Goal: Task Accomplishment & Management: Use online tool/utility

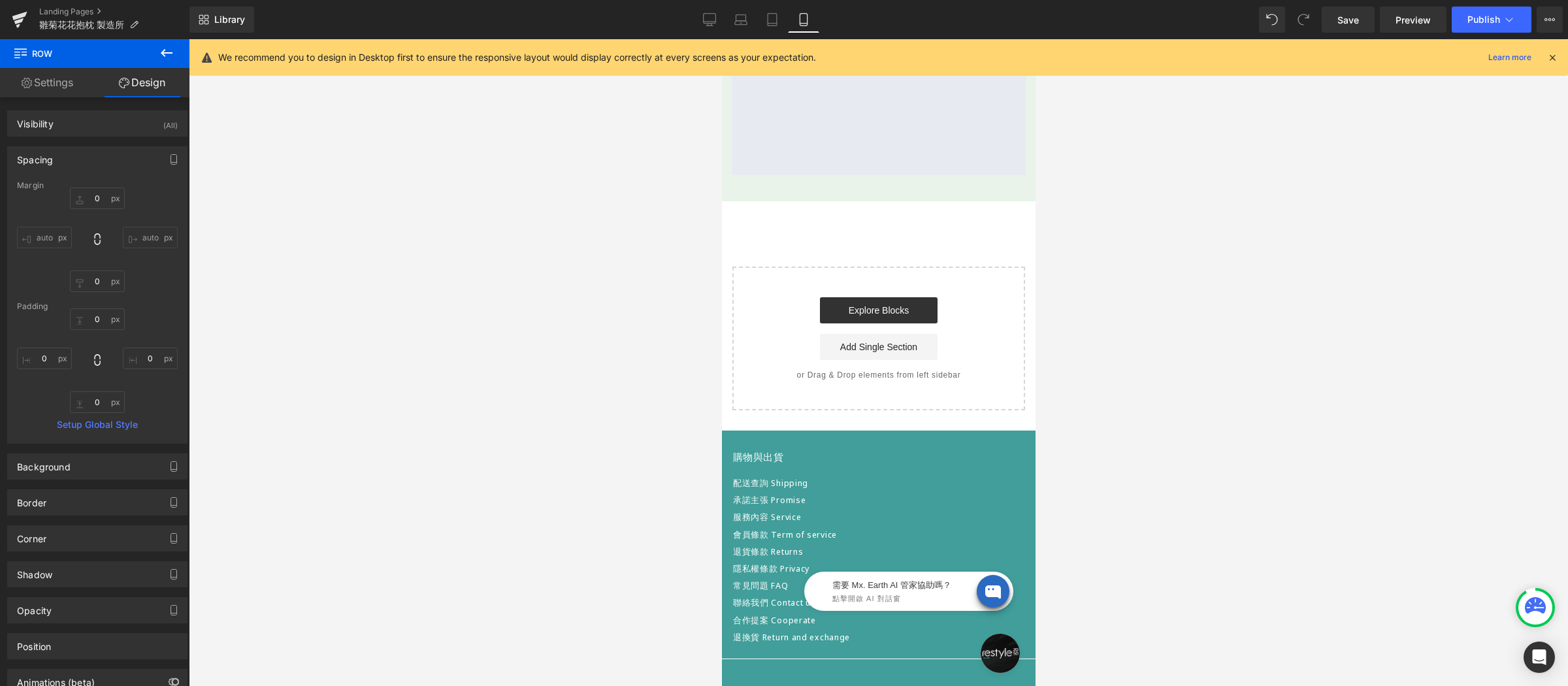
scroll to position [1423, 0]
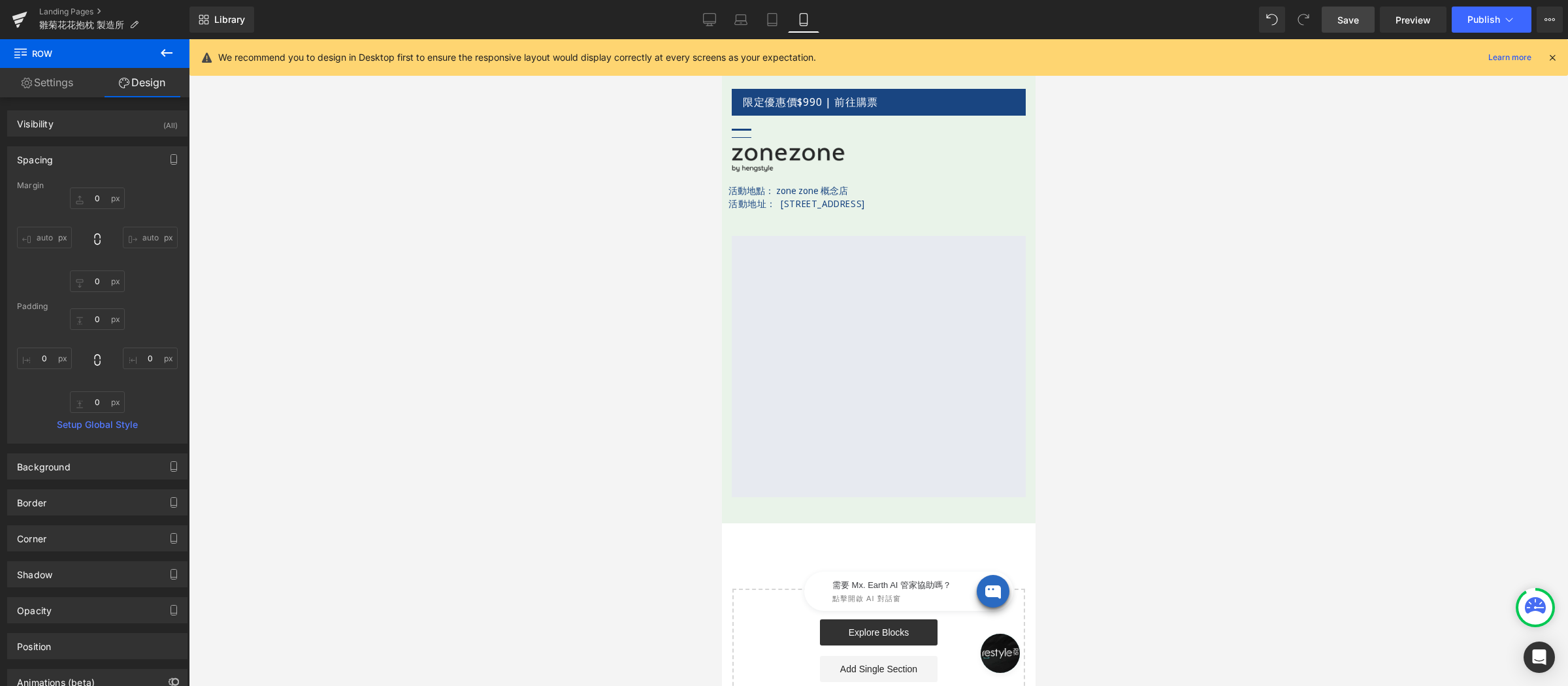
click at [1353, 15] on span "Save" at bounding box center [1348, 20] width 22 height 14
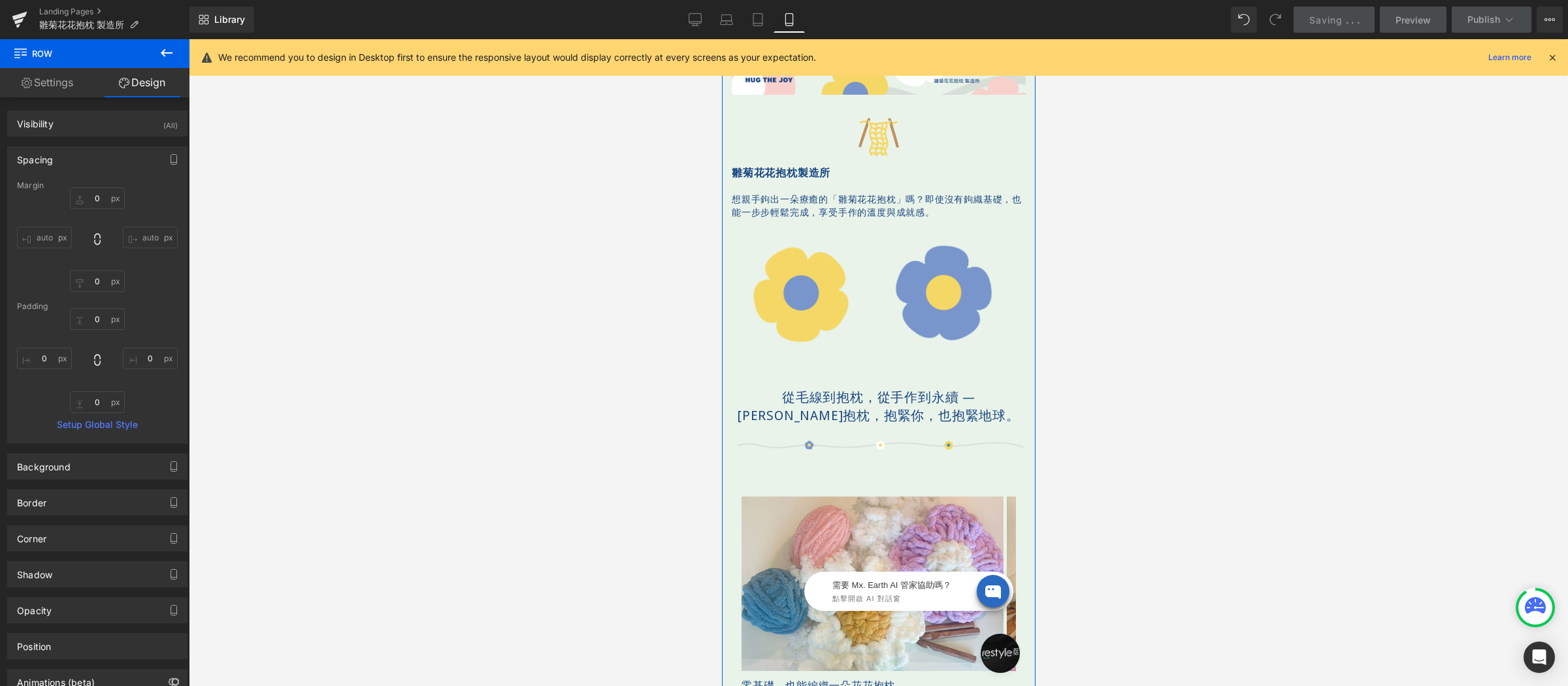
scroll to position [0, 0]
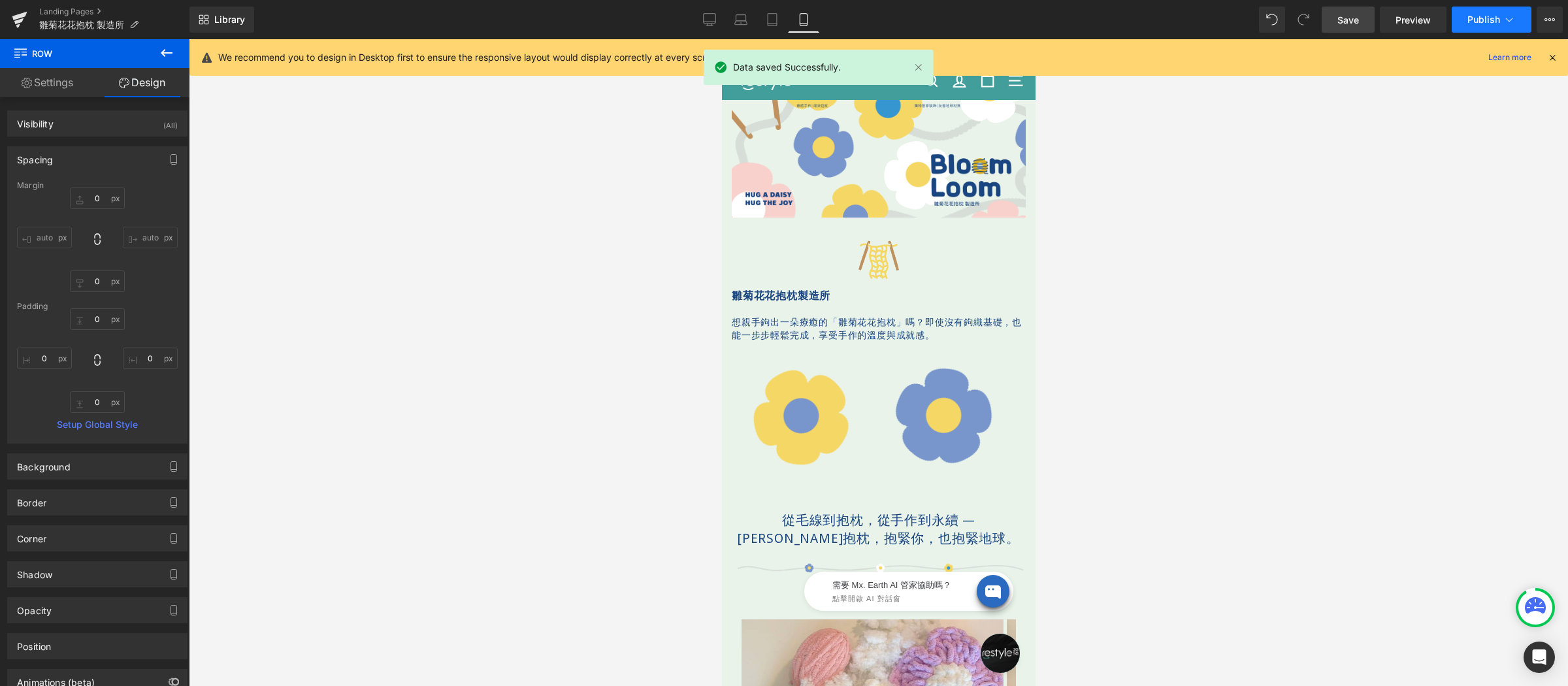
click at [1470, 20] on span "Publish" at bounding box center [1483, 20] width 33 height 10
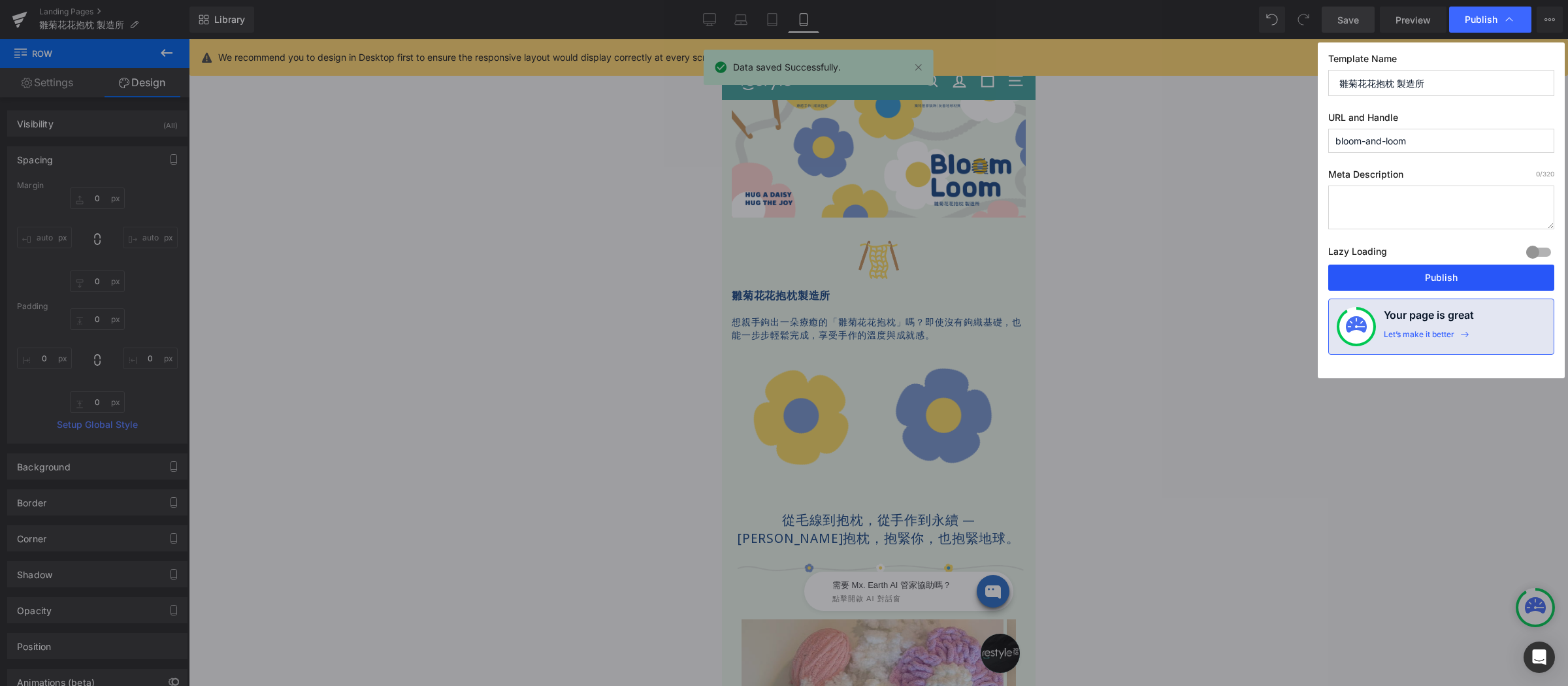
click at [1463, 272] on button "Publish" at bounding box center [1442, 277] width 226 height 26
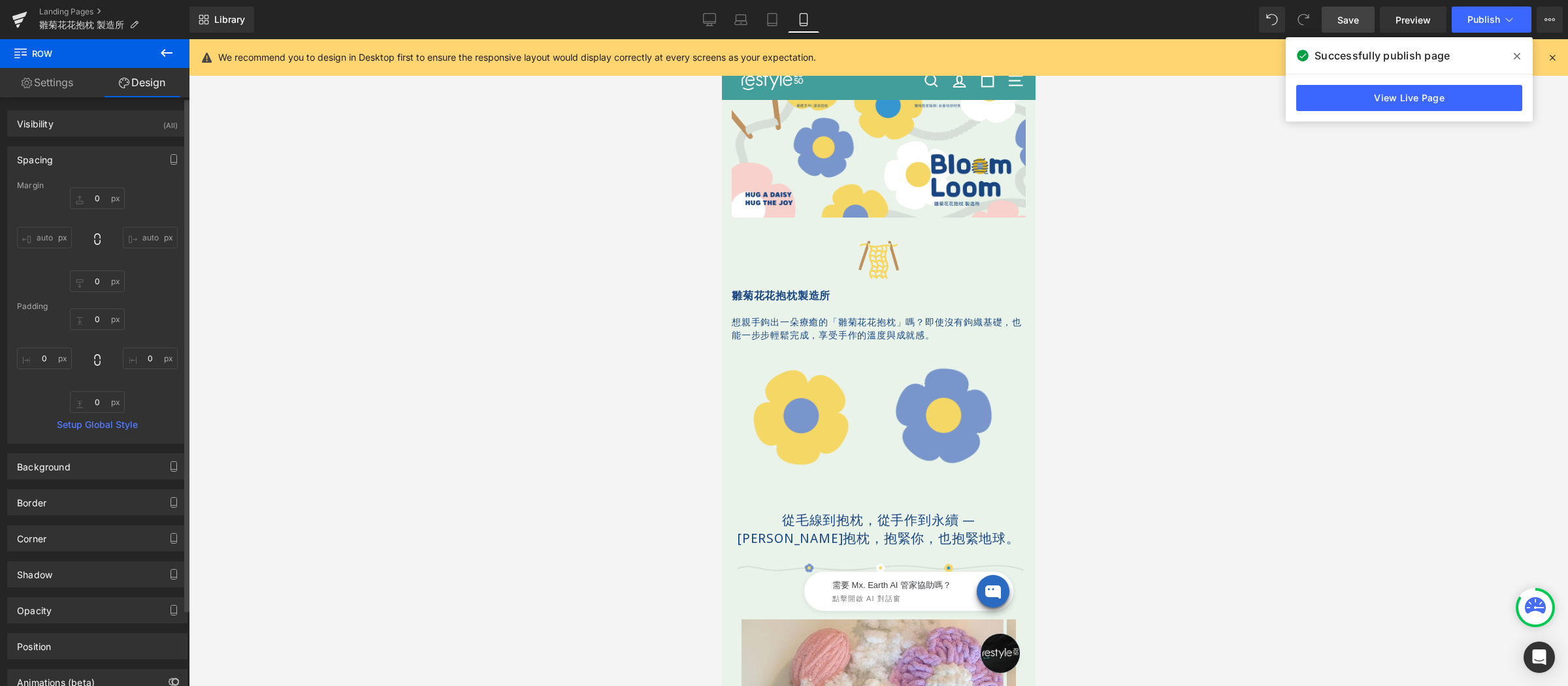
scroll to position [277, 0]
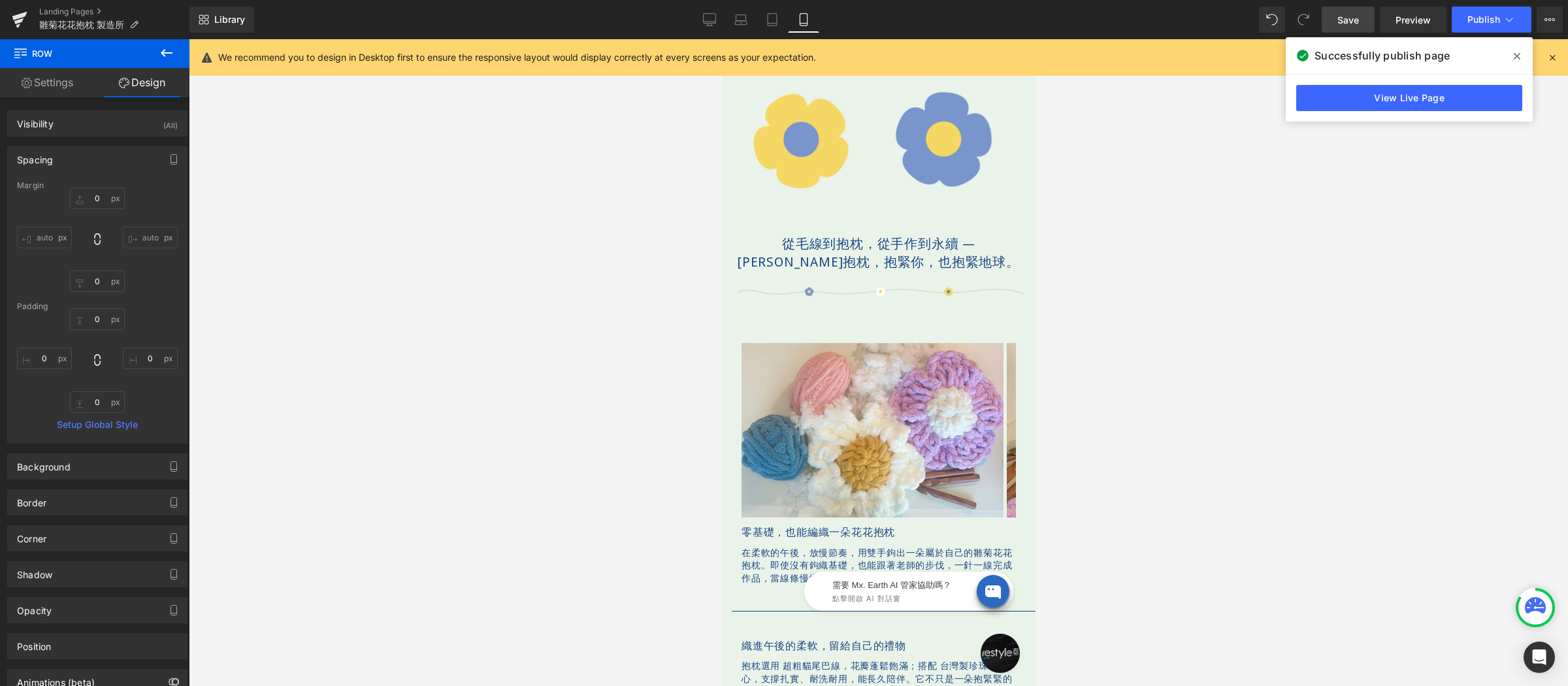
click at [1516, 56] on icon at bounding box center [1517, 56] width 6 height 6
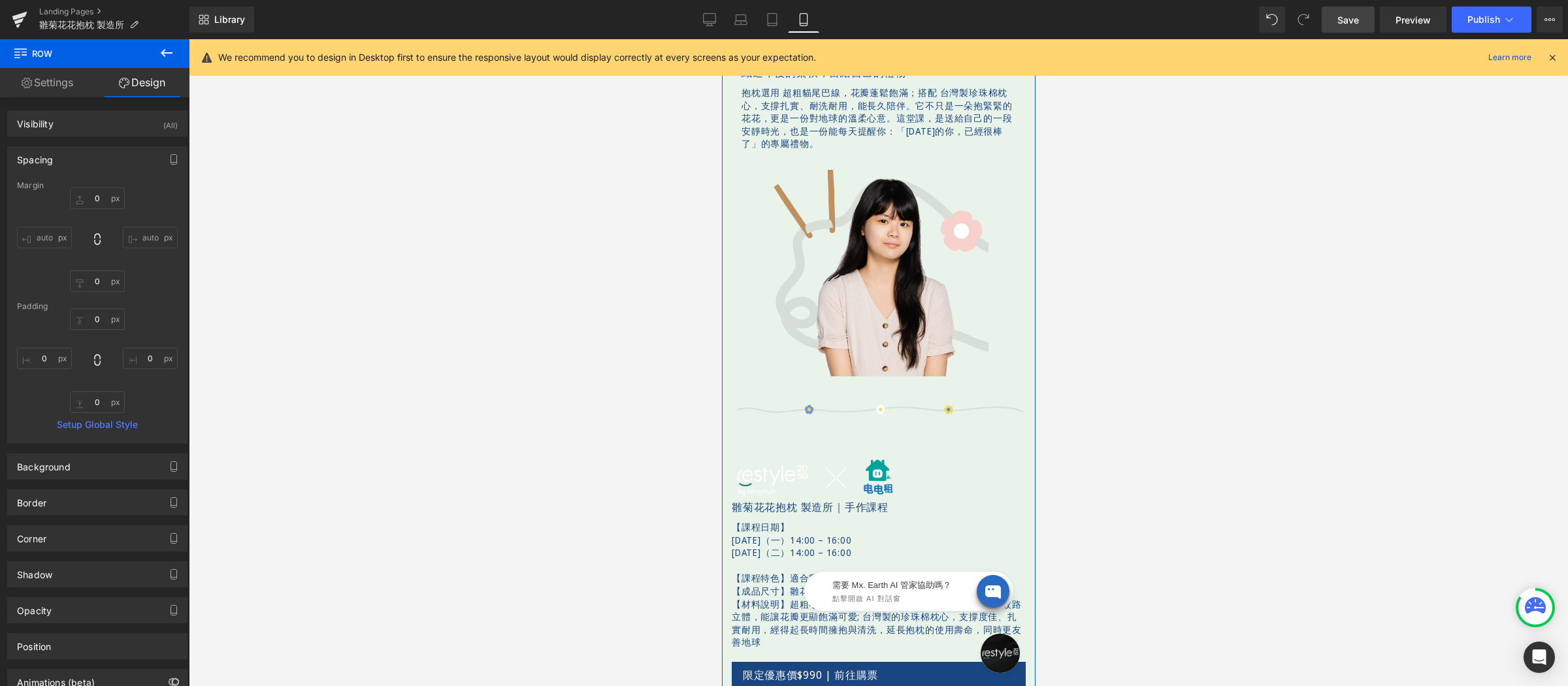
scroll to position [0, 0]
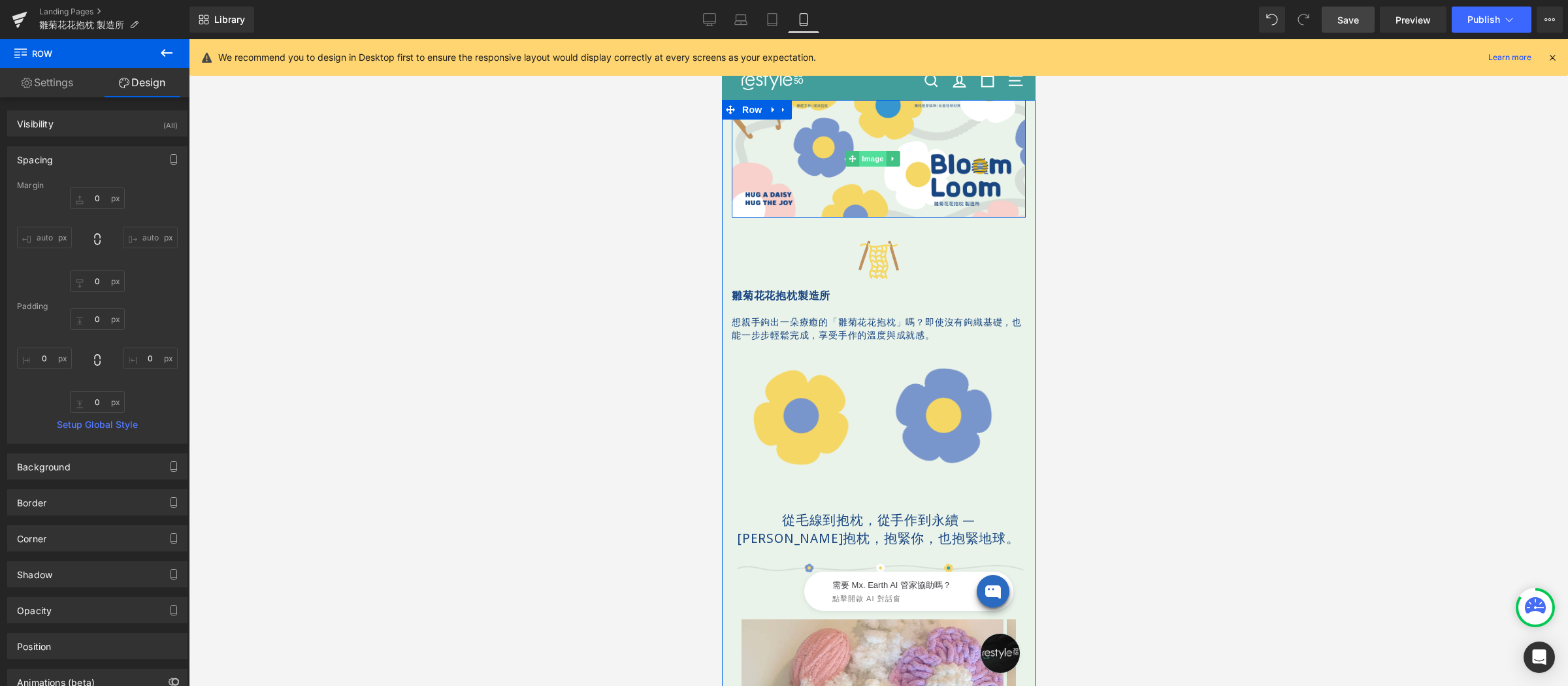
click at [872, 156] on div "Image" at bounding box center [878, 159] width 294 height 117
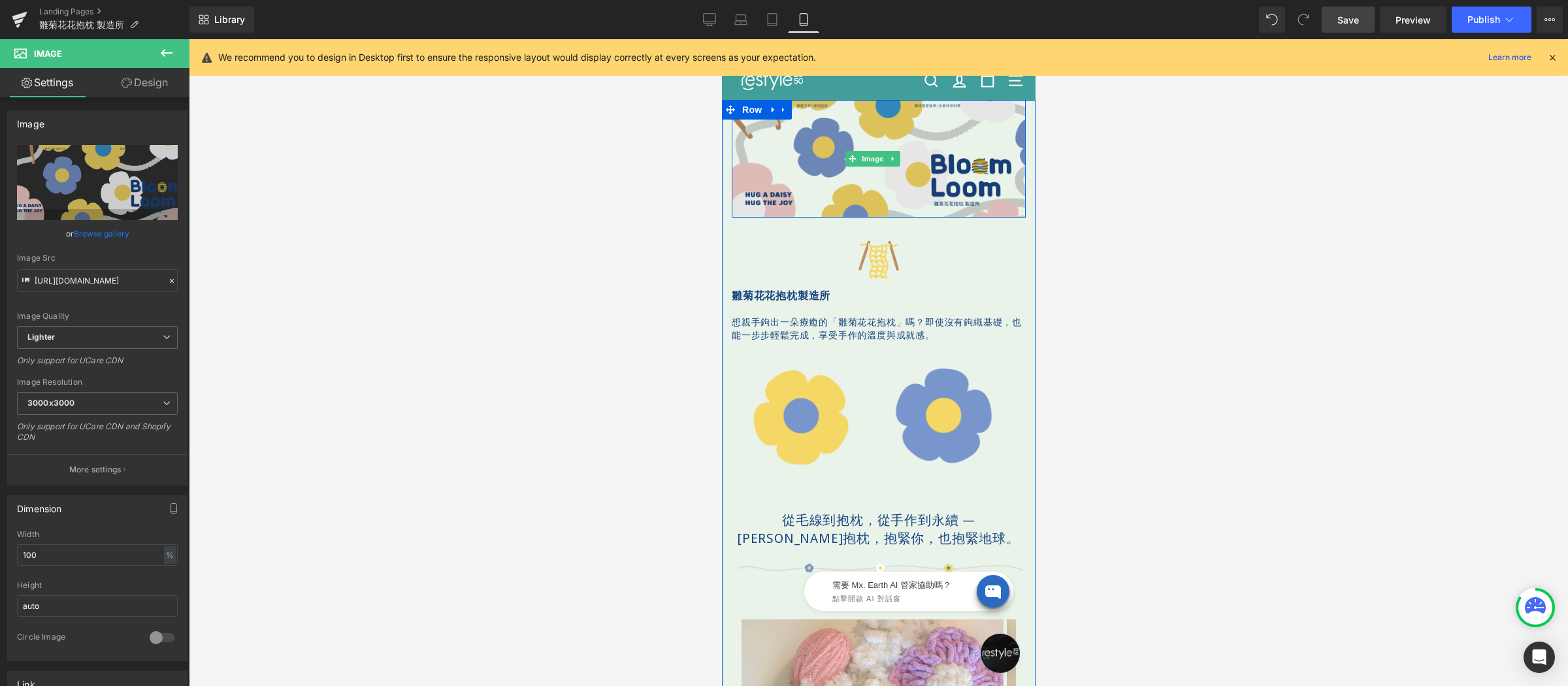
click at [868, 121] on img at bounding box center [878, 159] width 294 height 117
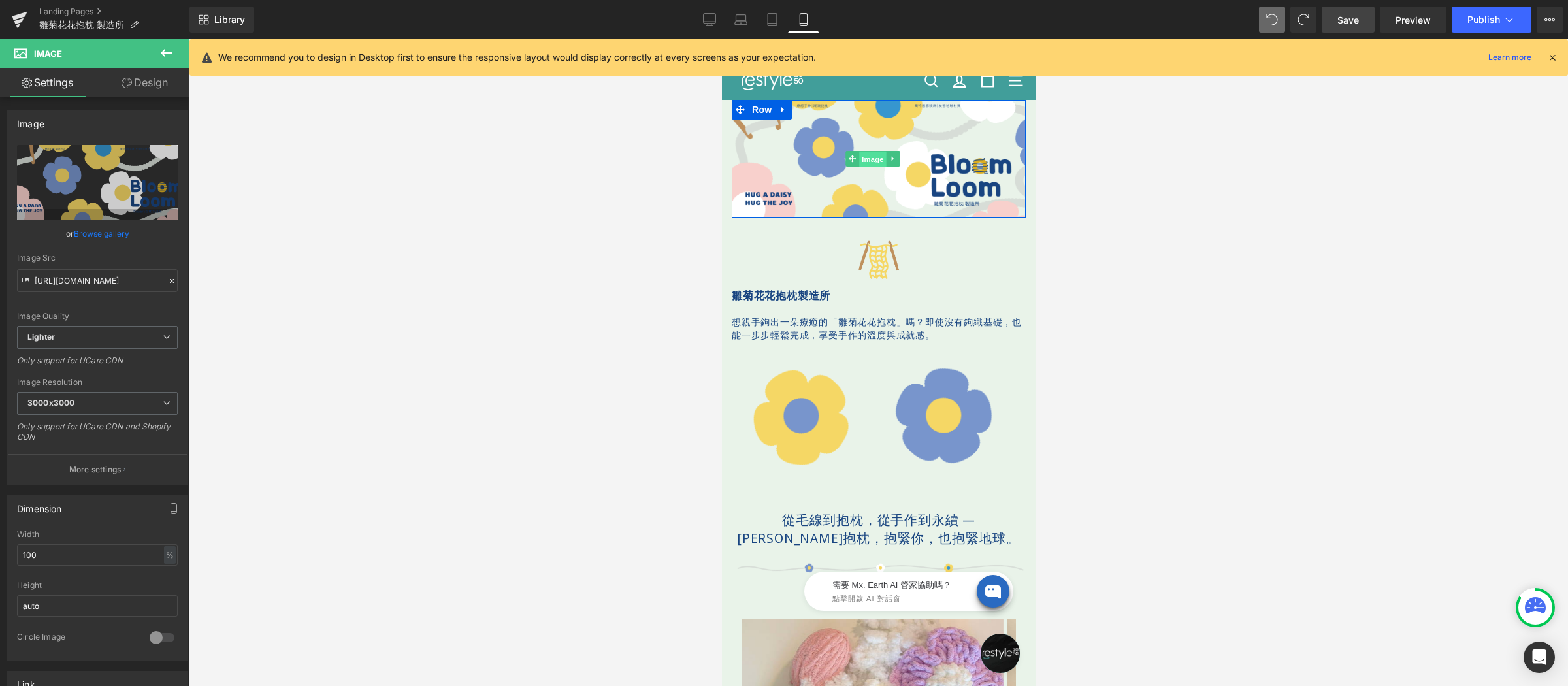
click at [874, 157] on link "Image" at bounding box center [865, 159] width 41 height 15
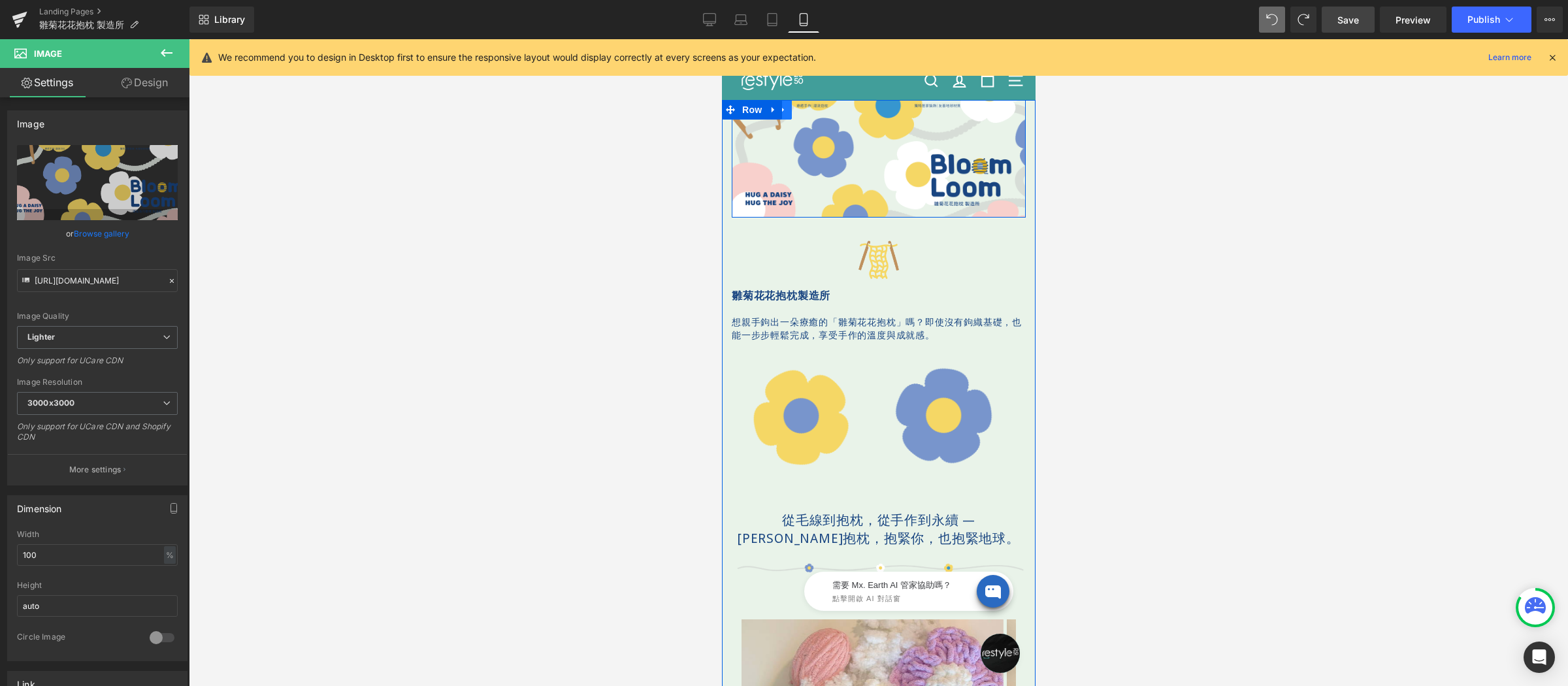
click at [787, 112] on icon at bounding box center [782, 110] width 9 height 10
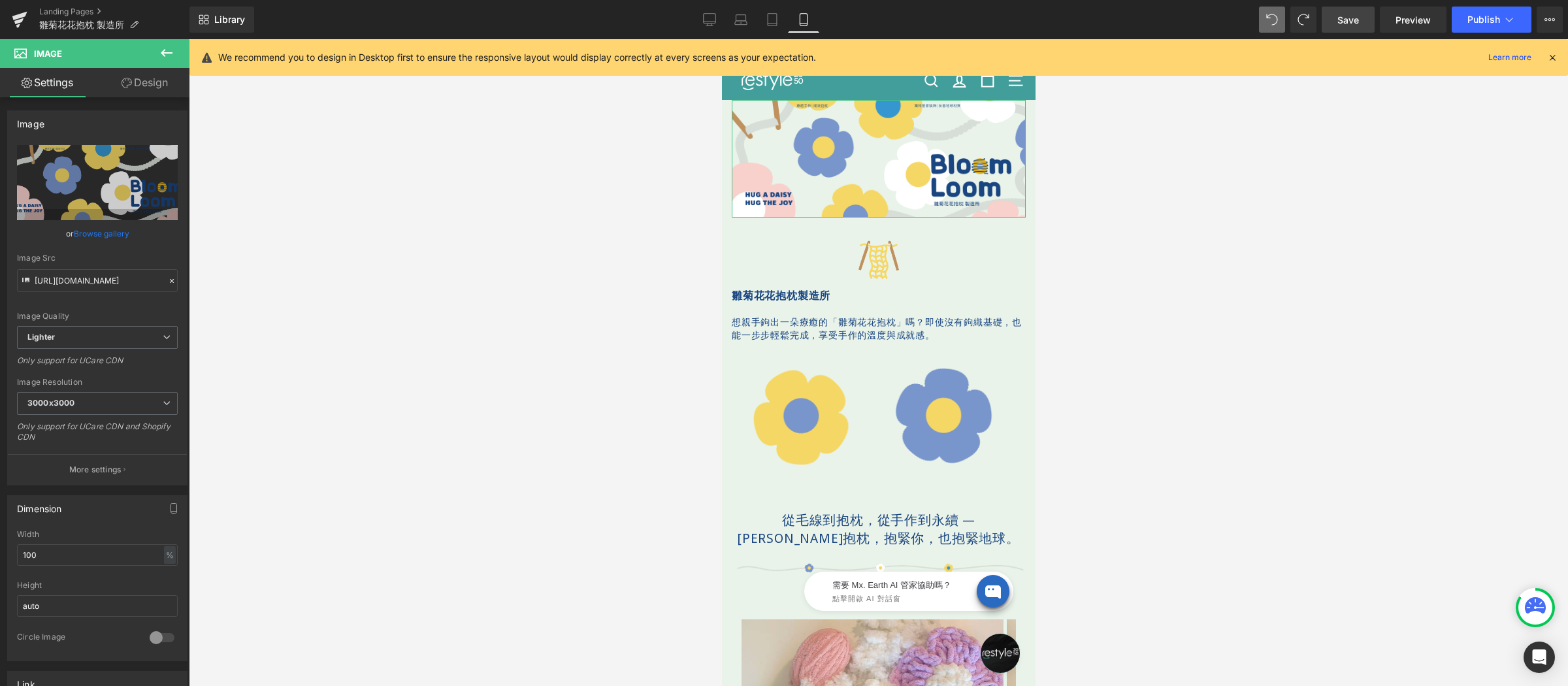
click at [159, 87] on link "Design" at bounding box center [145, 82] width 95 height 29
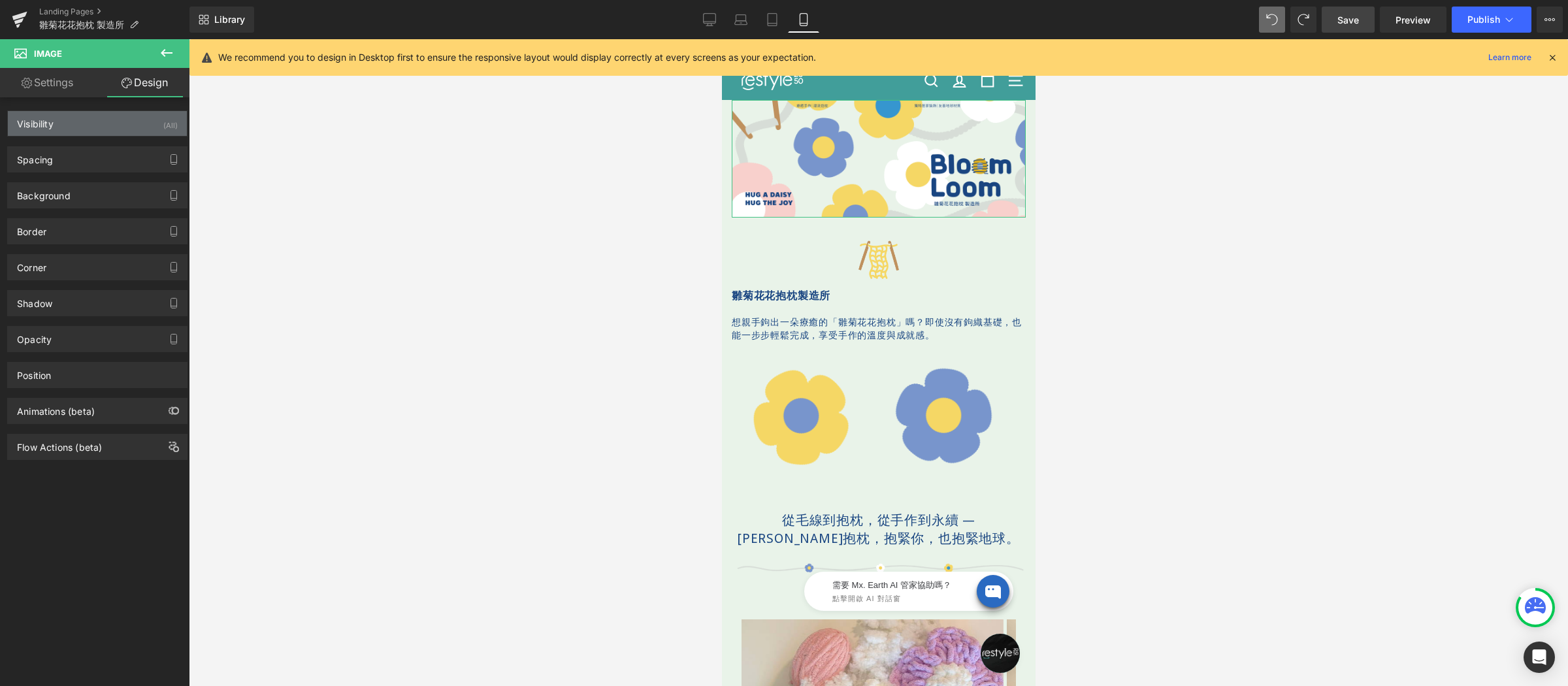
click at [113, 121] on div "Visibility (All)" at bounding box center [97, 124] width 179 height 25
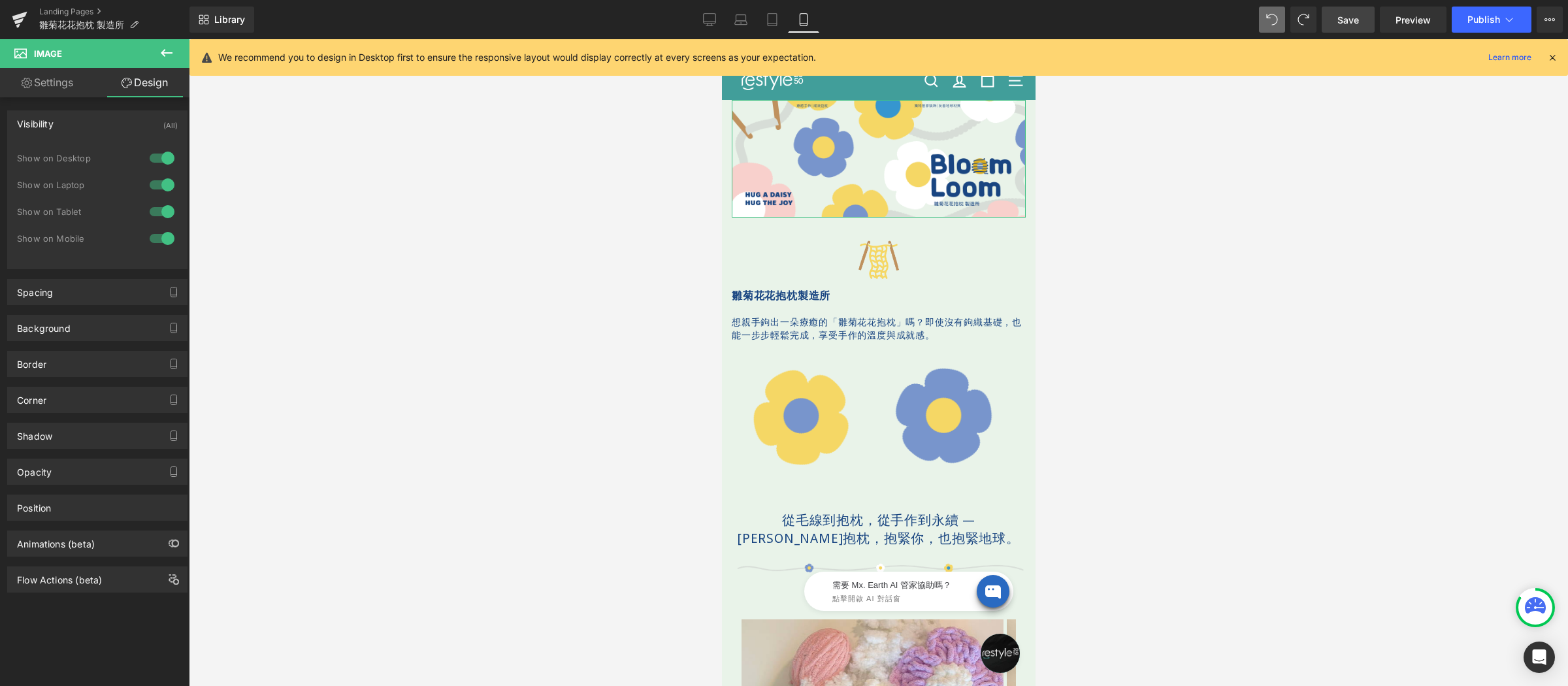
click at [163, 241] on div at bounding box center [162, 239] width 31 height 21
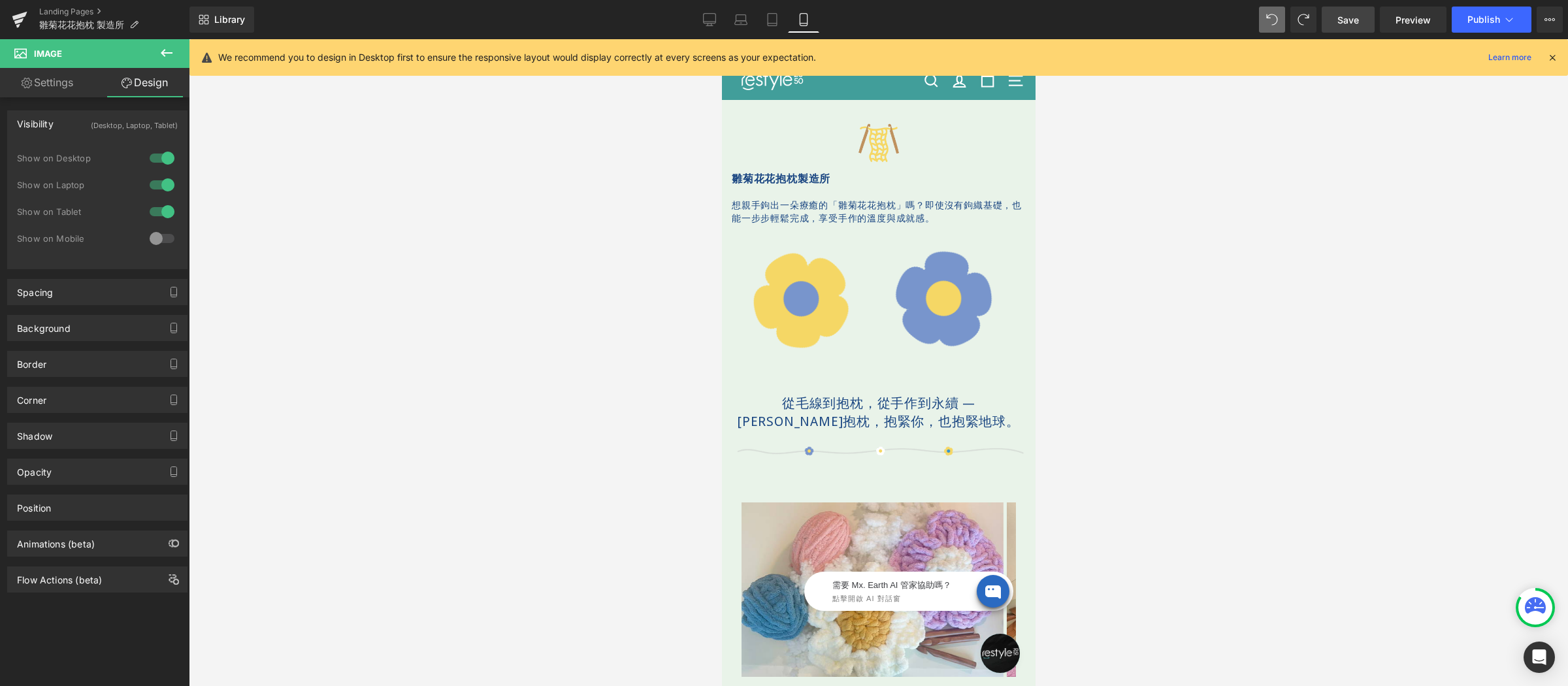
click at [166, 56] on icon at bounding box center [166, 53] width 15 height 15
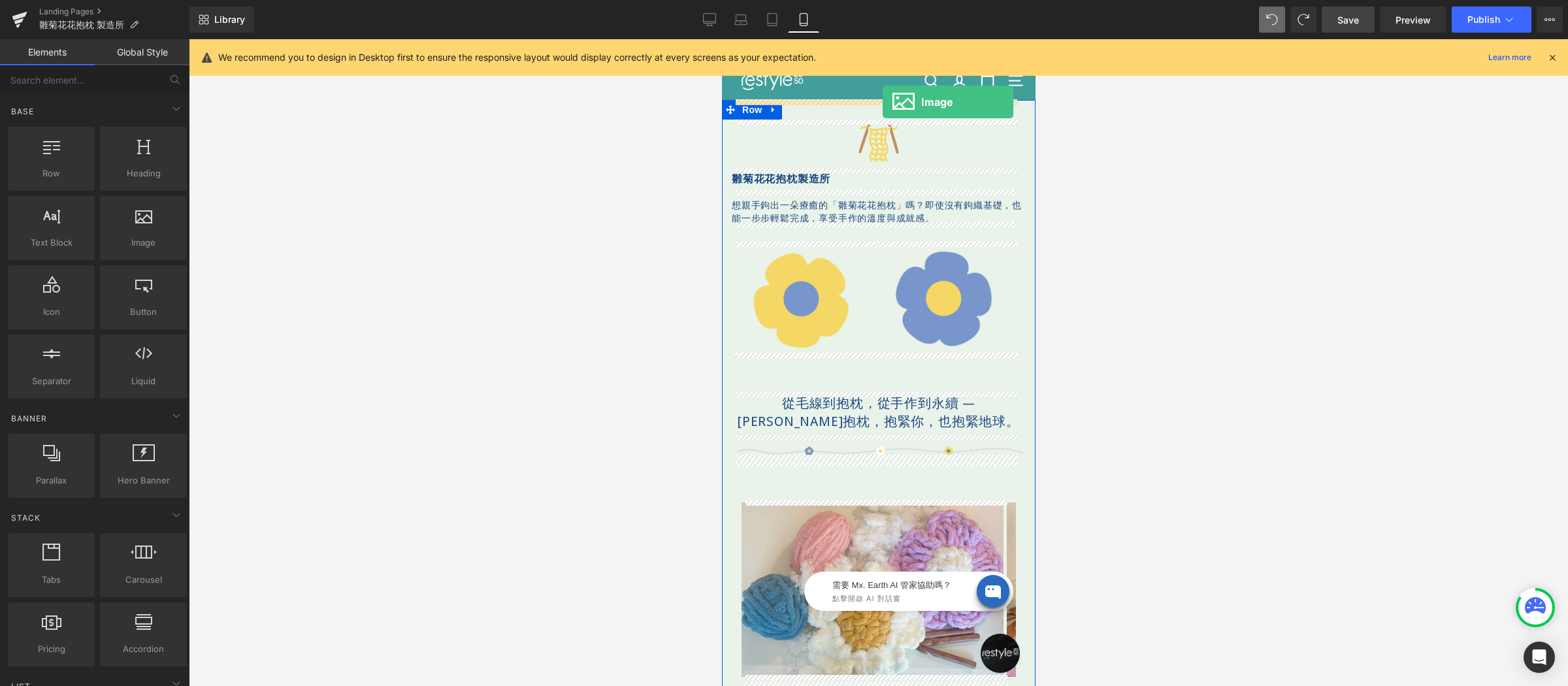
drag, startPoint x: 969, startPoint y: 242, endPoint x: 883, endPoint y: 101, distance: 165.2
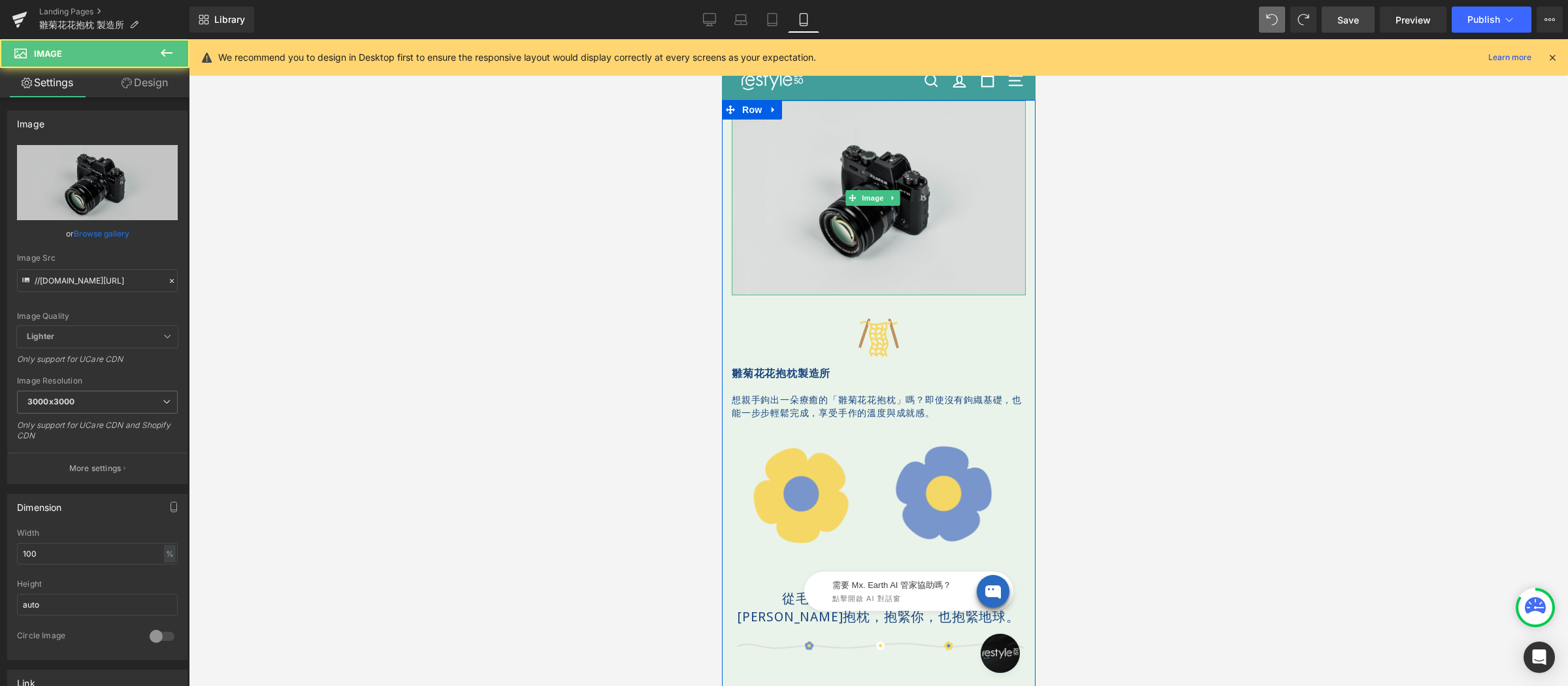
click at [853, 175] on img at bounding box center [878, 198] width 294 height 195
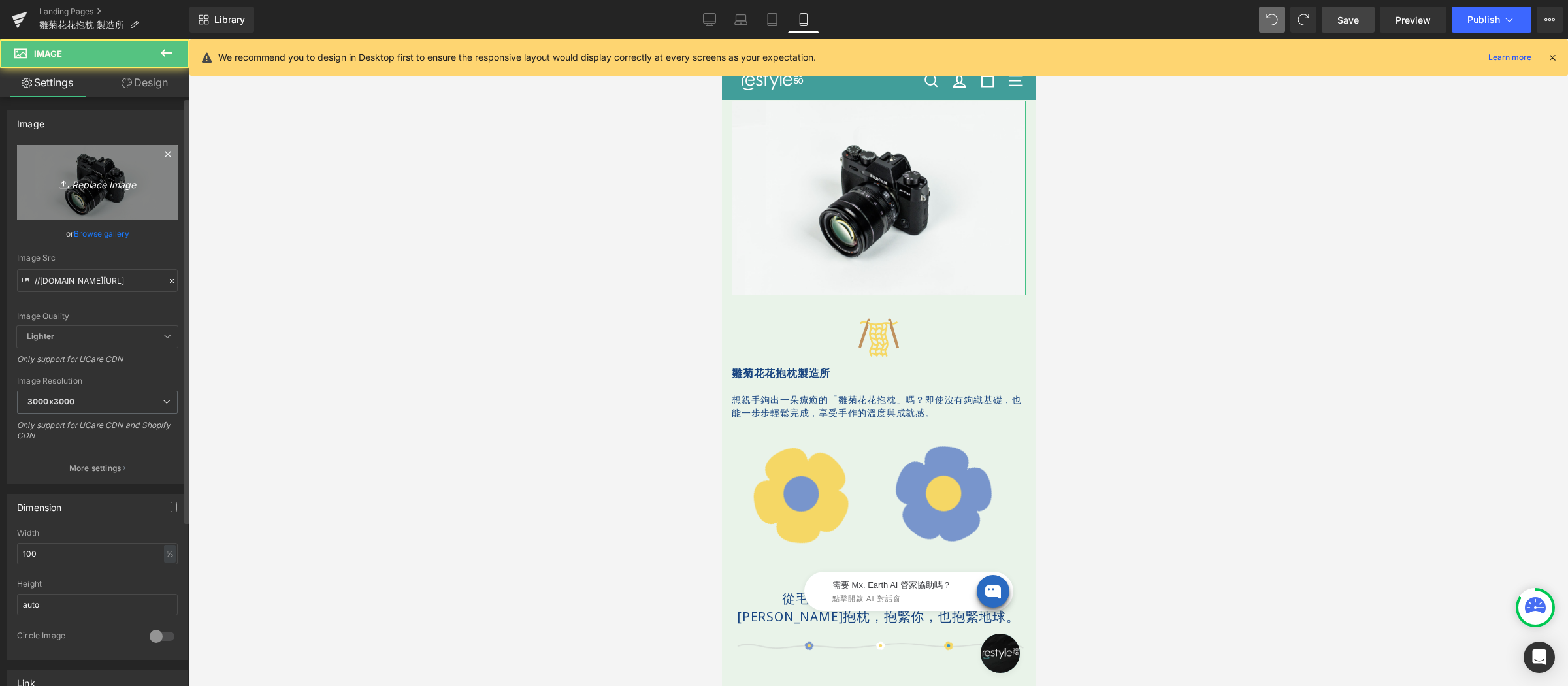
click at [138, 172] on link "Replace Image" at bounding box center [97, 183] width 161 height 75
click at [93, 182] on icon "Replace Image" at bounding box center [98, 182] width 105 height 16
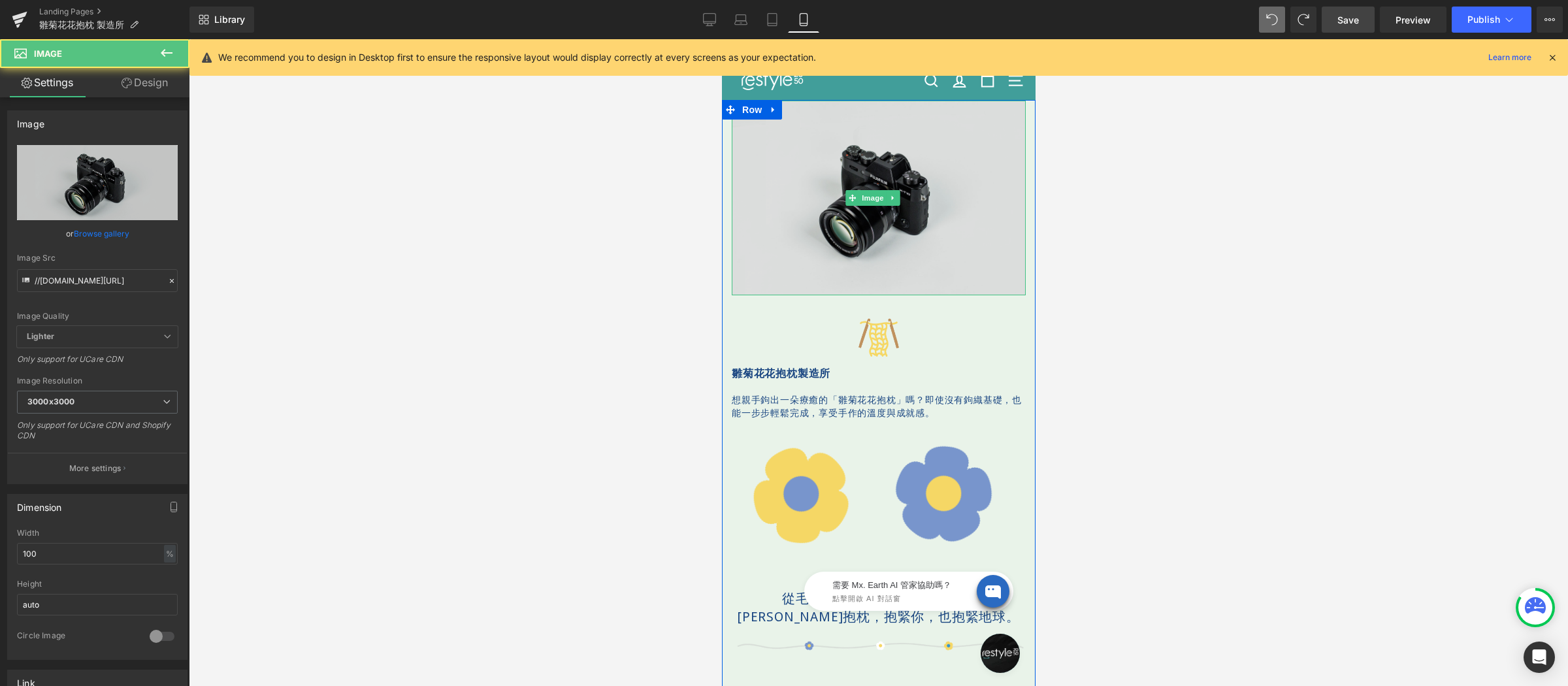
click at [882, 156] on img at bounding box center [878, 198] width 294 height 195
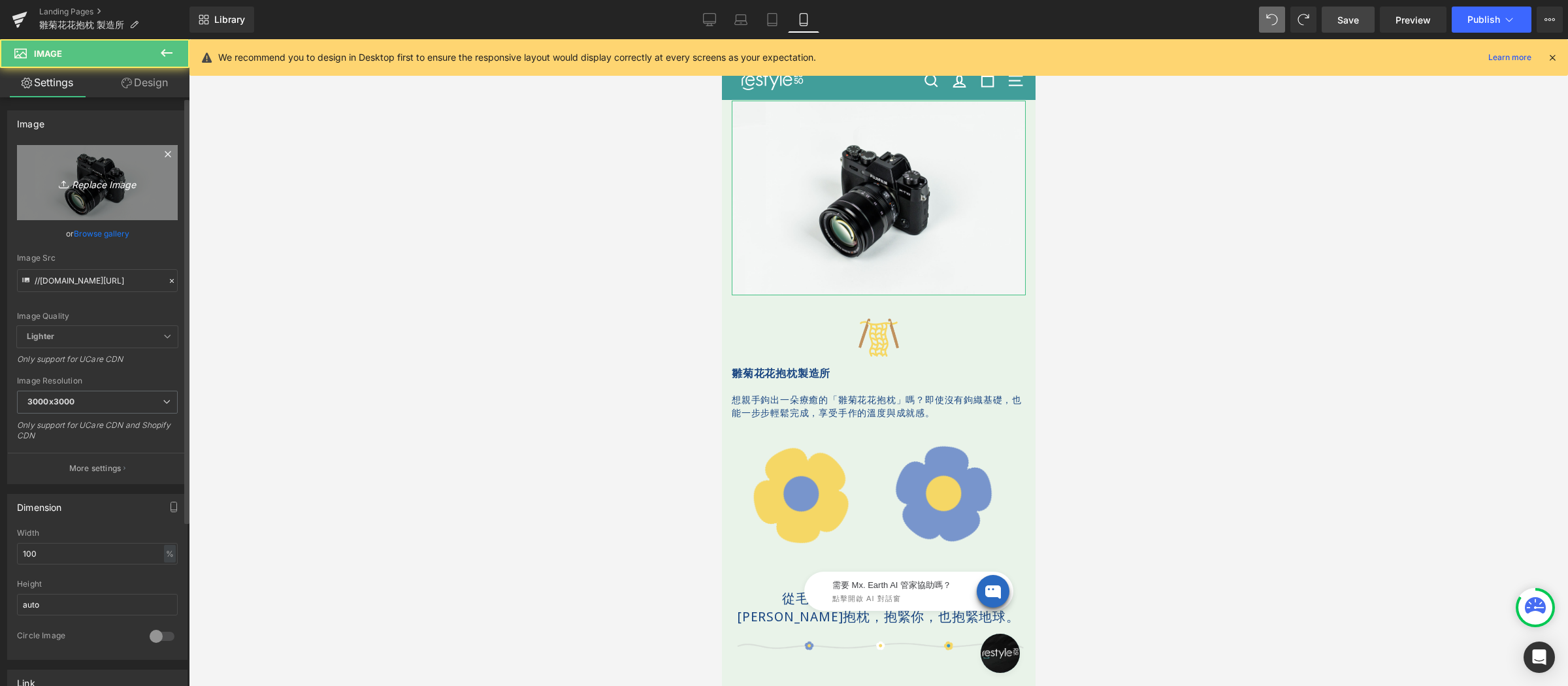
click at [111, 167] on link "Replace Image" at bounding box center [97, 183] width 161 height 75
type input "C:\fakepath\小雛菊花花抱枕-1200x800.png"
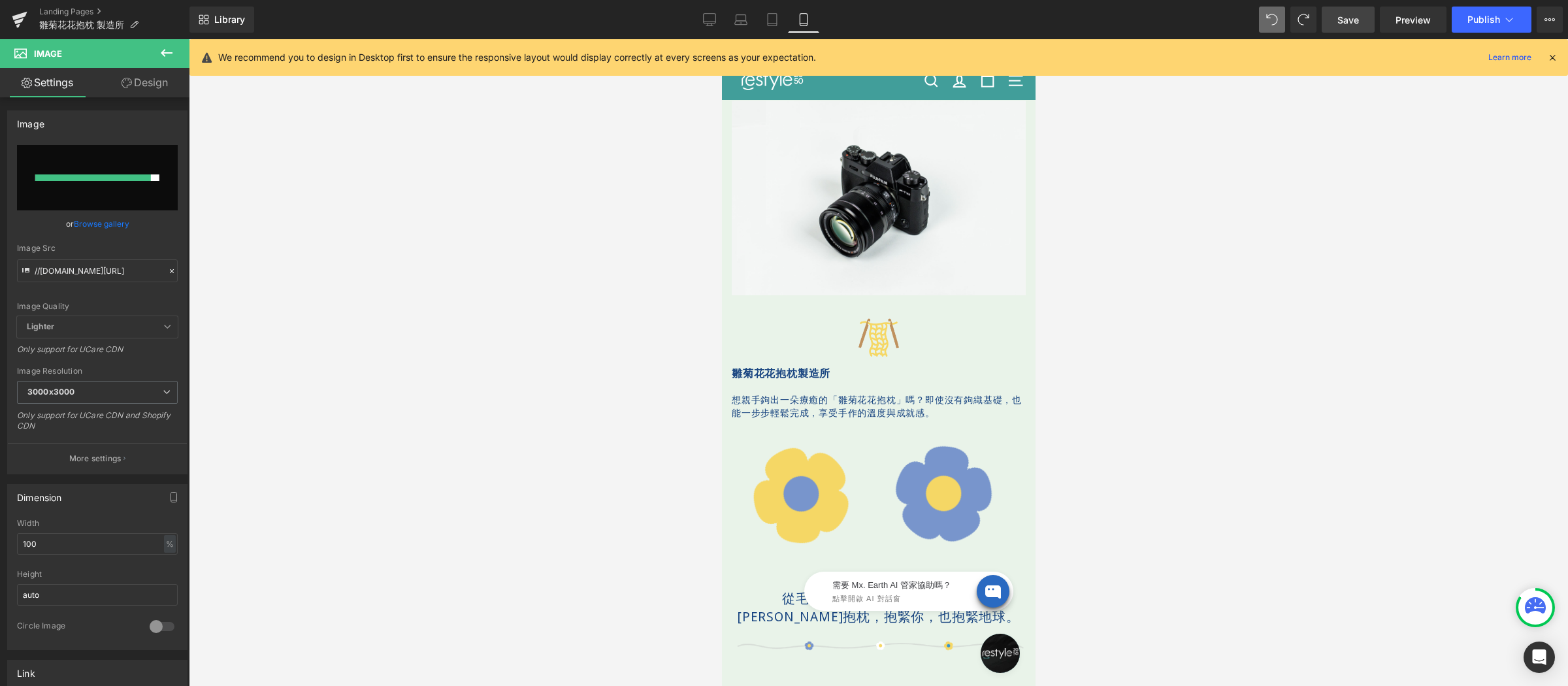
type input "[URL][DOMAIN_NAME]"
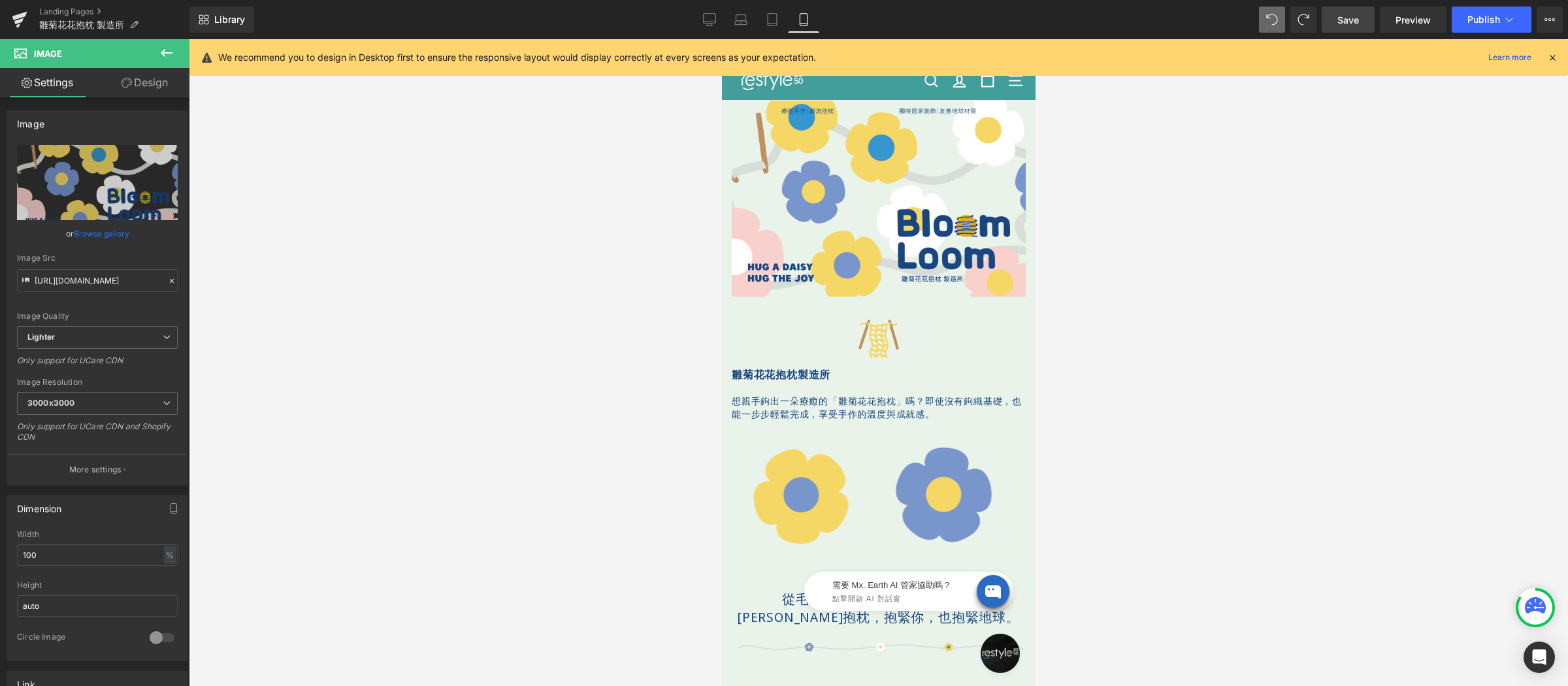
click at [1342, 18] on span "Save" at bounding box center [1348, 20] width 22 height 14
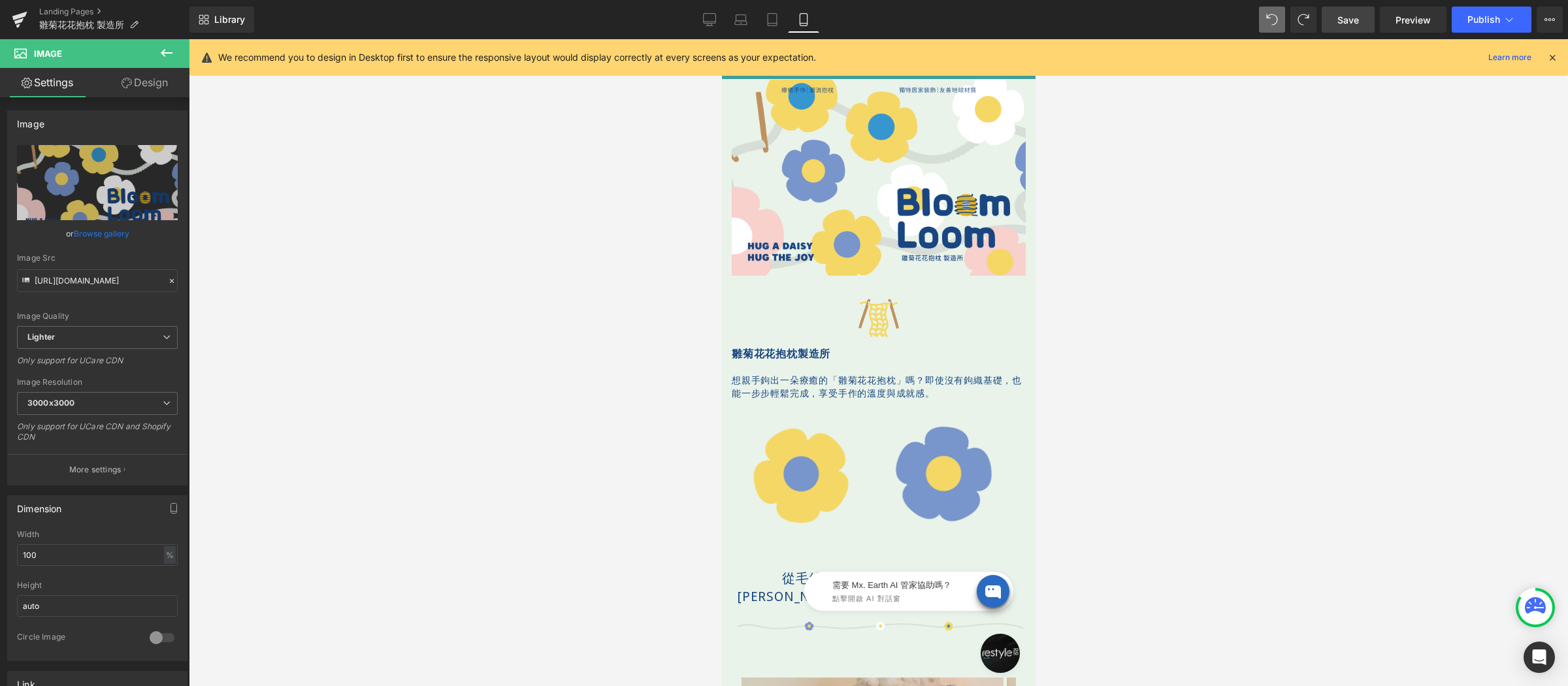
click at [615, 422] on div at bounding box center [878, 363] width 1379 height 647
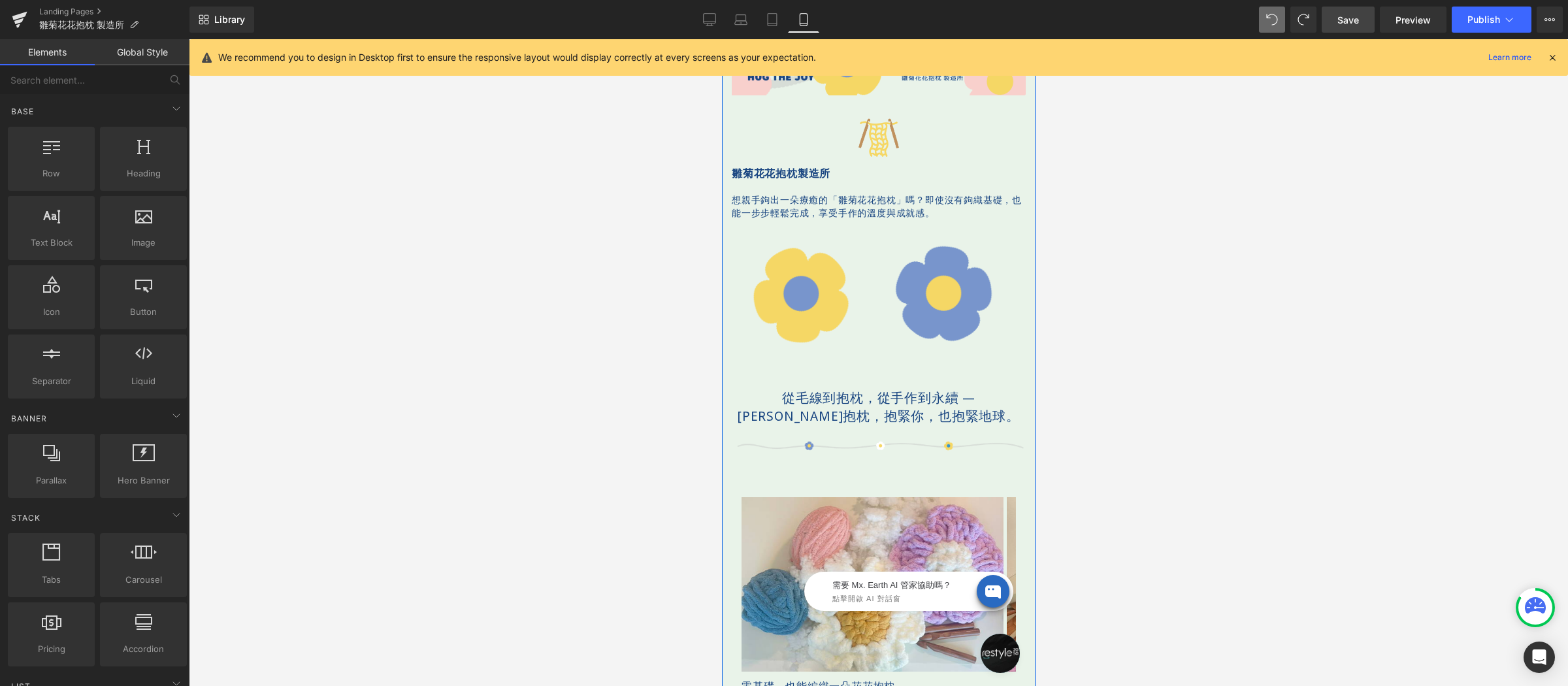
scroll to position [0, 0]
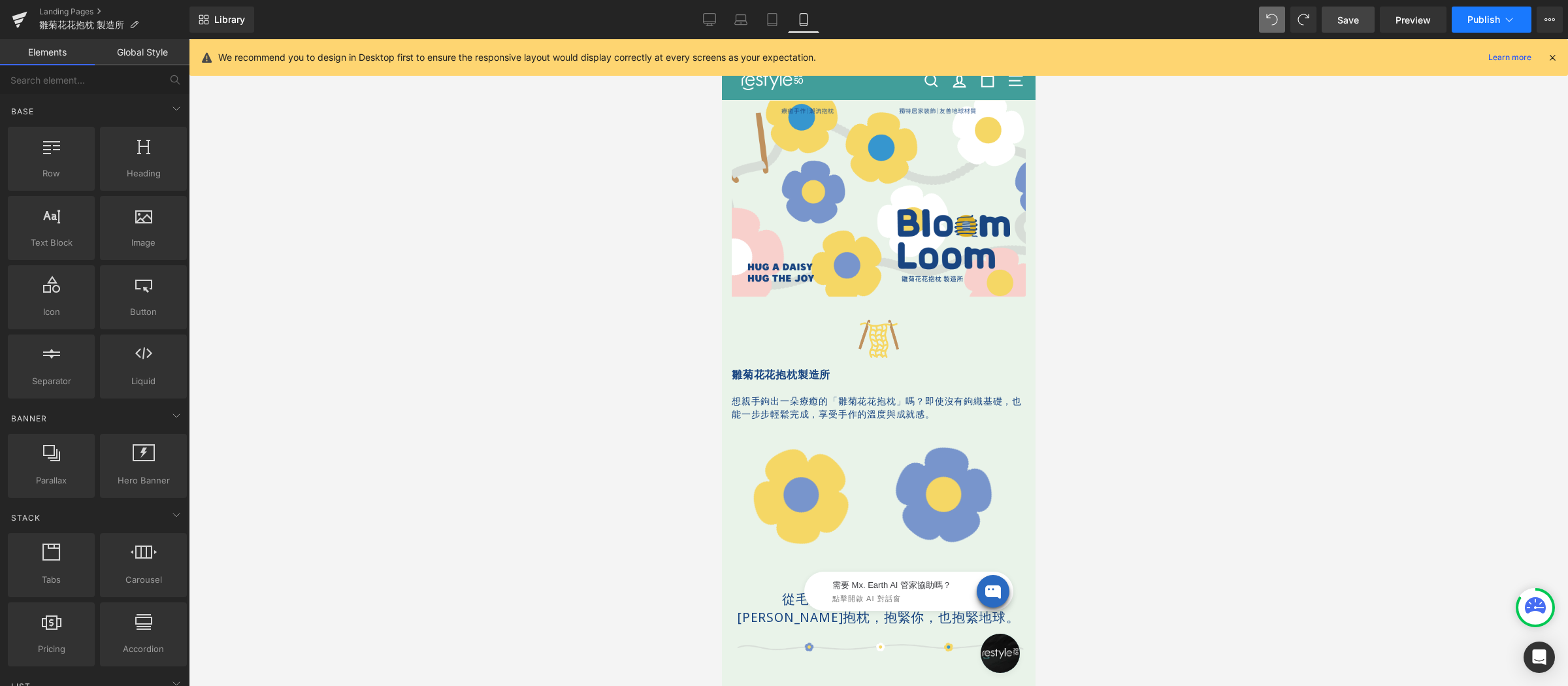
click at [1514, 16] on icon at bounding box center [1509, 20] width 13 height 13
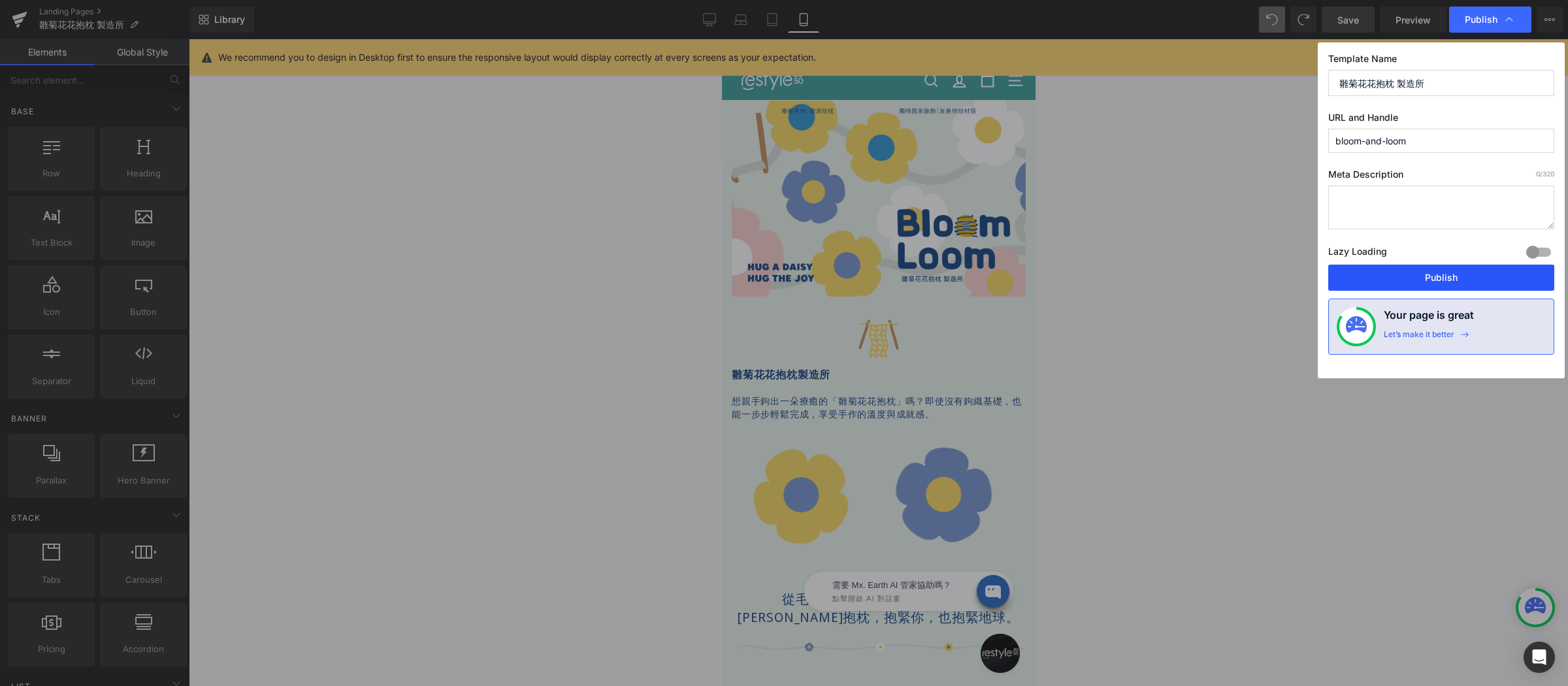
click at [1433, 270] on button "Publish" at bounding box center [1442, 277] width 226 height 26
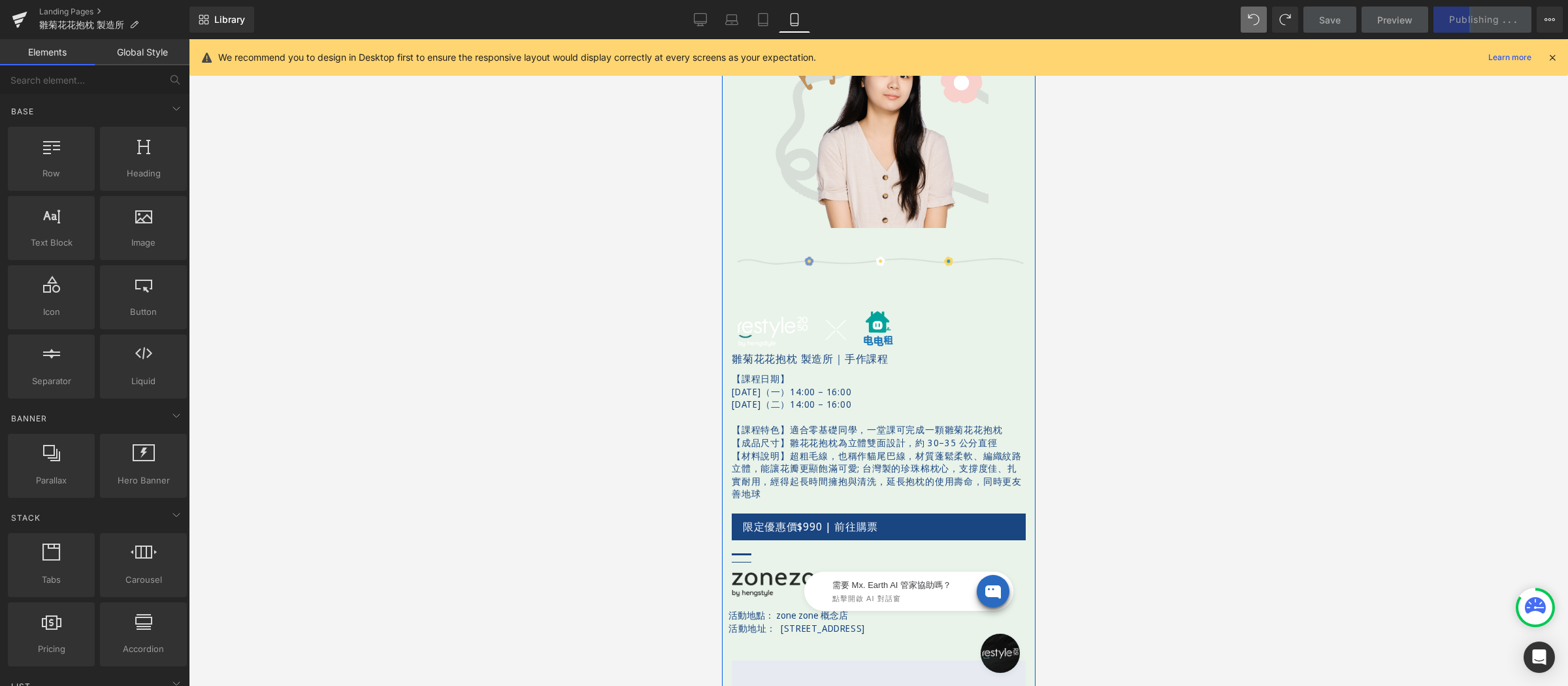
scroll to position [1188, 0]
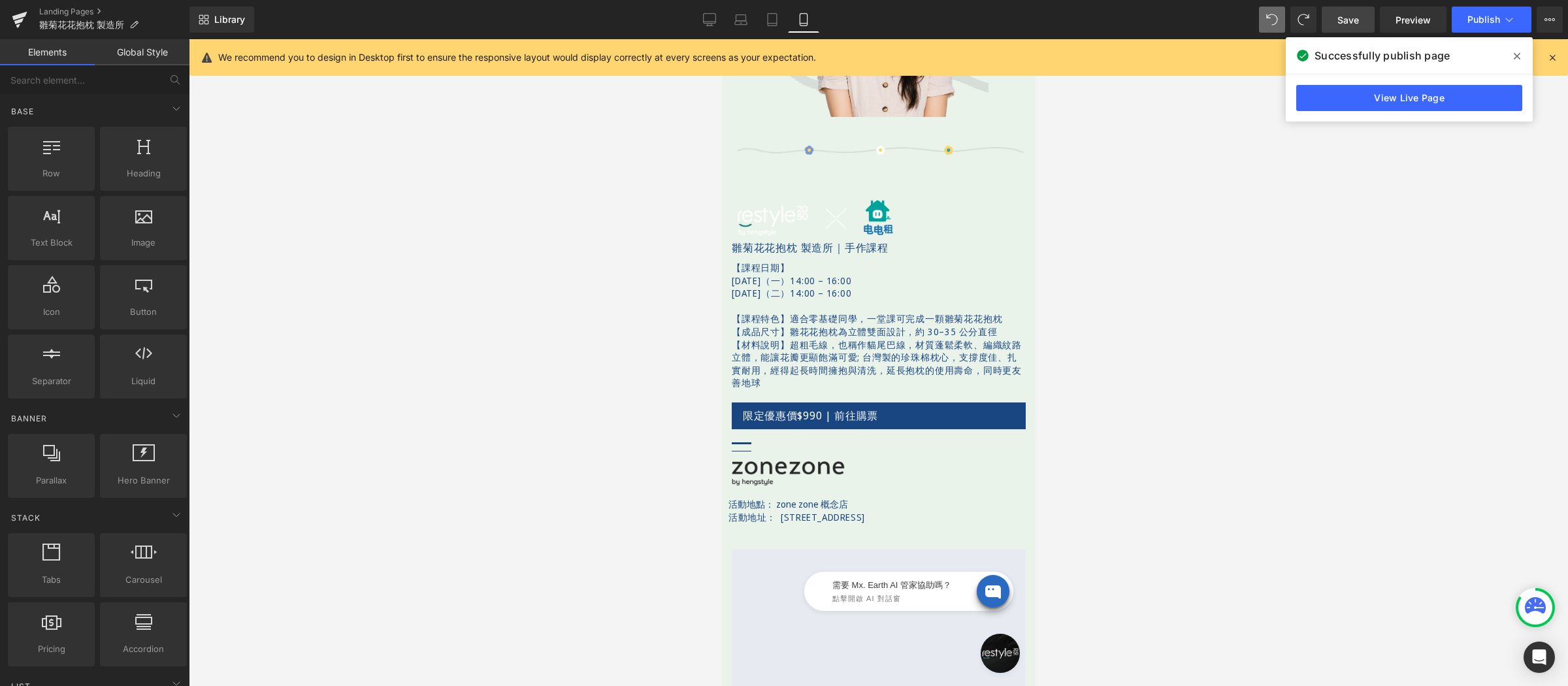
click at [1518, 53] on icon at bounding box center [1517, 56] width 6 height 10
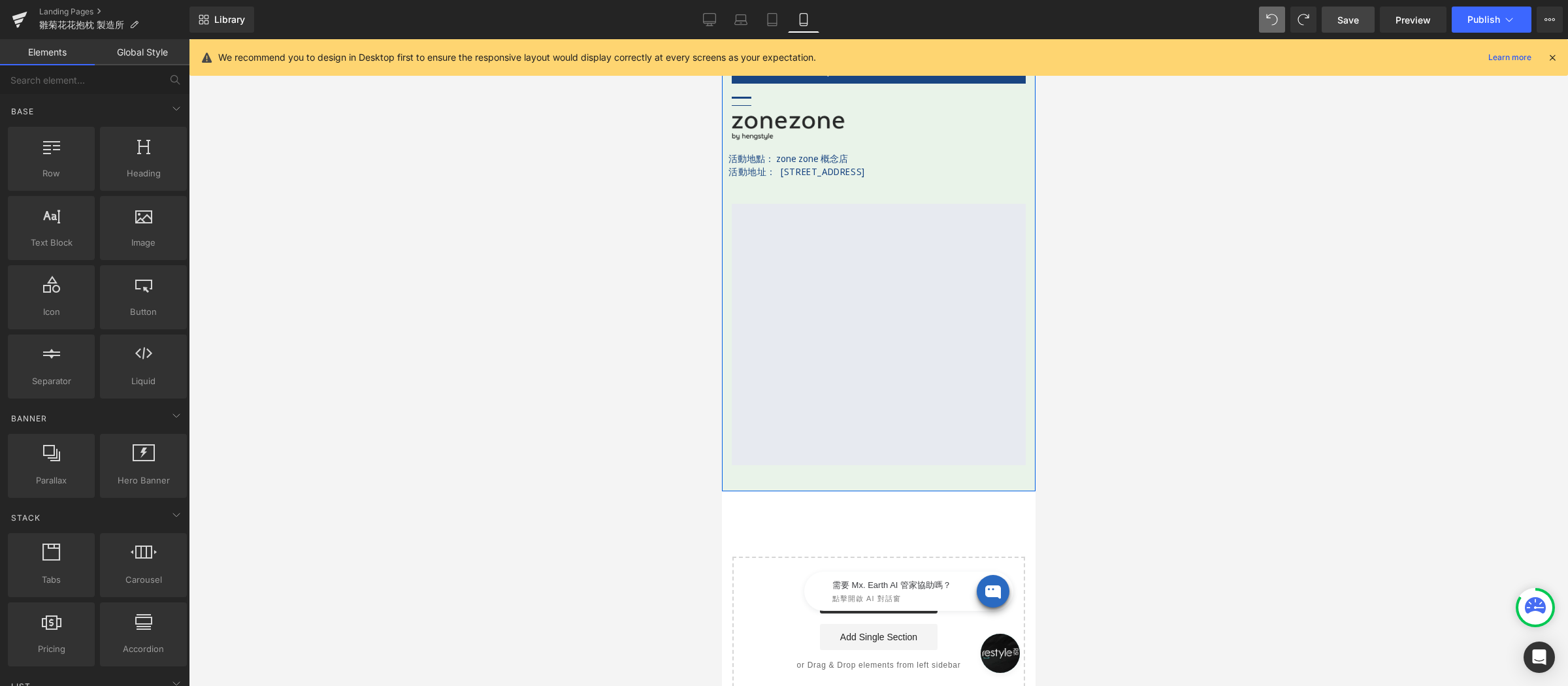
scroll to position [1345, 0]
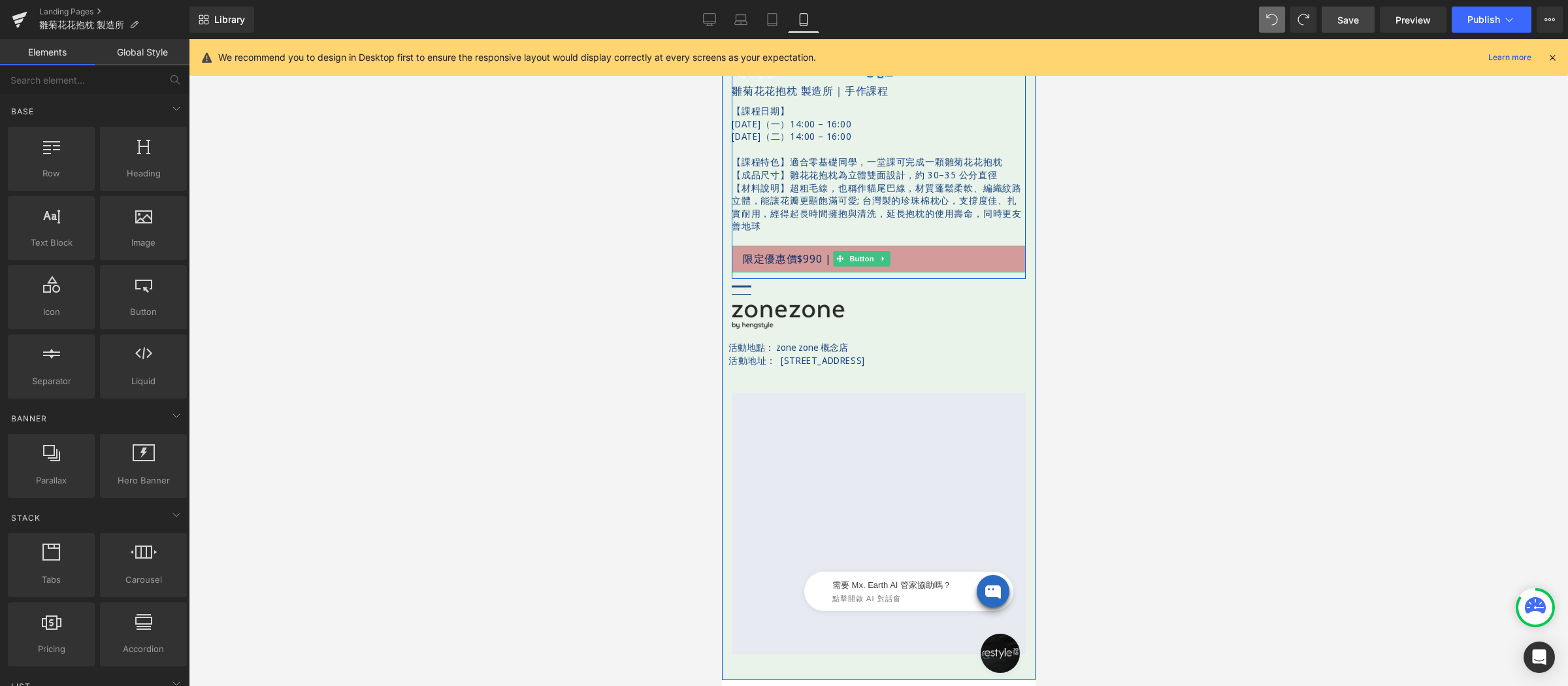
click at [865, 251] on span "Button" at bounding box center [861, 258] width 30 height 15
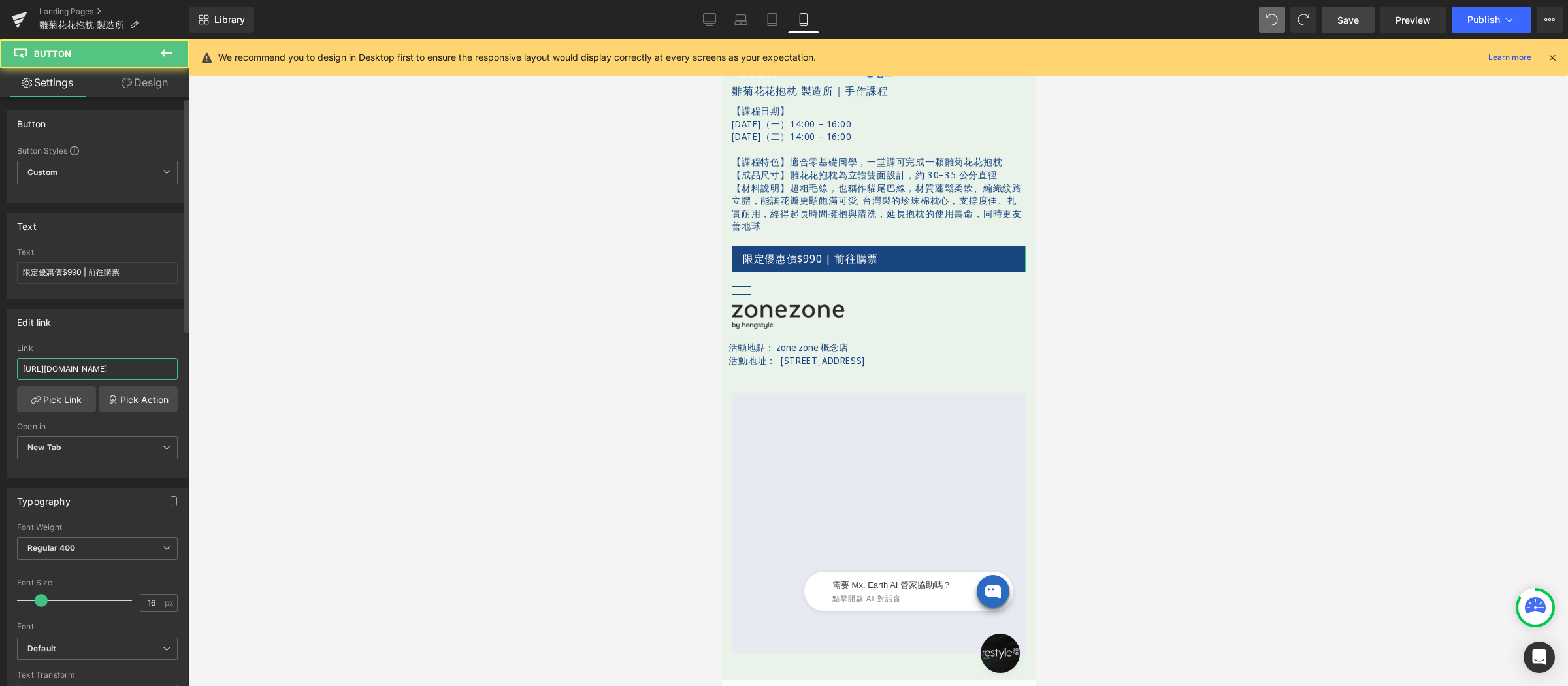
click at [122, 370] on input "https://www.restyle2050.com/products/lesson-light-it-up-250924" at bounding box center [97, 369] width 161 height 22
paste input "bloomandloom"
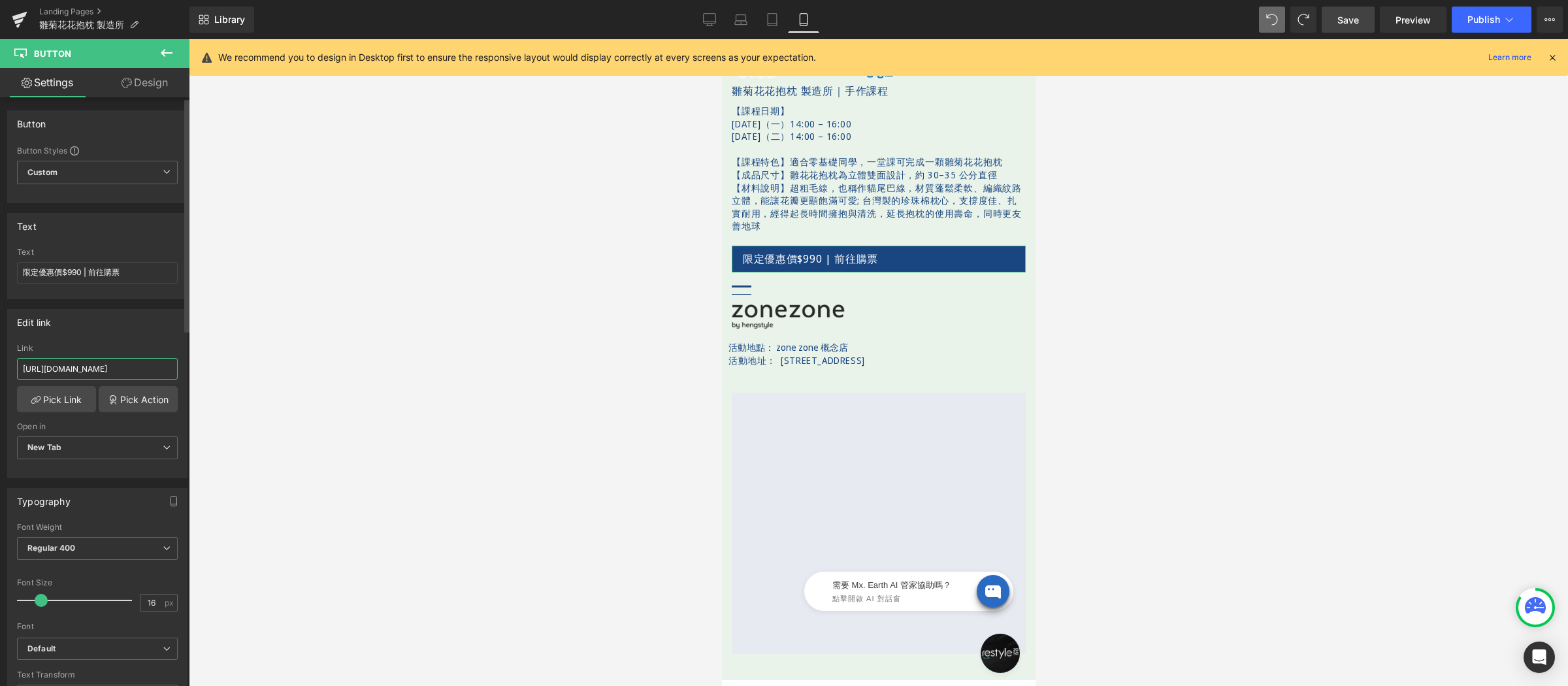
type input "https://www.restyle2050.com/products/bloomandloom"
click at [128, 338] on div "Edit link https://www.restyle2050.com/products/bloomandloom Link https://www.re…" at bounding box center [97, 394] width 180 height 169
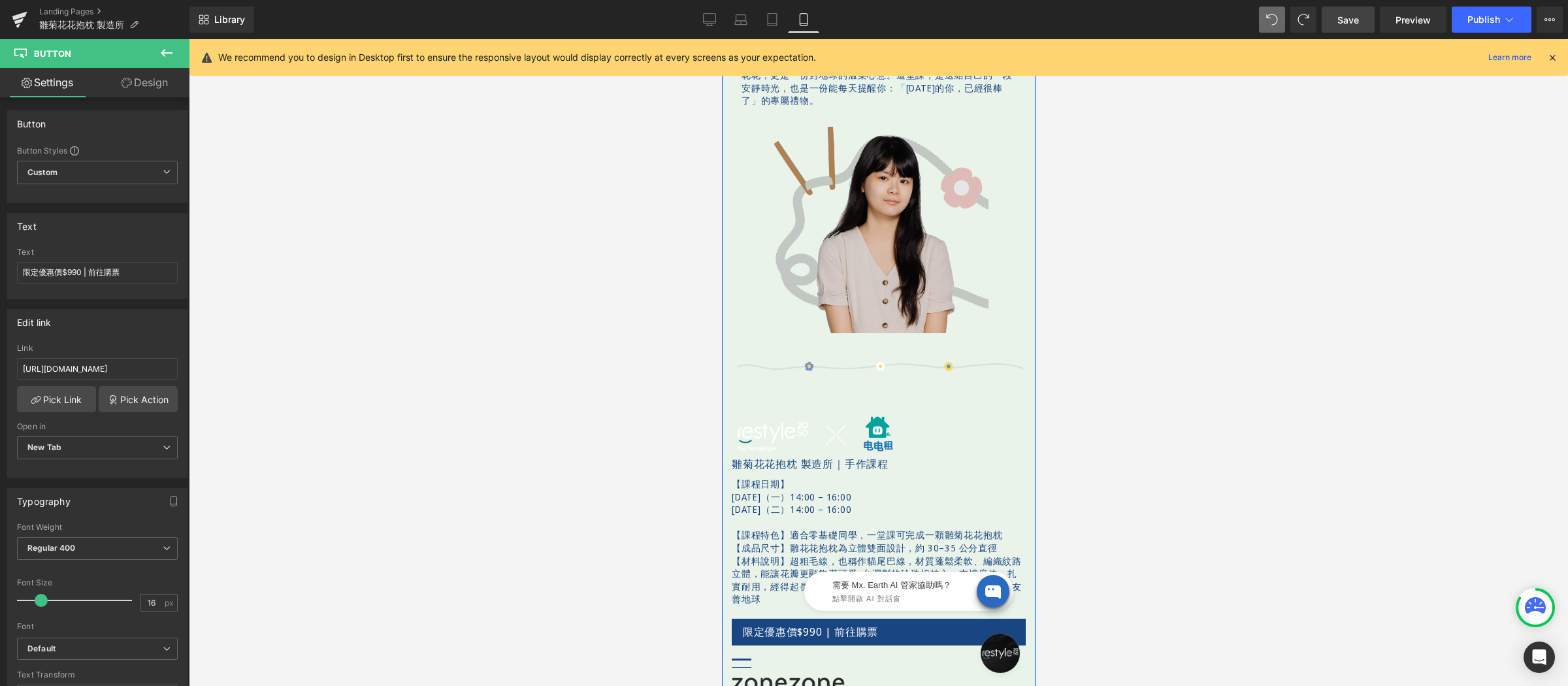
scroll to position [961, 0]
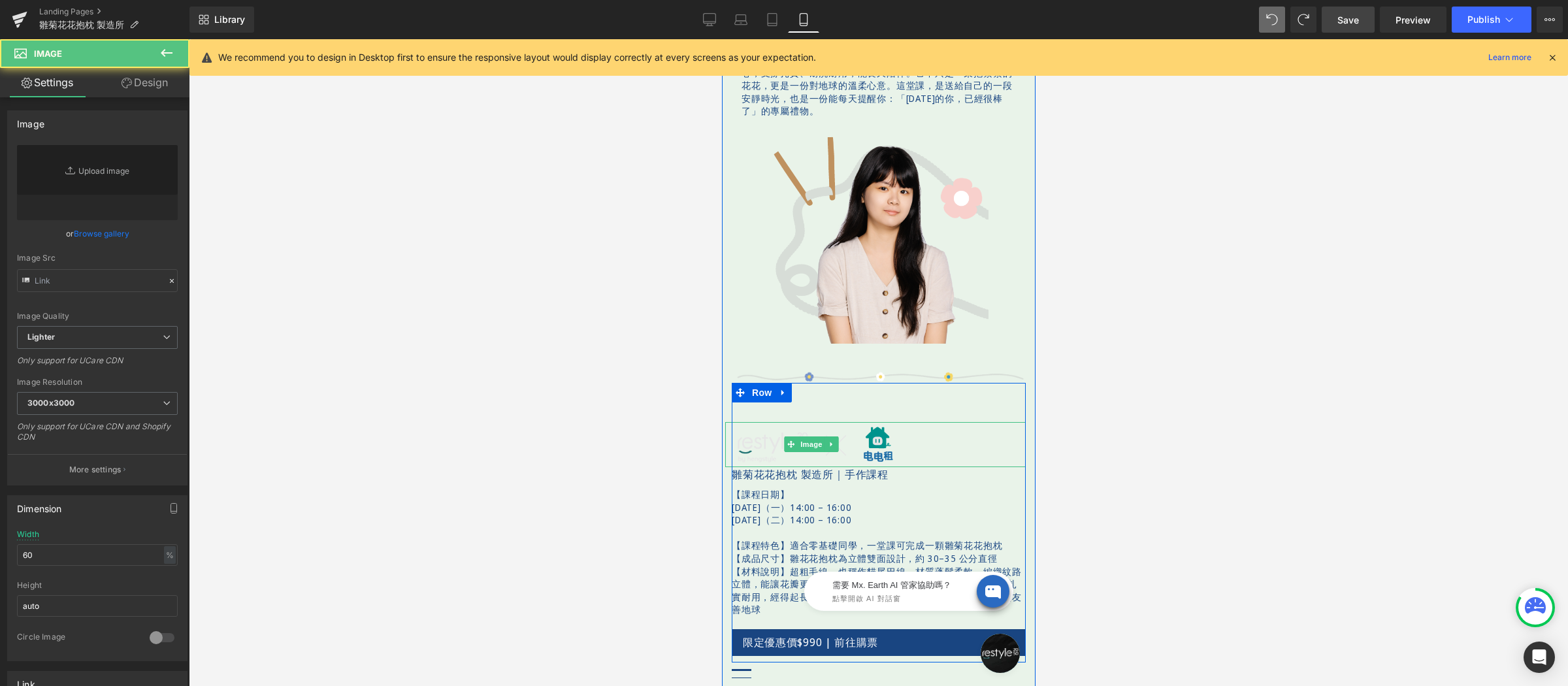
type input "https://ucarecdn.com/55d8ca51-6130-4cb2-bc06-89ff5d746791/-/format/auto/-/previ…"
click at [886, 434] on img at bounding box center [815, 444] width 180 height 45
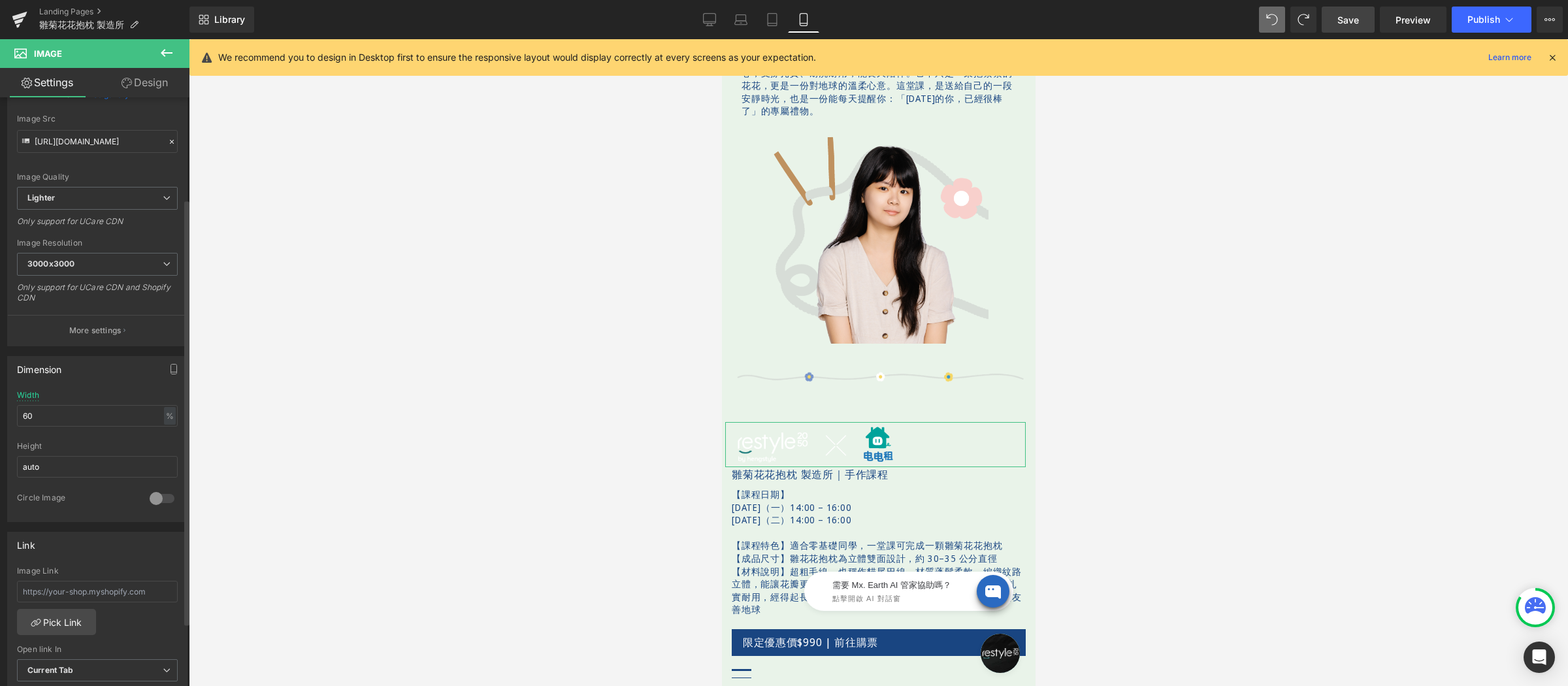
scroll to position [238, 0]
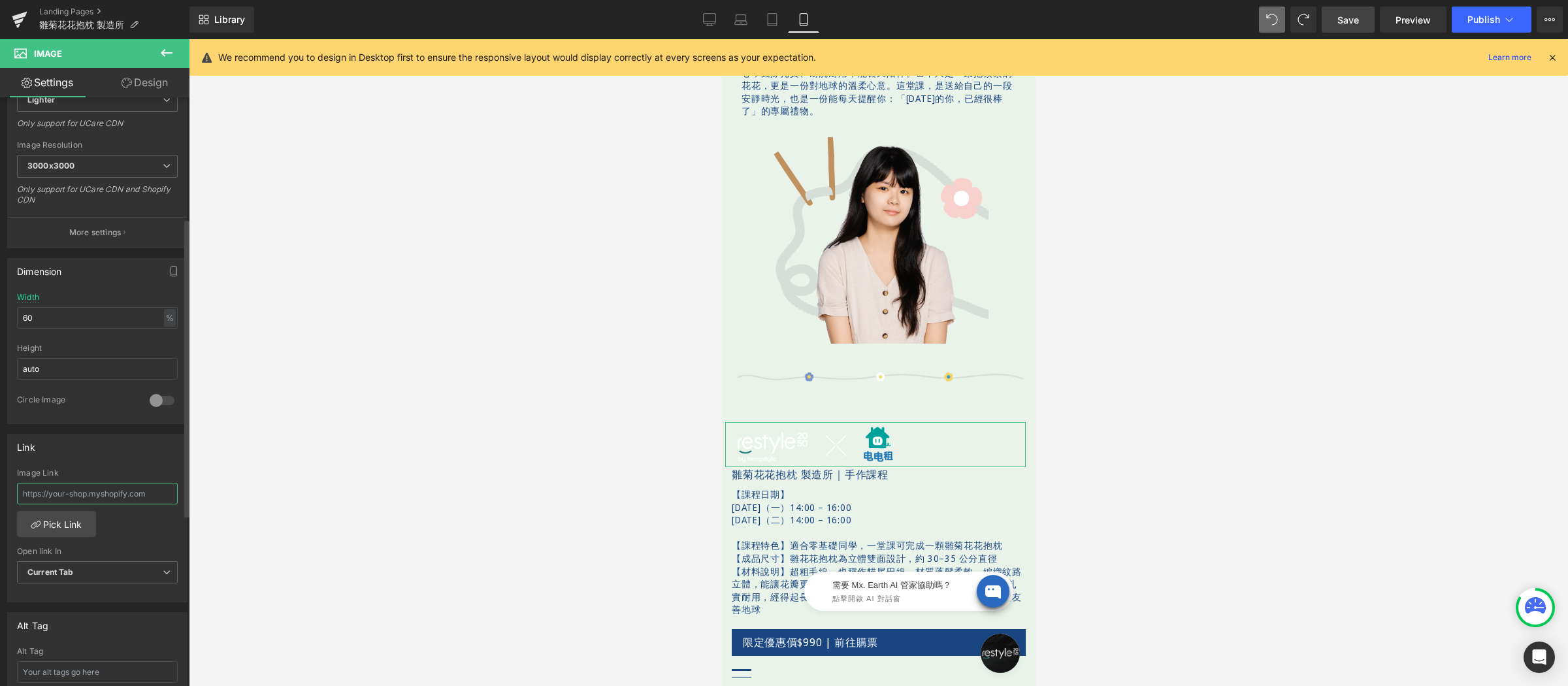
click at [114, 490] on input "text" at bounding box center [97, 493] width 161 height 22
paste input "https://www.restyle2050.com/products/bloomandloom"
type input "https://www.restyle2050.com/products/bloomandloom"
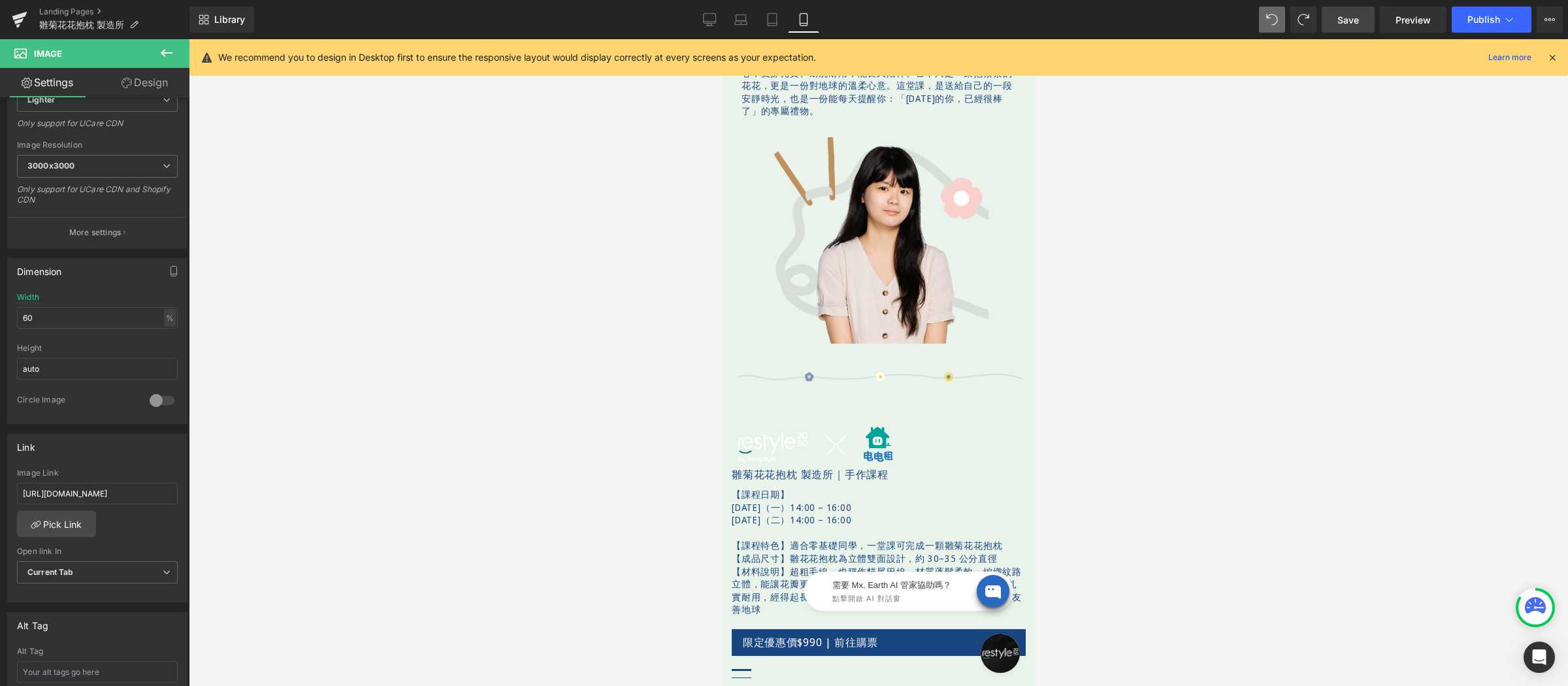
scroll to position [0, 0]
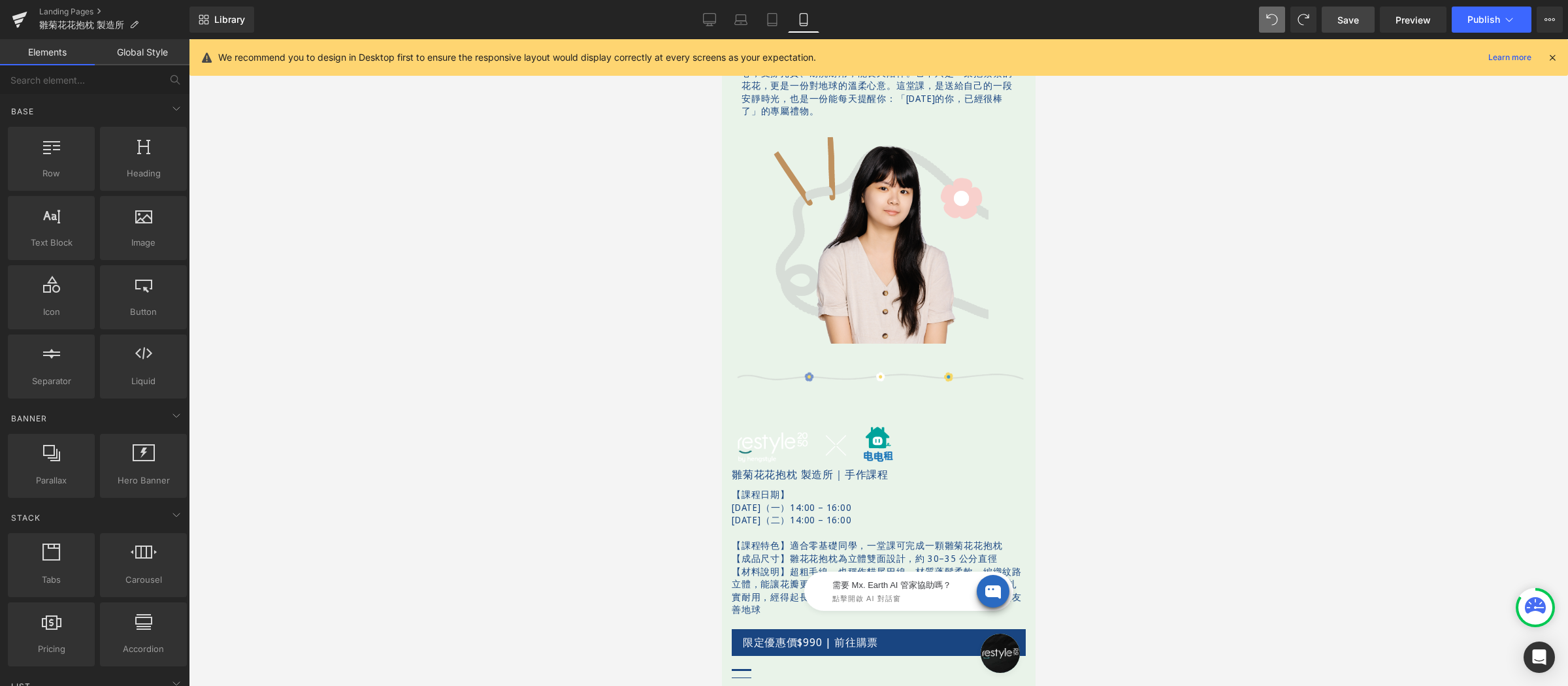
click at [345, 469] on div at bounding box center [878, 363] width 1379 height 647
click at [705, 10] on link "Desktop" at bounding box center [710, 19] width 31 height 26
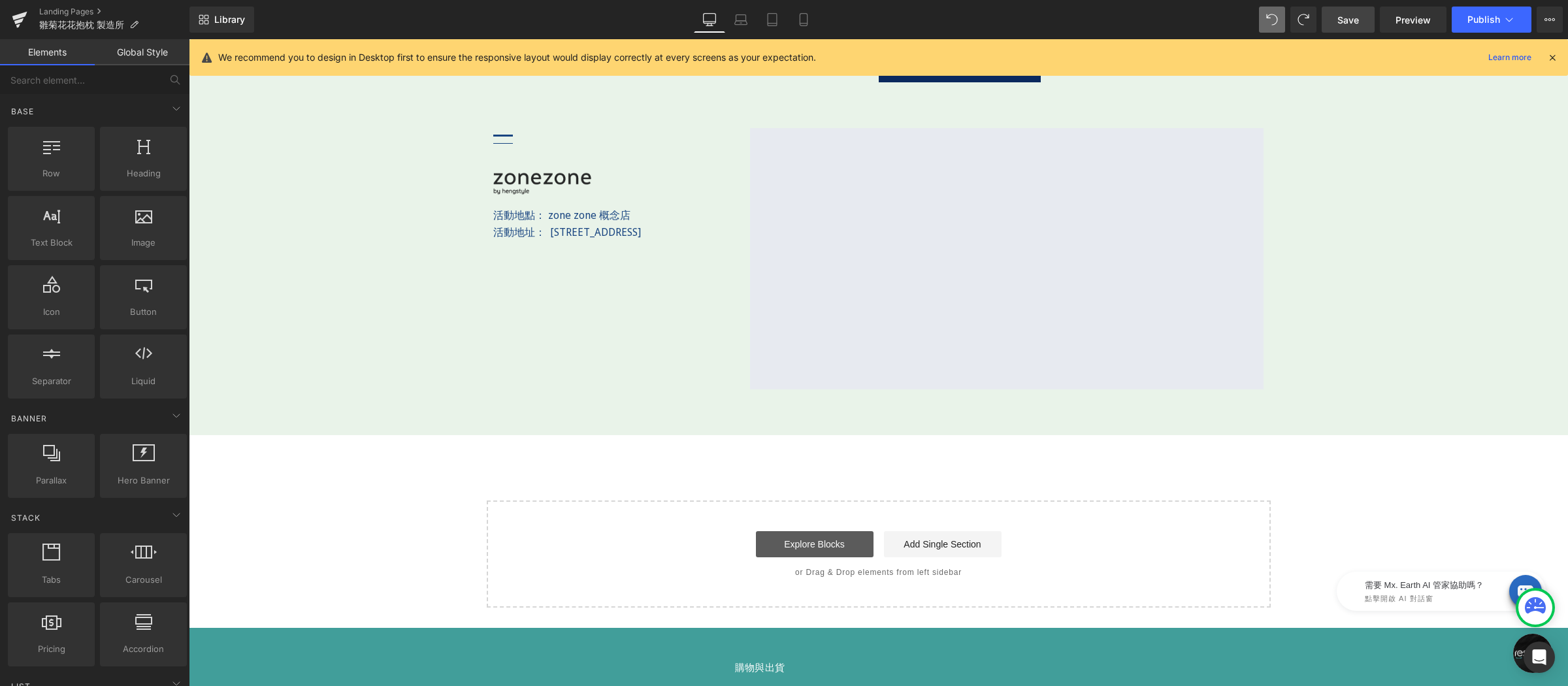
scroll to position [2344, 0]
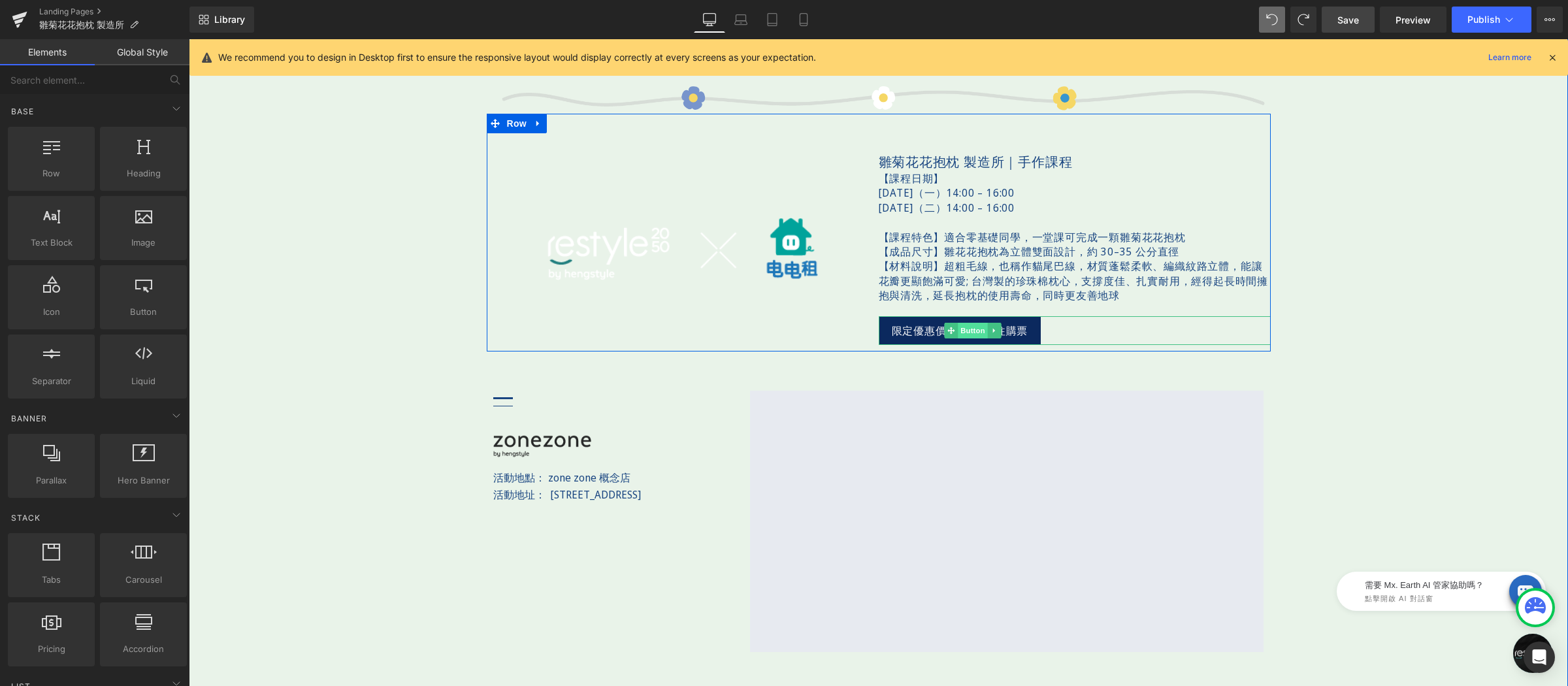
click at [958, 323] on span "Button" at bounding box center [973, 330] width 30 height 15
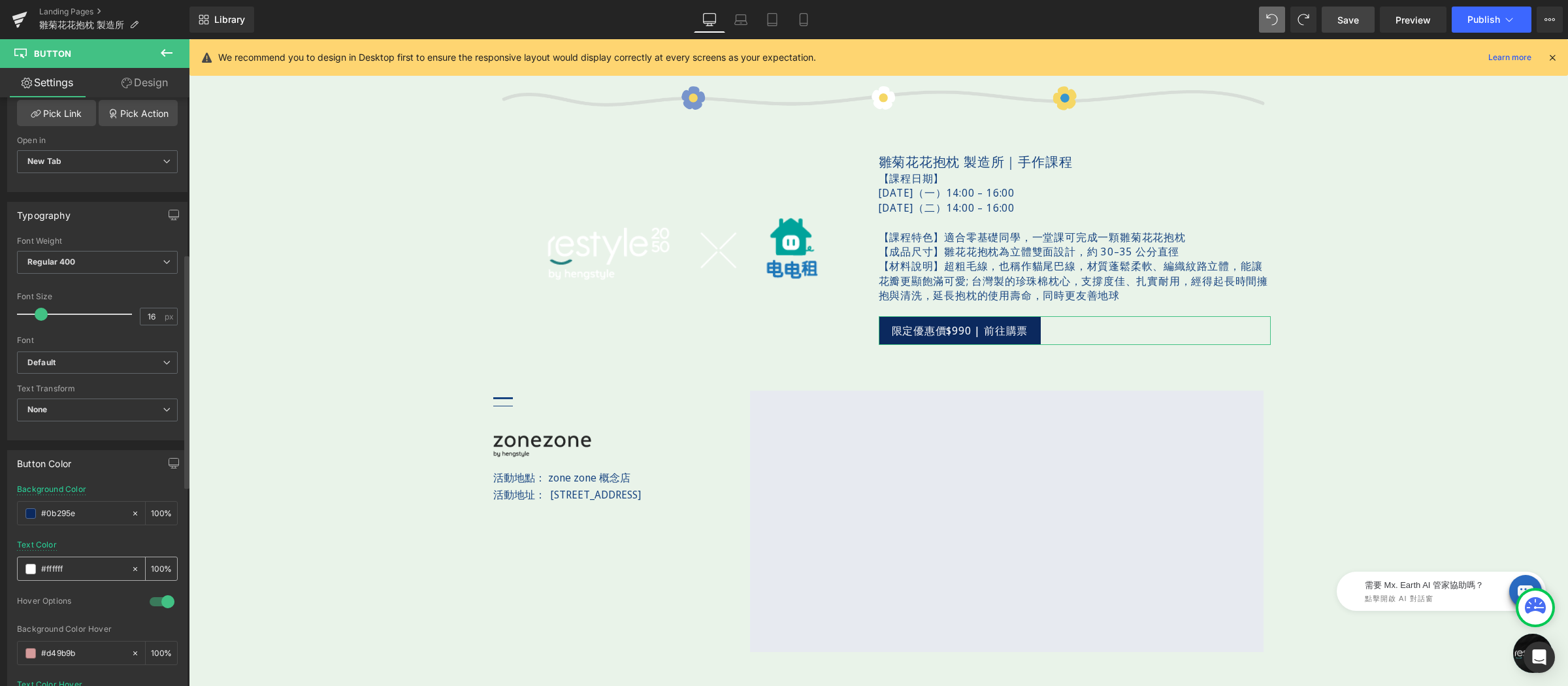
scroll to position [391, 0]
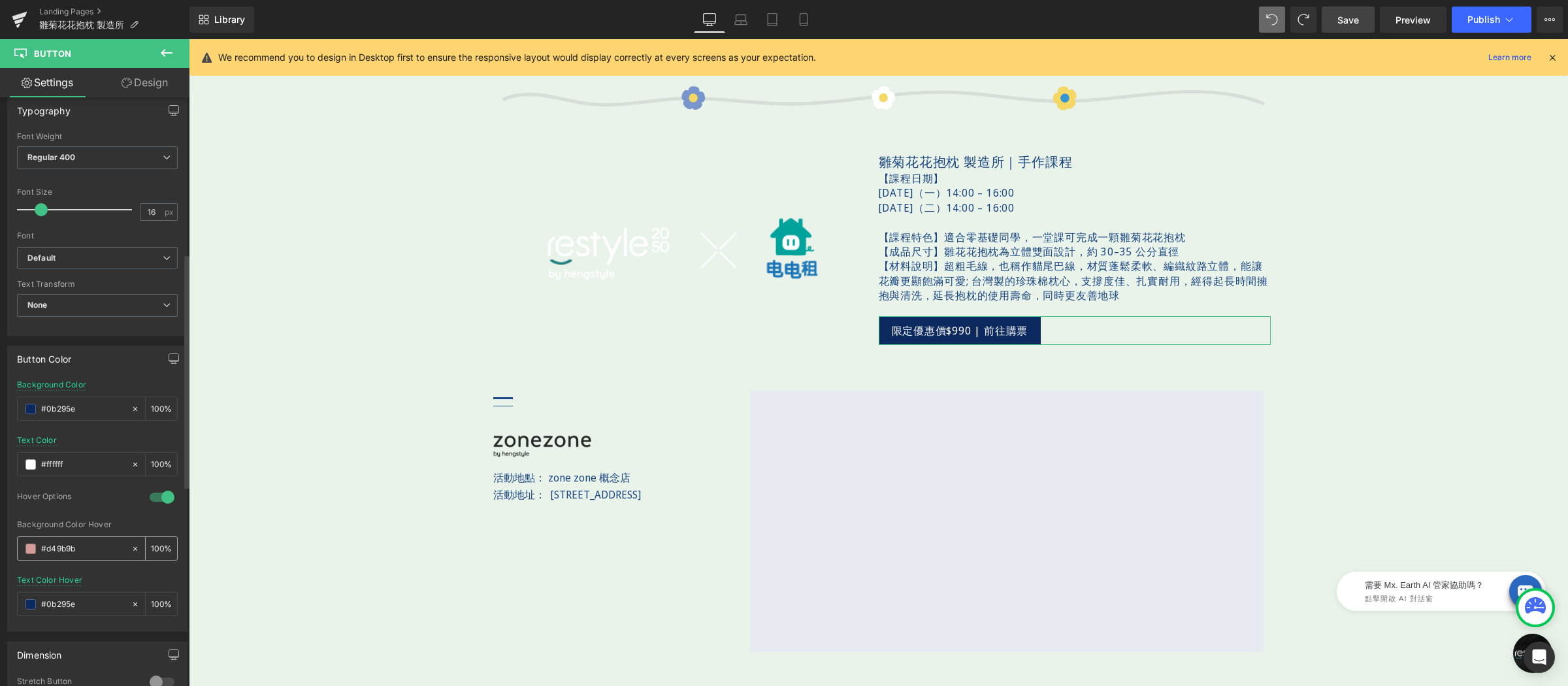
click at [34, 551] on span at bounding box center [30, 548] width 10 height 10
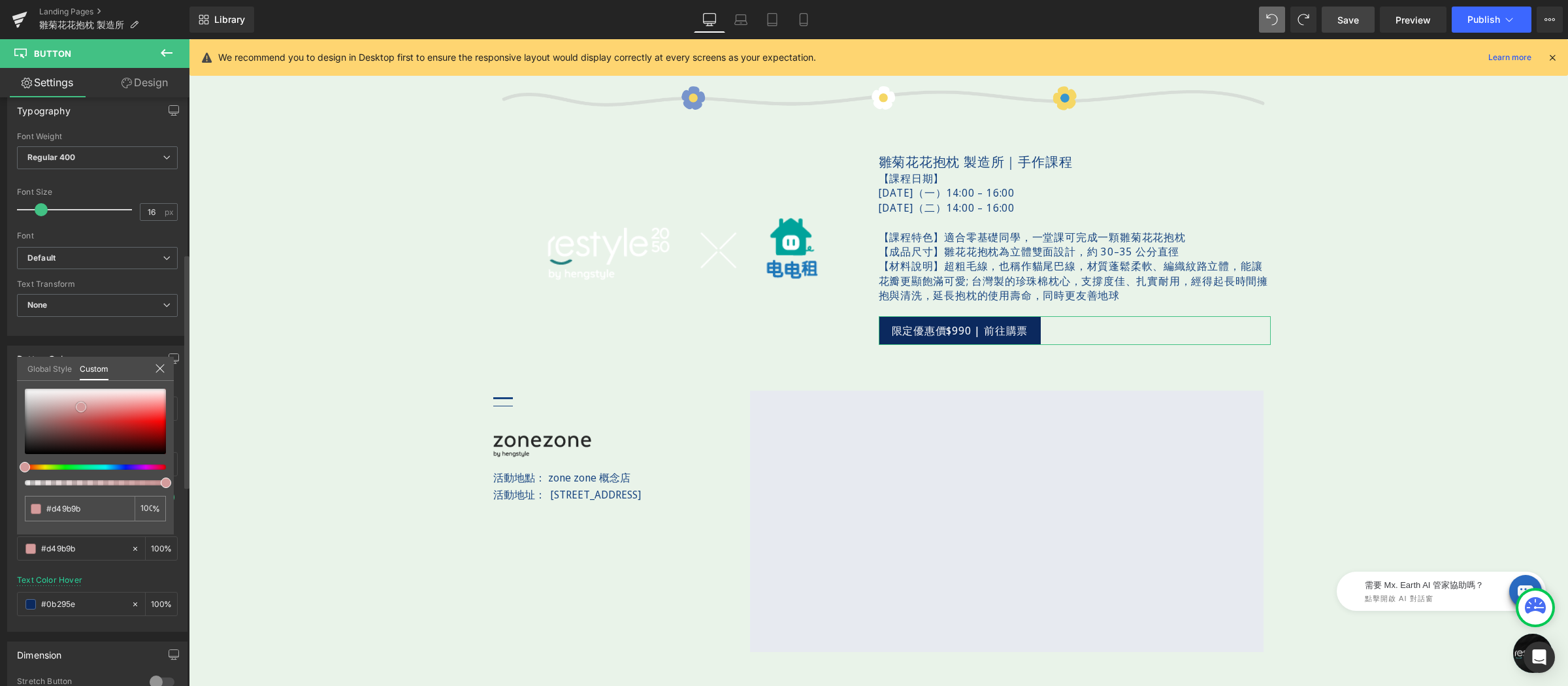
type input "#d09e9e"
type input "#d3aaaa"
type input "#d8b4b4"
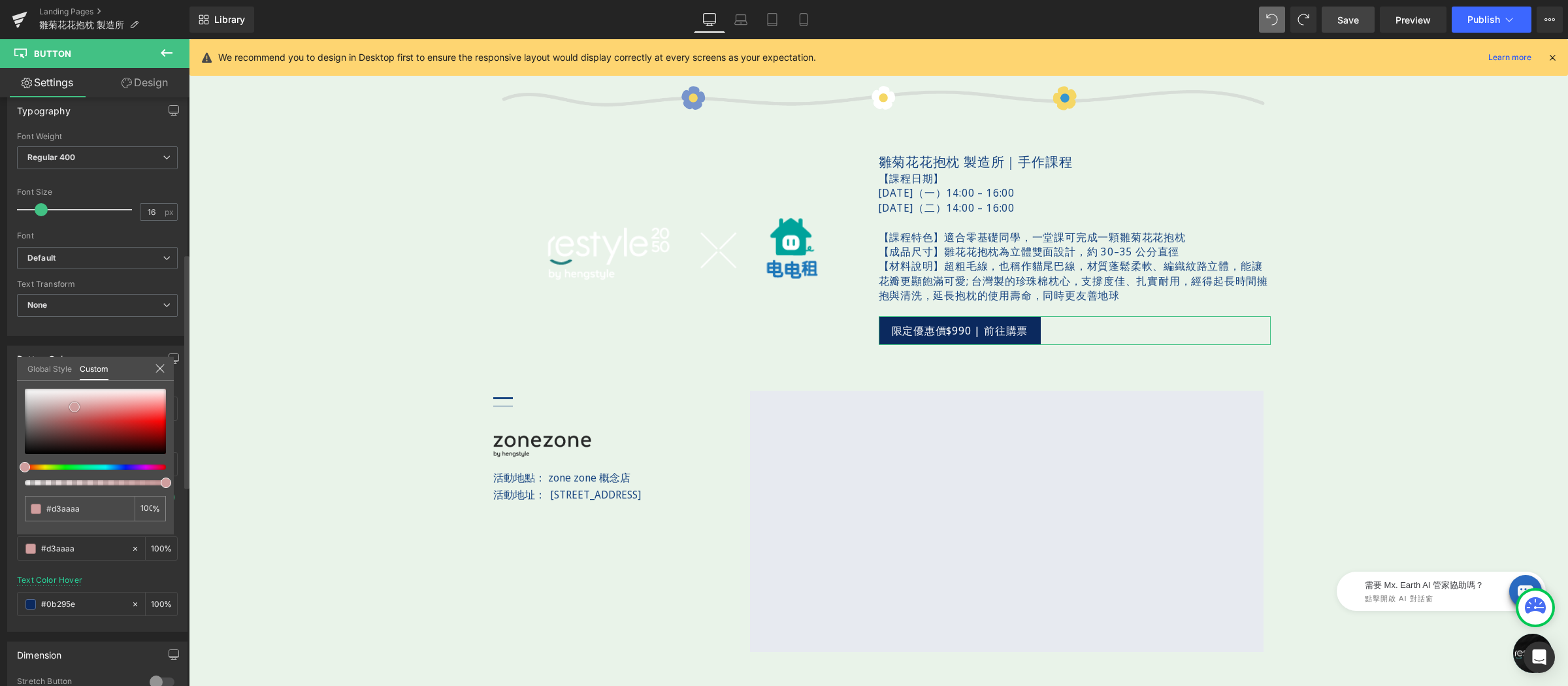
type input "#d8b4b4"
type input "#ddbfbf"
type input "#e8d3d3"
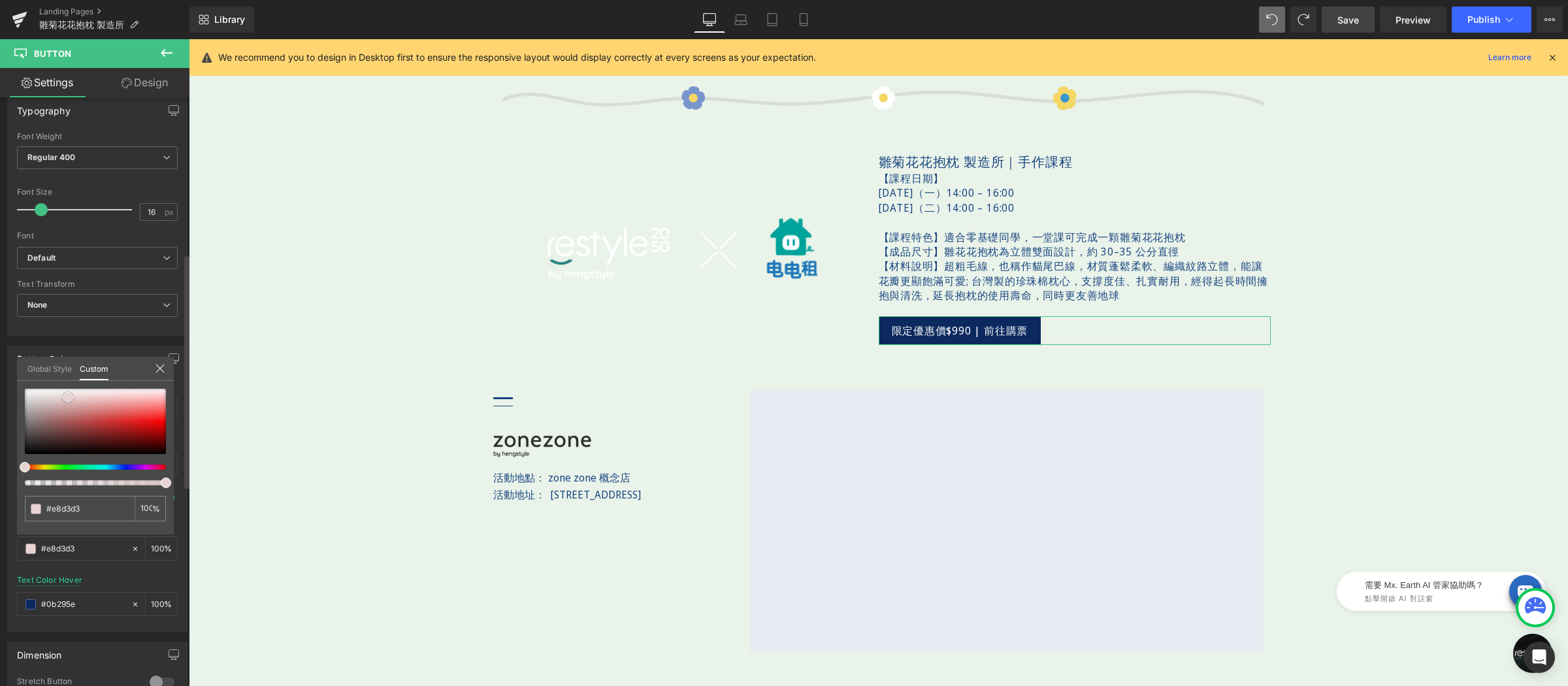
type input "#ebdada"
drag, startPoint x: 75, startPoint y: 407, endPoint x: 68, endPoint y: 395, distance: 13.9
click at [68, 395] on div at bounding box center [96, 422] width 141 height 66
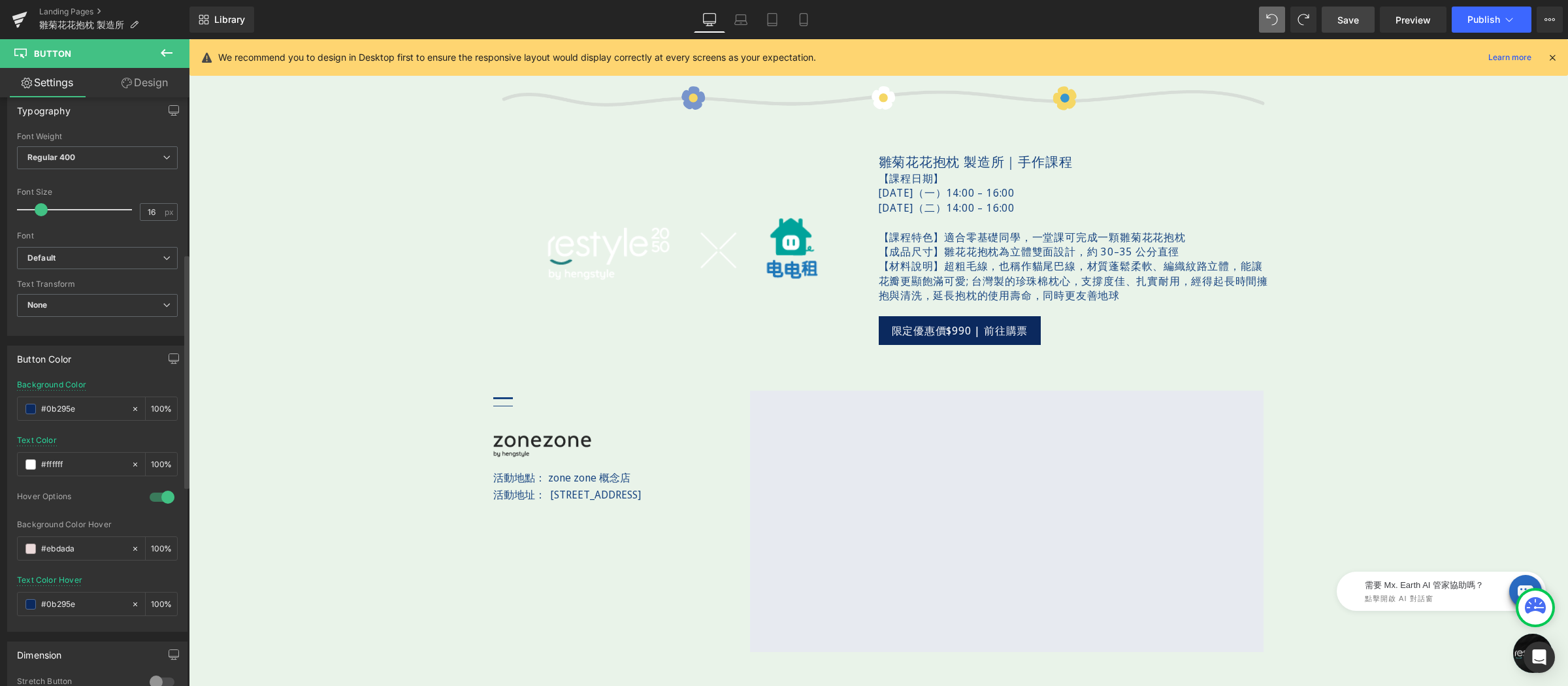
click at [34, 551] on span at bounding box center [30, 548] width 10 height 10
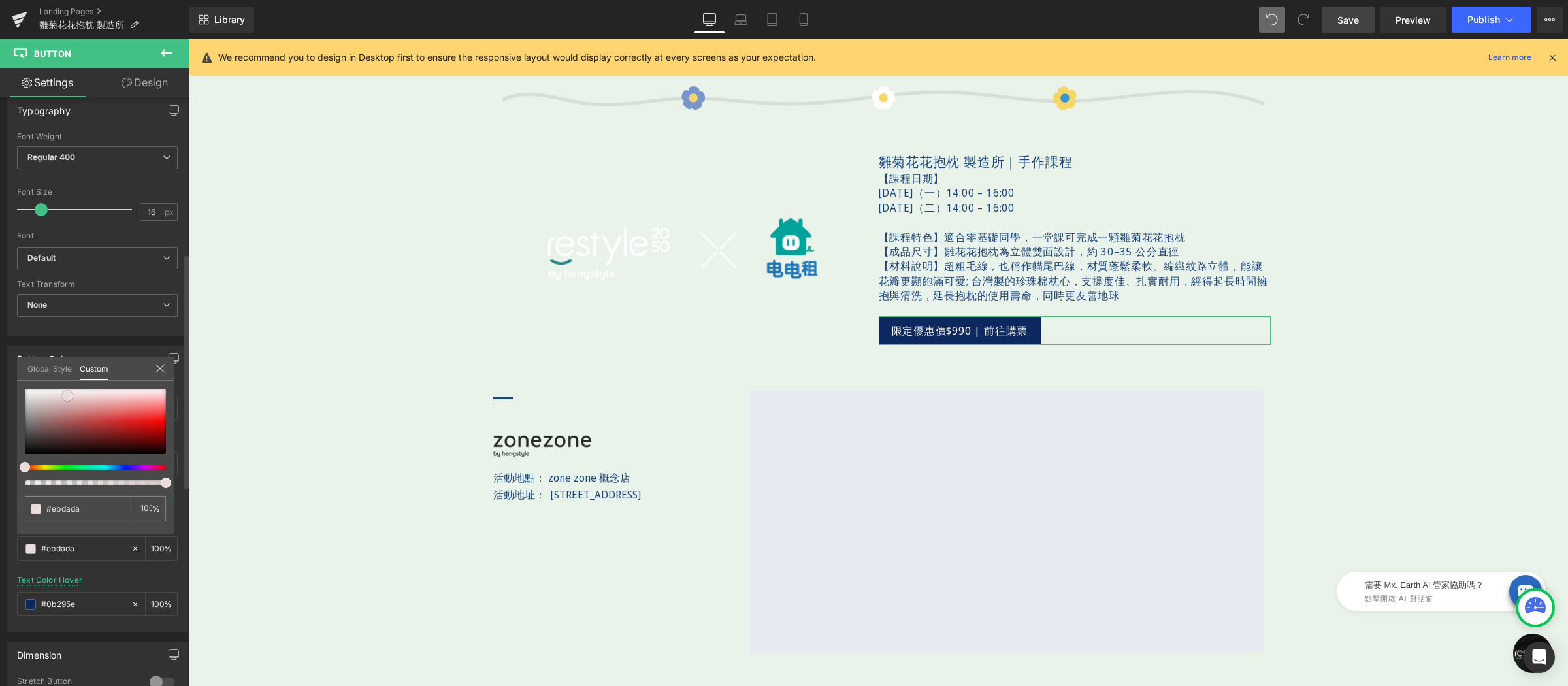
type input "#efdbdb"
type input "#edd3d3"
type input "#ebcfcf"
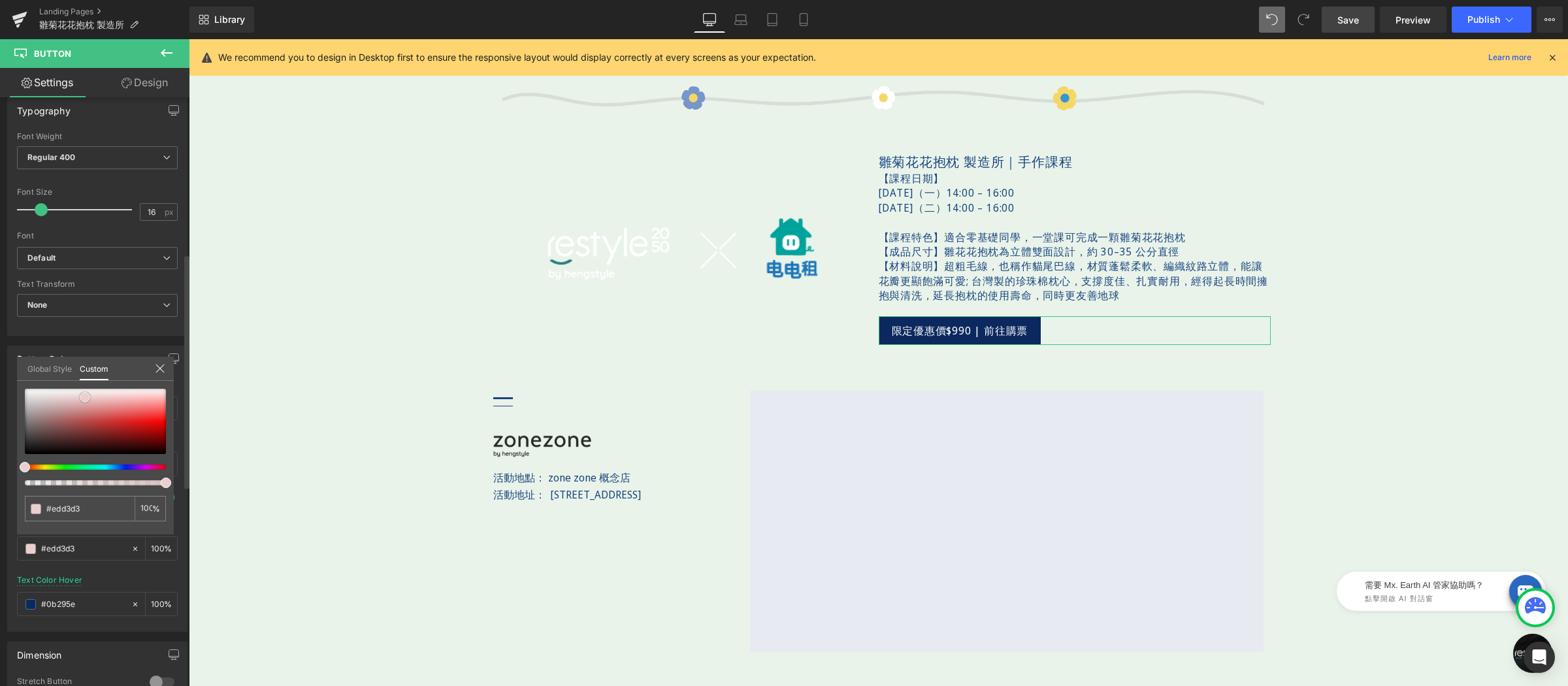
type input "#ebcfcf"
type input "#eacbcb"
drag, startPoint x: 82, startPoint y: 395, endPoint x: 109, endPoint y: 394, distance: 27.0
click at [86, 397] on div at bounding box center [96, 422] width 141 height 66
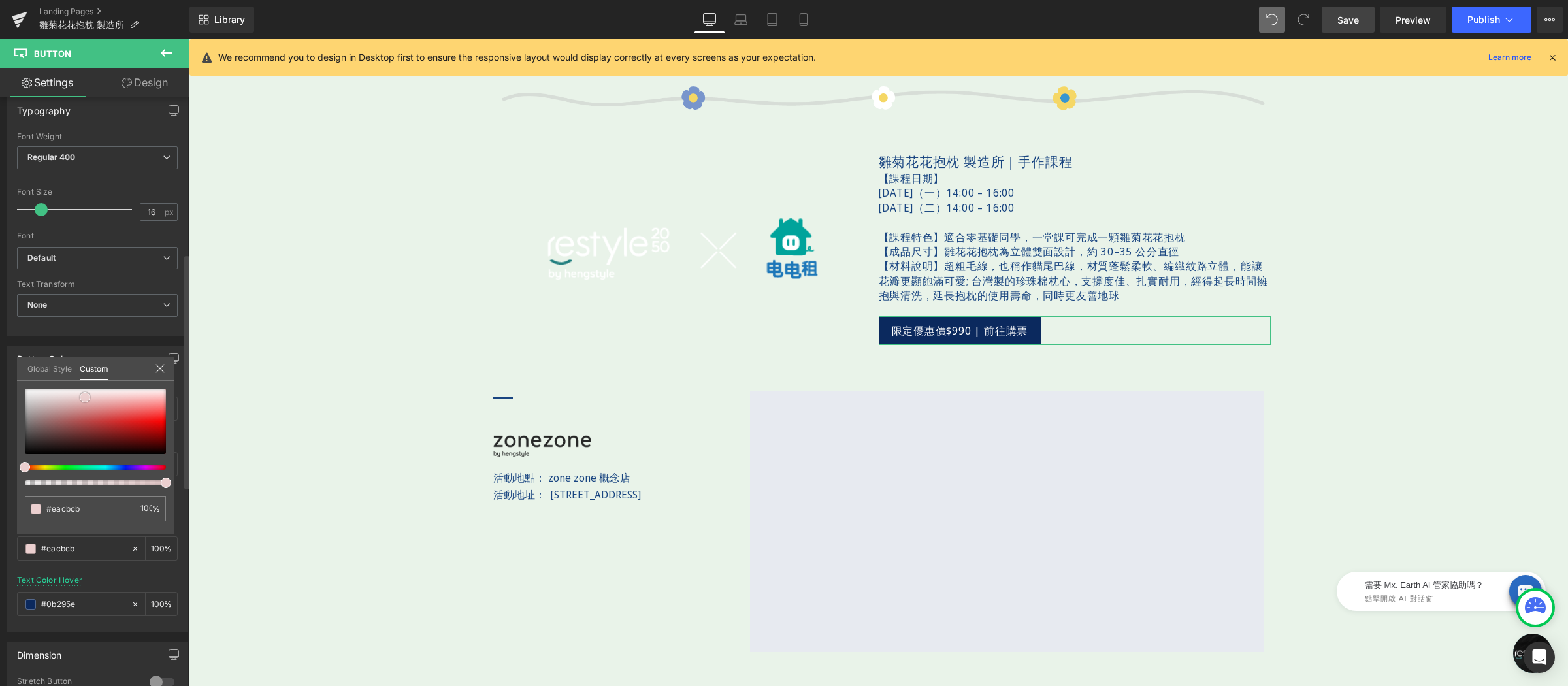
type input "#eacccc"
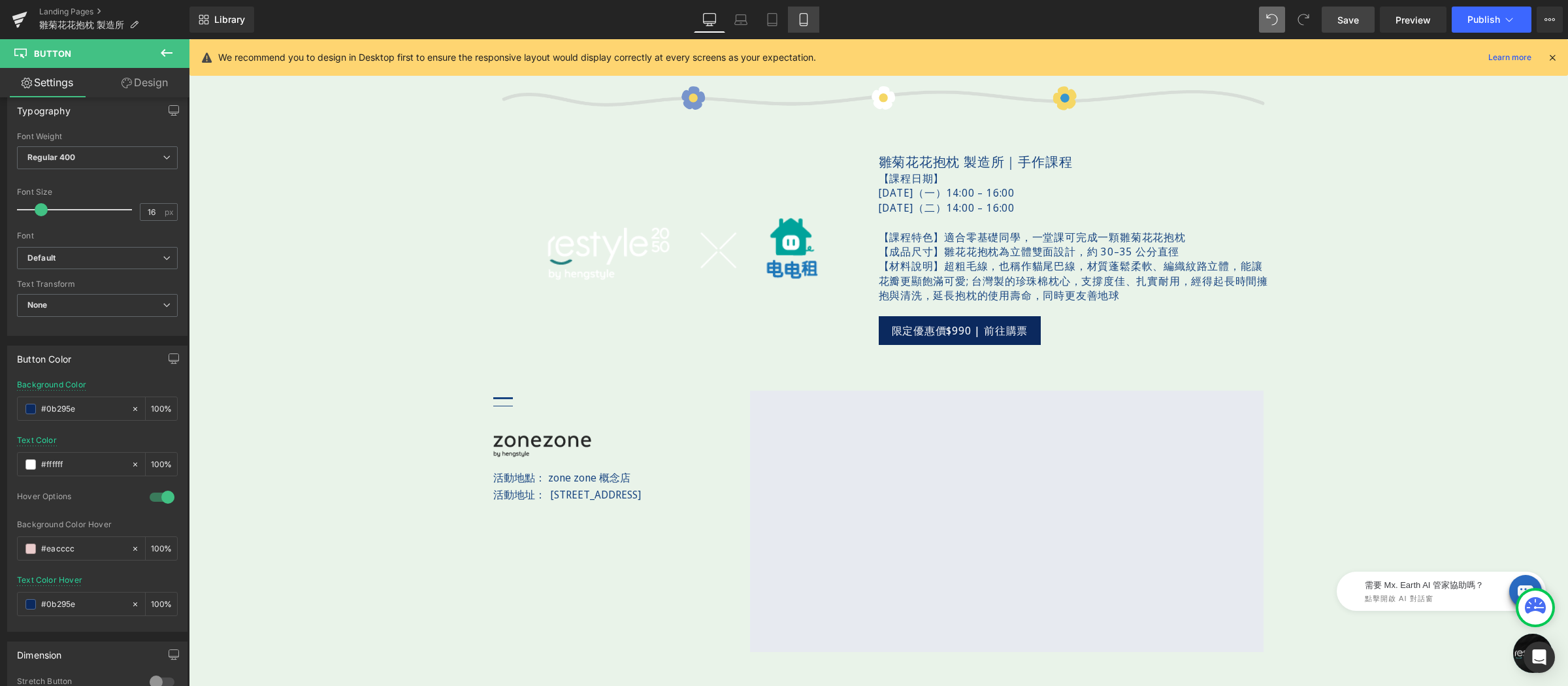
click at [812, 22] on link "Mobile" at bounding box center [803, 19] width 31 height 26
type input "#194581"
type input "100"
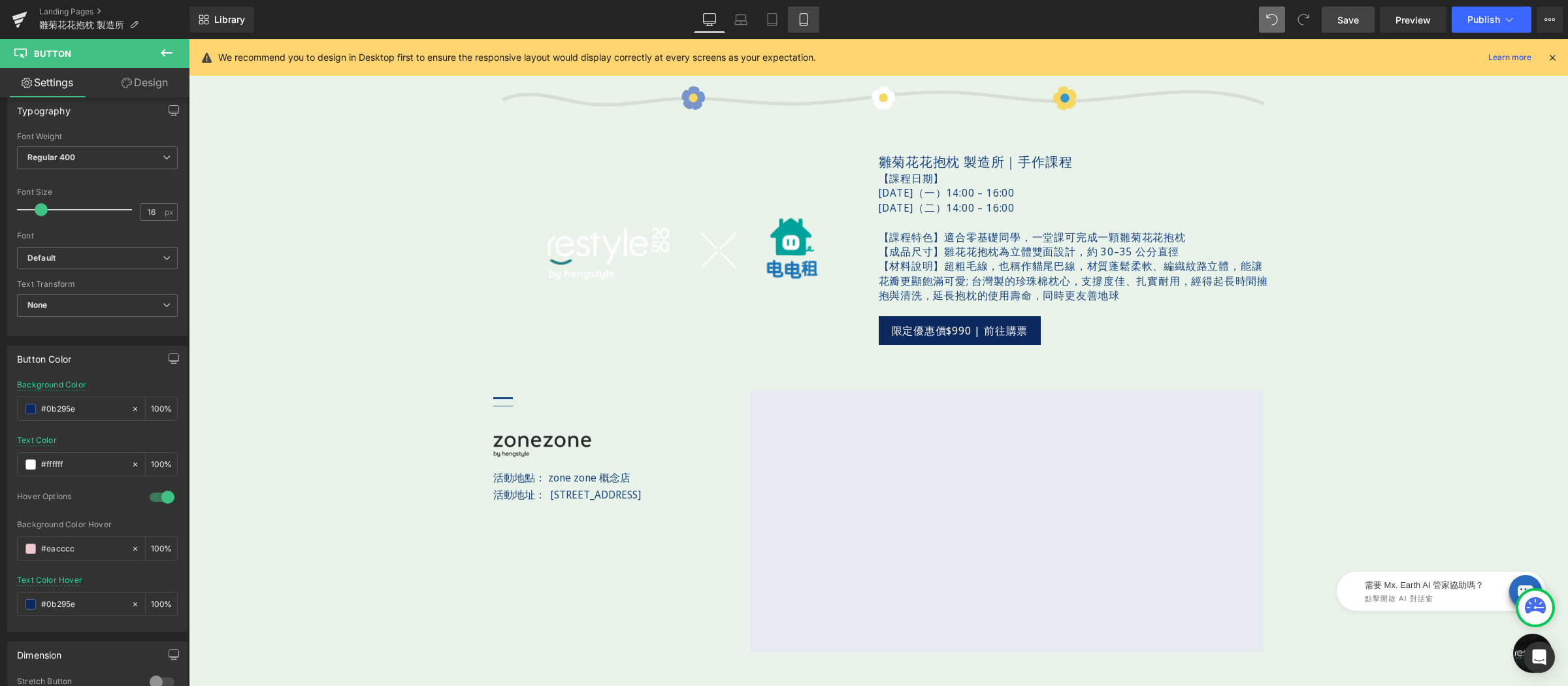
type input "100"
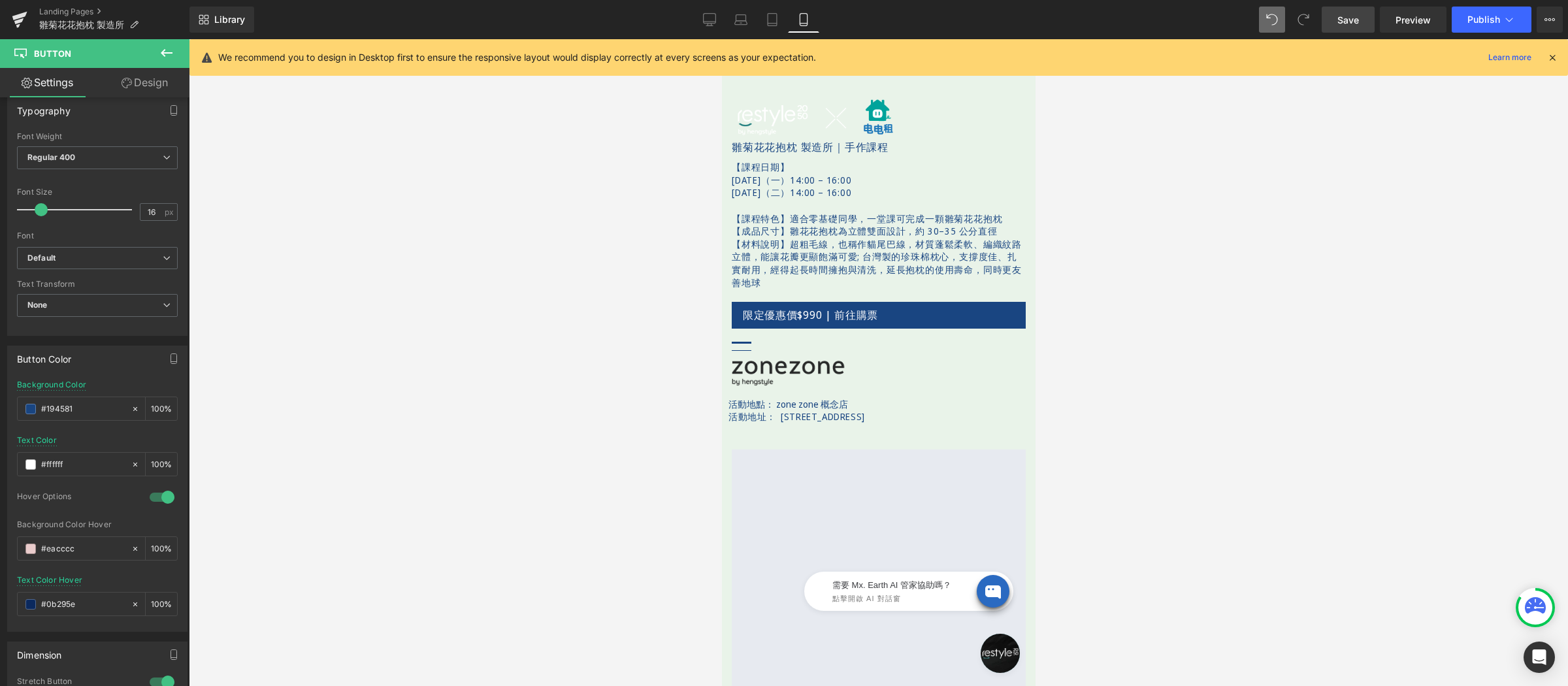
scroll to position [1289, 0]
click at [1355, 17] on span "Save" at bounding box center [1348, 20] width 22 height 14
click at [1489, 15] on span "Publish" at bounding box center [1483, 20] width 33 height 10
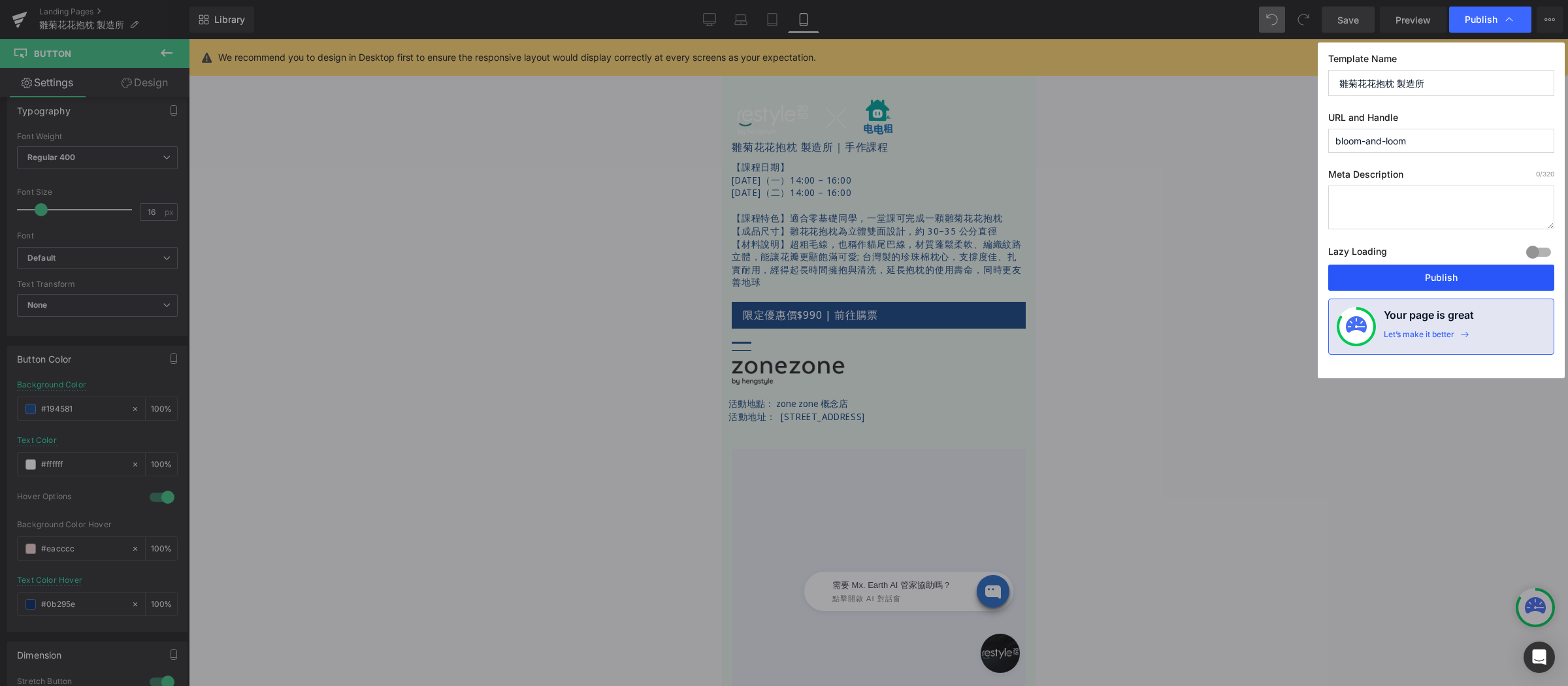
click at [1414, 282] on button "Publish" at bounding box center [1442, 277] width 226 height 26
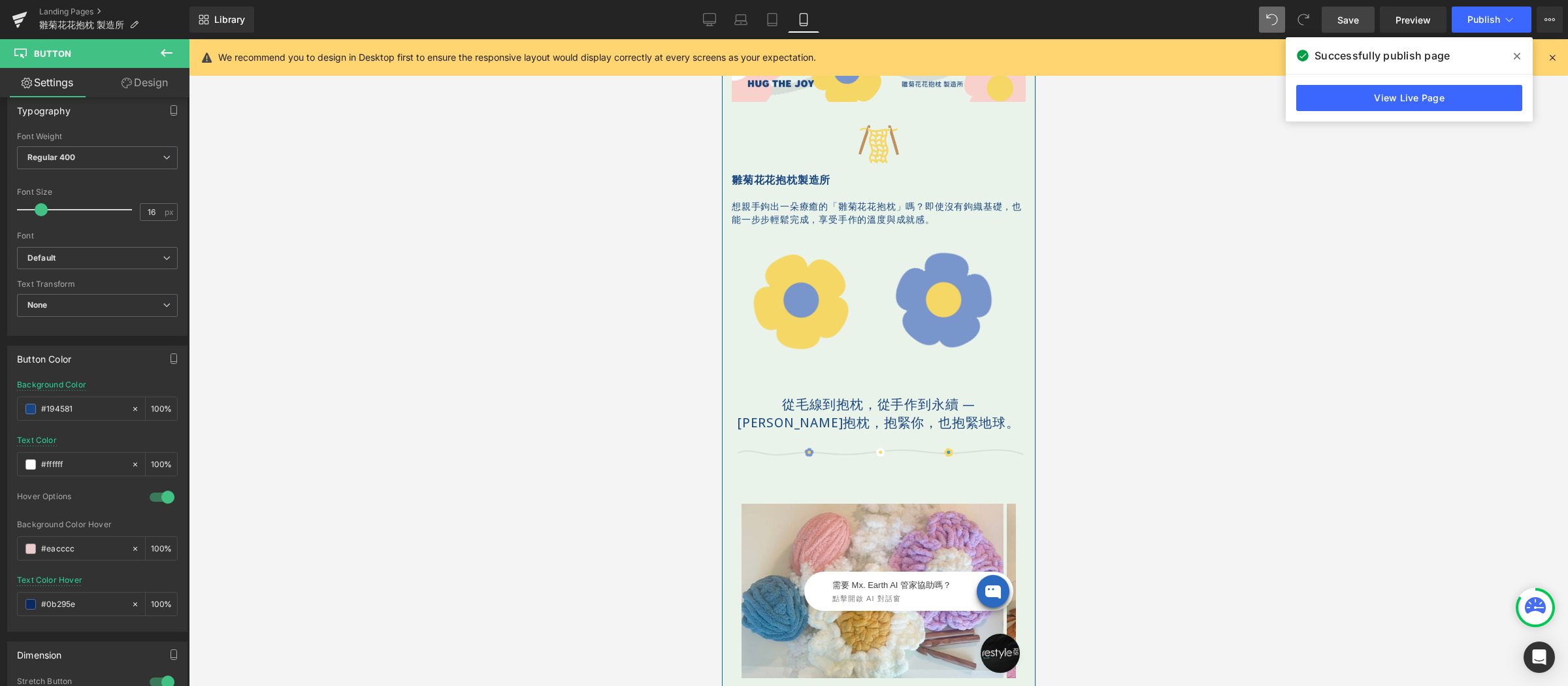
scroll to position [0, 0]
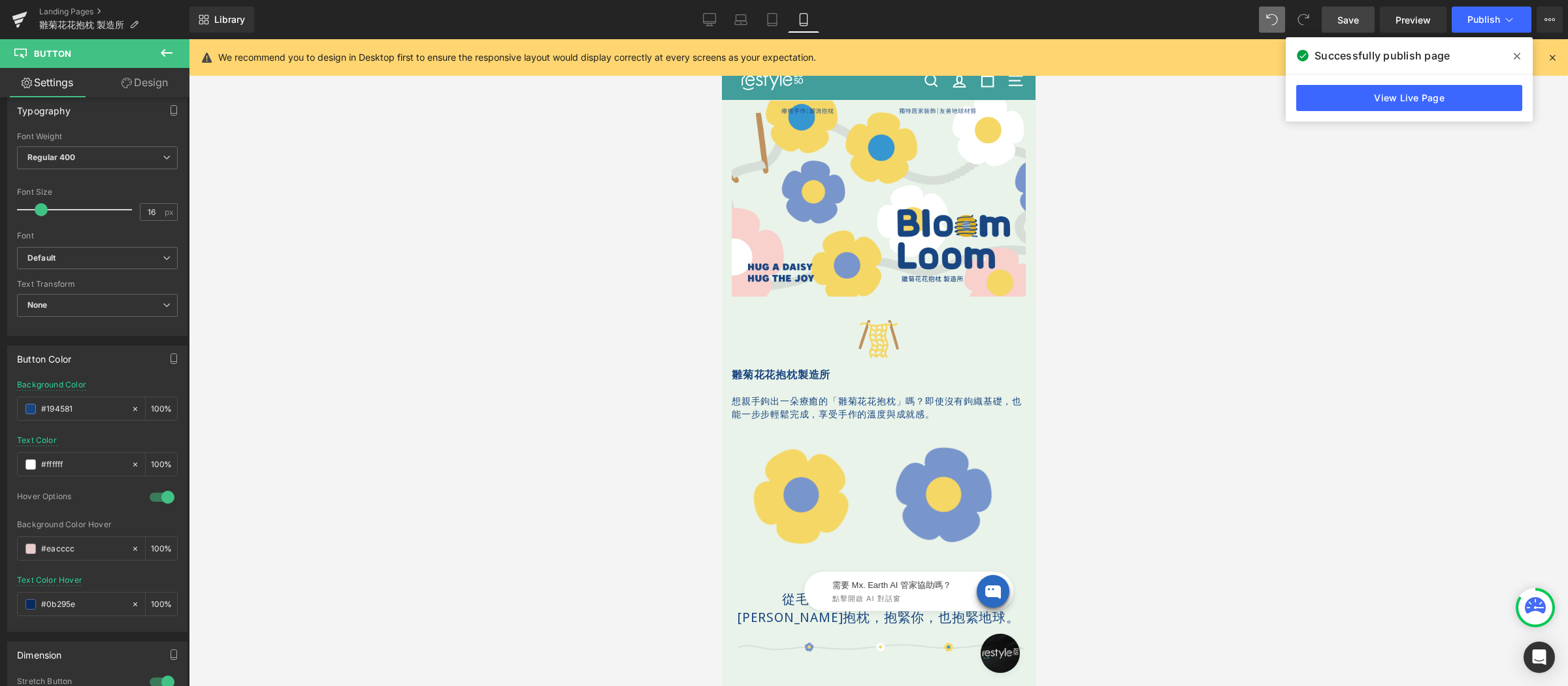
click at [1516, 56] on icon at bounding box center [1517, 56] width 6 height 10
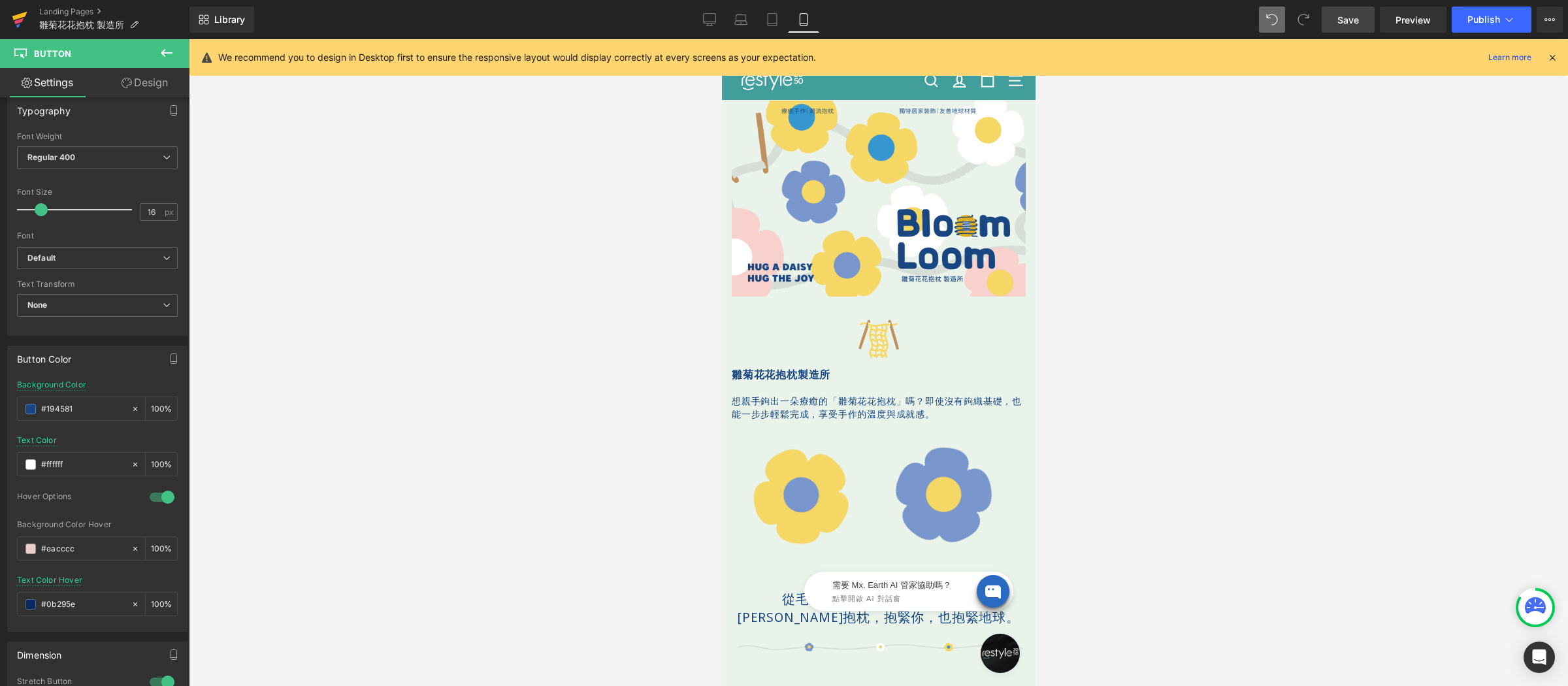
click at [19, 18] on icon at bounding box center [20, 20] width 15 height 33
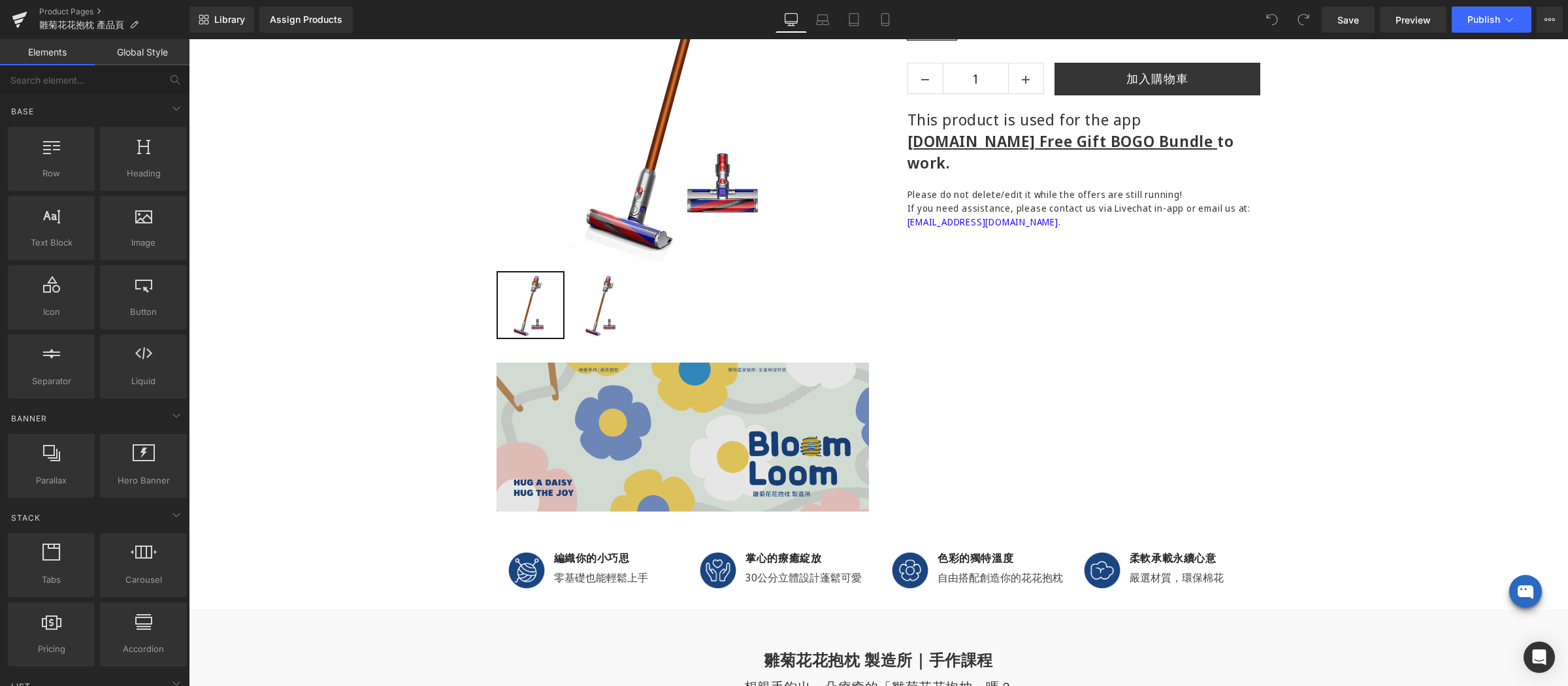
scroll to position [462, 0]
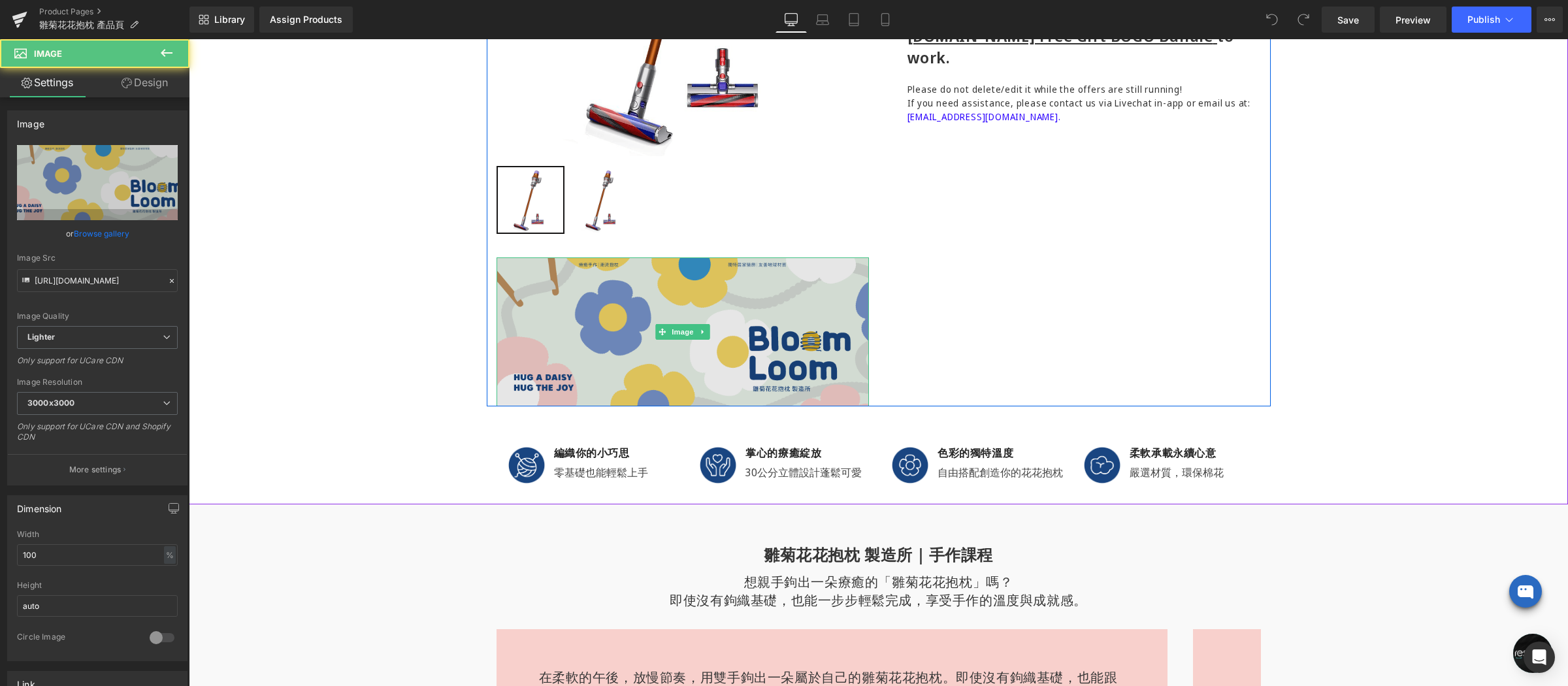
click at [726, 295] on img at bounding box center [682, 332] width 372 height 149
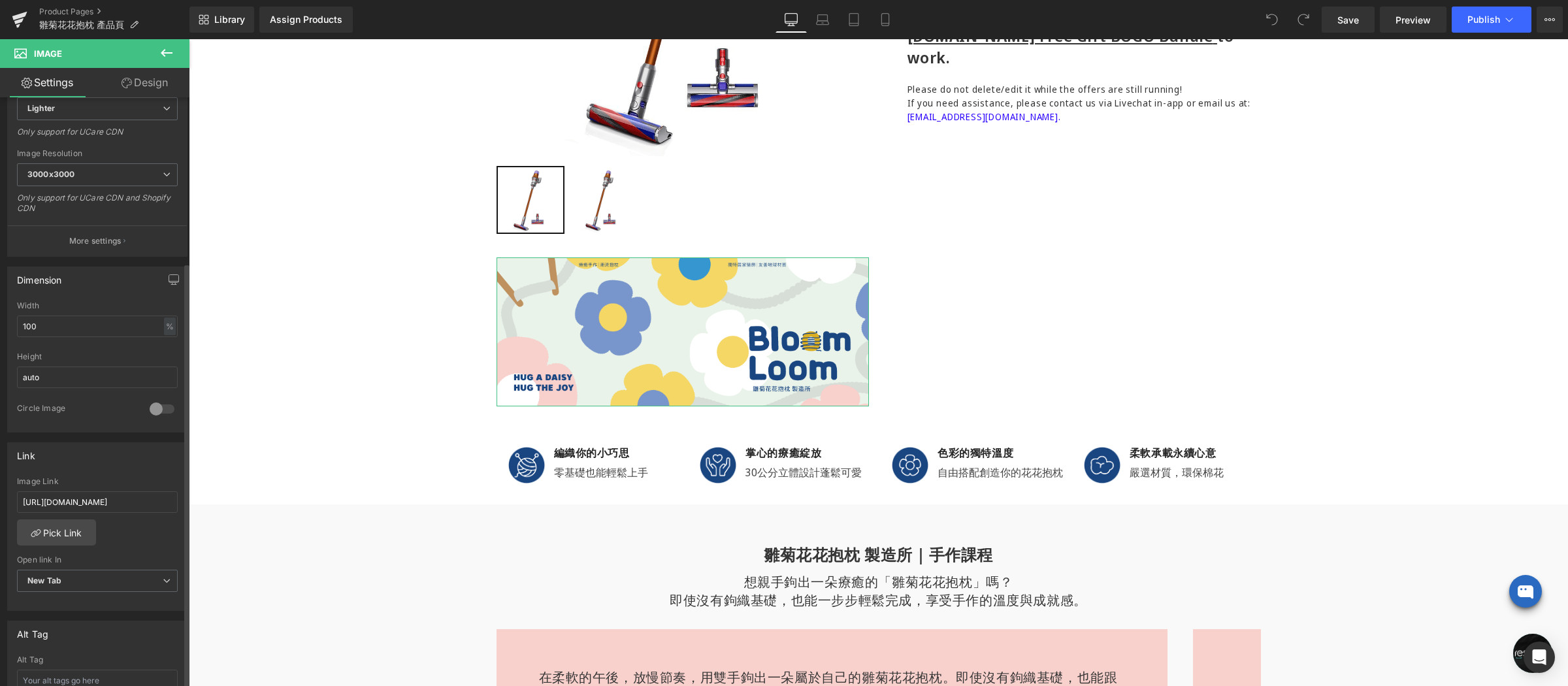
scroll to position [239, 0]
click at [140, 496] on input "https://www.restyle2050.com/pages/lesson-themepage-light-it-up#" at bounding box center [97, 492] width 161 height 22
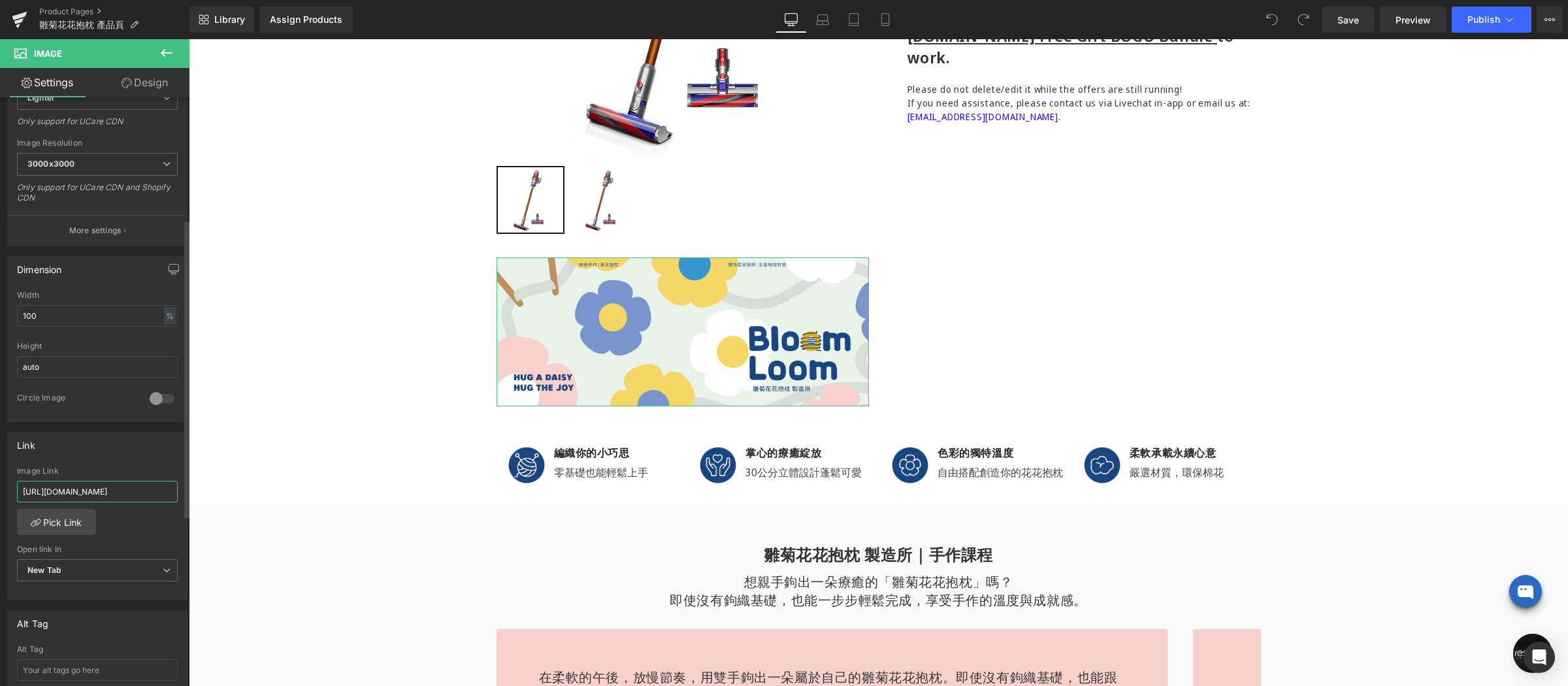
type input "https://www.restyle2050.com/products/bloomandloom"
click at [141, 455] on div "Link" at bounding box center [97, 445] width 179 height 25
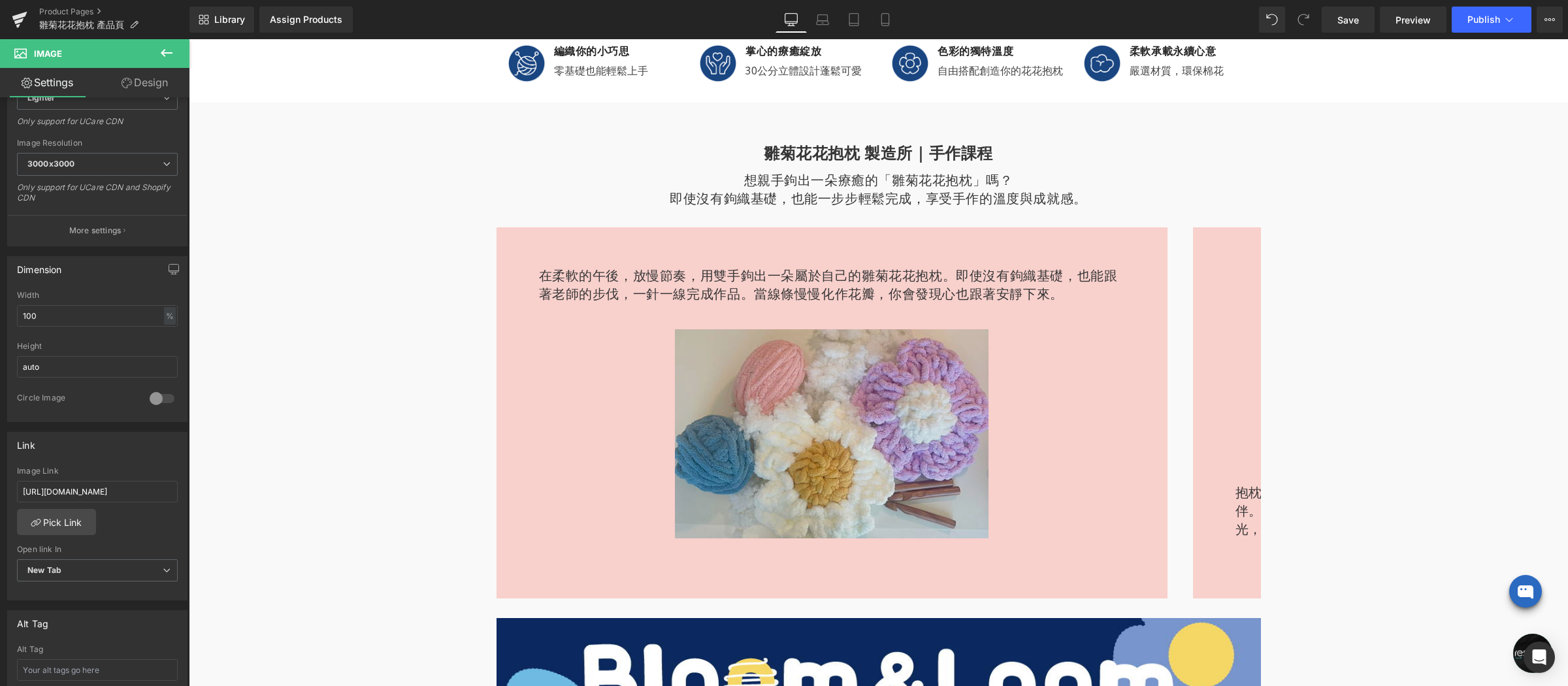
scroll to position [1236, 0]
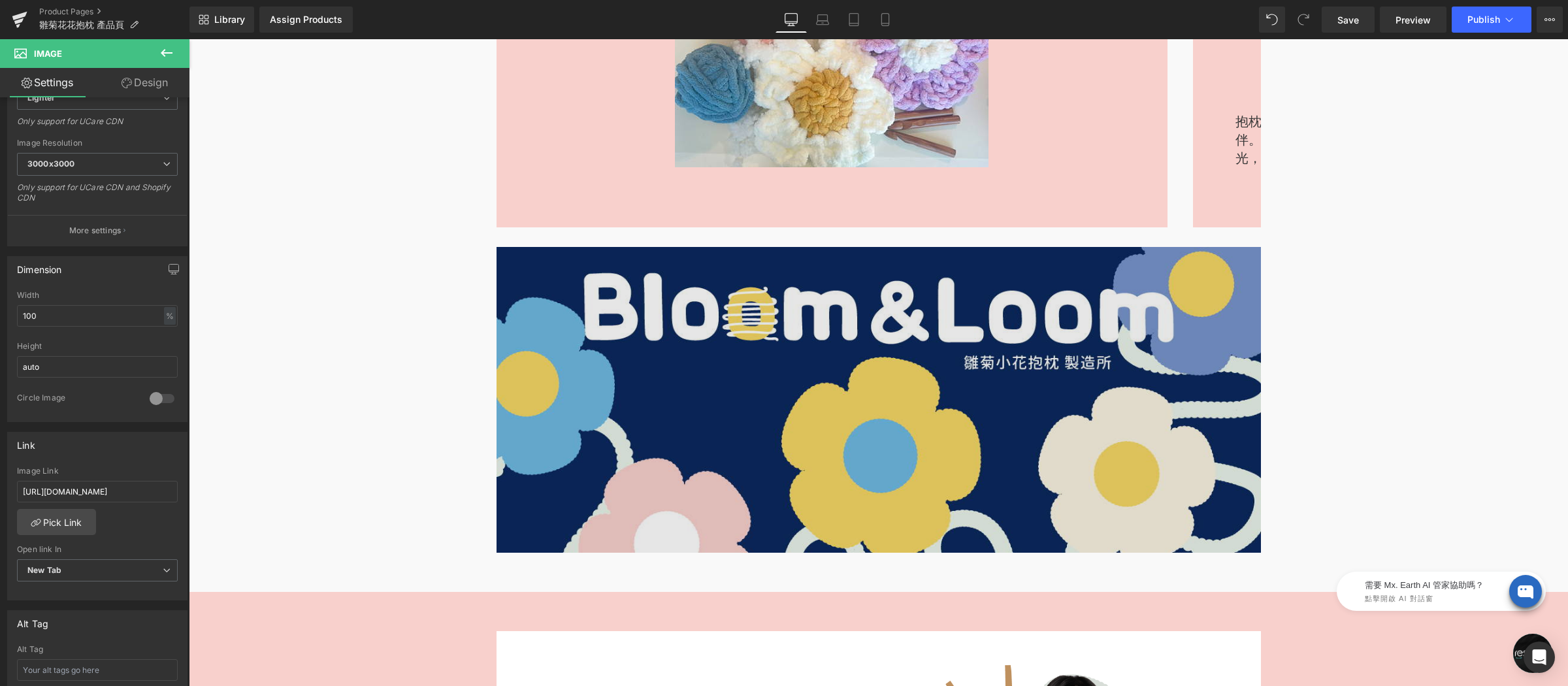
click at [763, 354] on img at bounding box center [879, 400] width 765 height 306
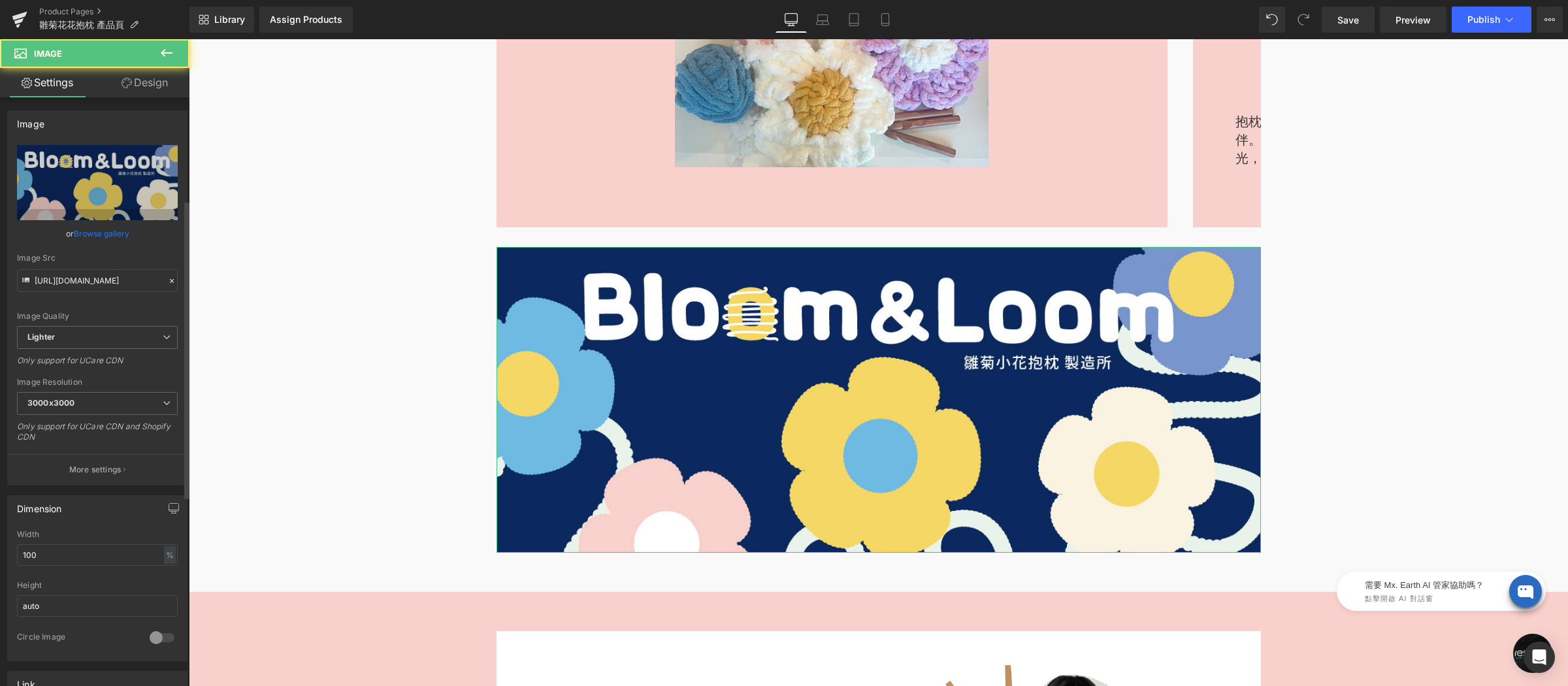
scroll to position [201, 0]
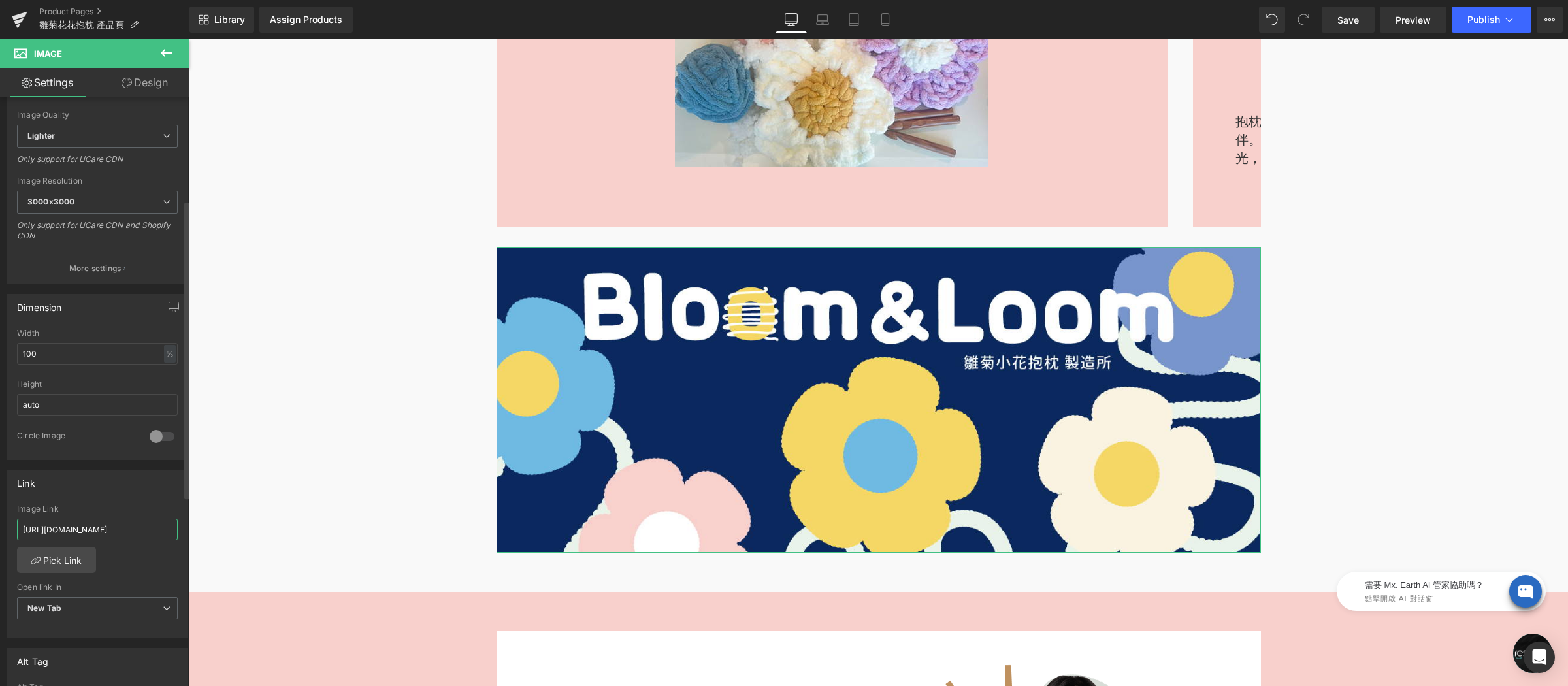
click at [110, 534] on input "https://www.restyle2050.com/pages/lesson-themepage-light-it-up#" at bounding box center [97, 530] width 161 height 22
type input "https://www.restyle2050.com/products/bloomandloom"
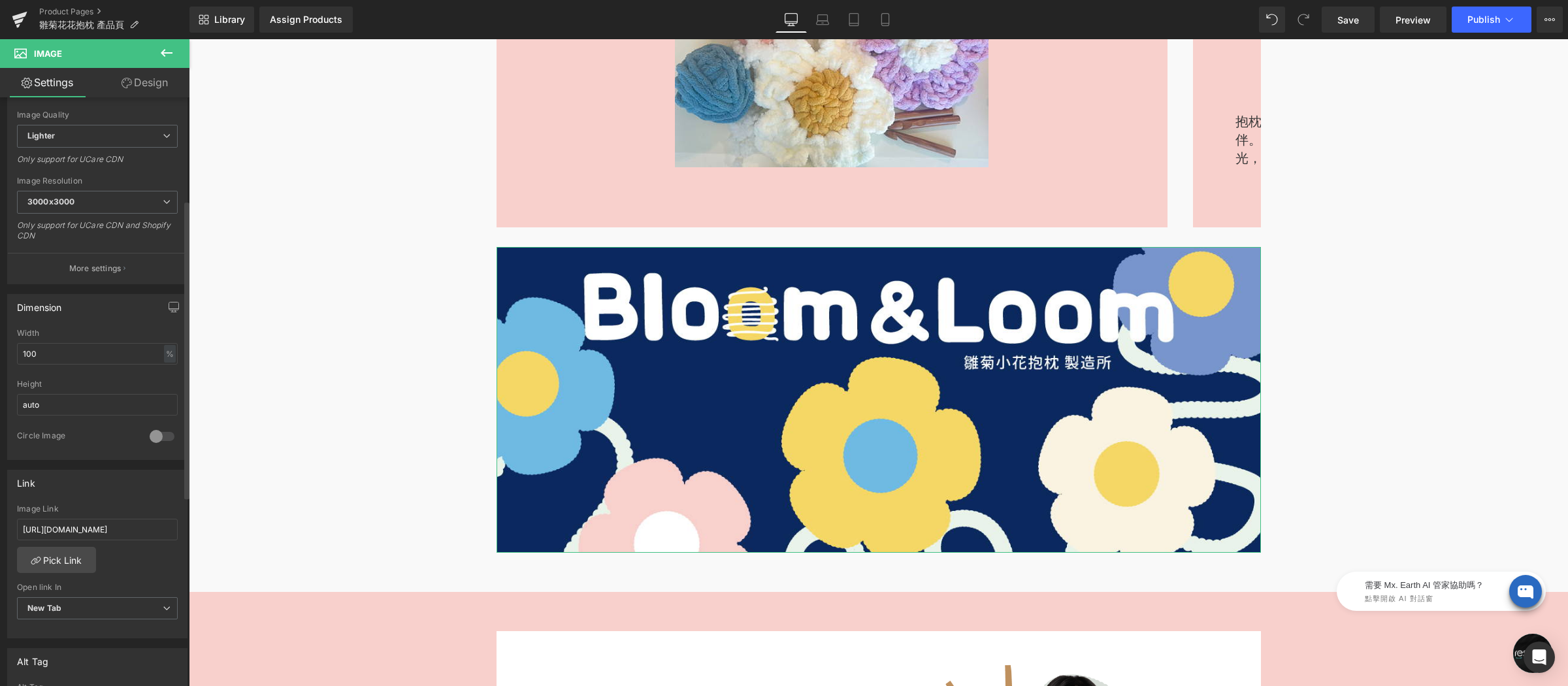
scroll to position [0, 0]
click at [124, 498] on div "Link https://www.restyle2050.com/products/bloomandloom Image Link https://www.r…" at bounding box center [97, 555] width 180 height 169
click at [884, 16] on icon at bounding box center [885, 20] width 13 height 13
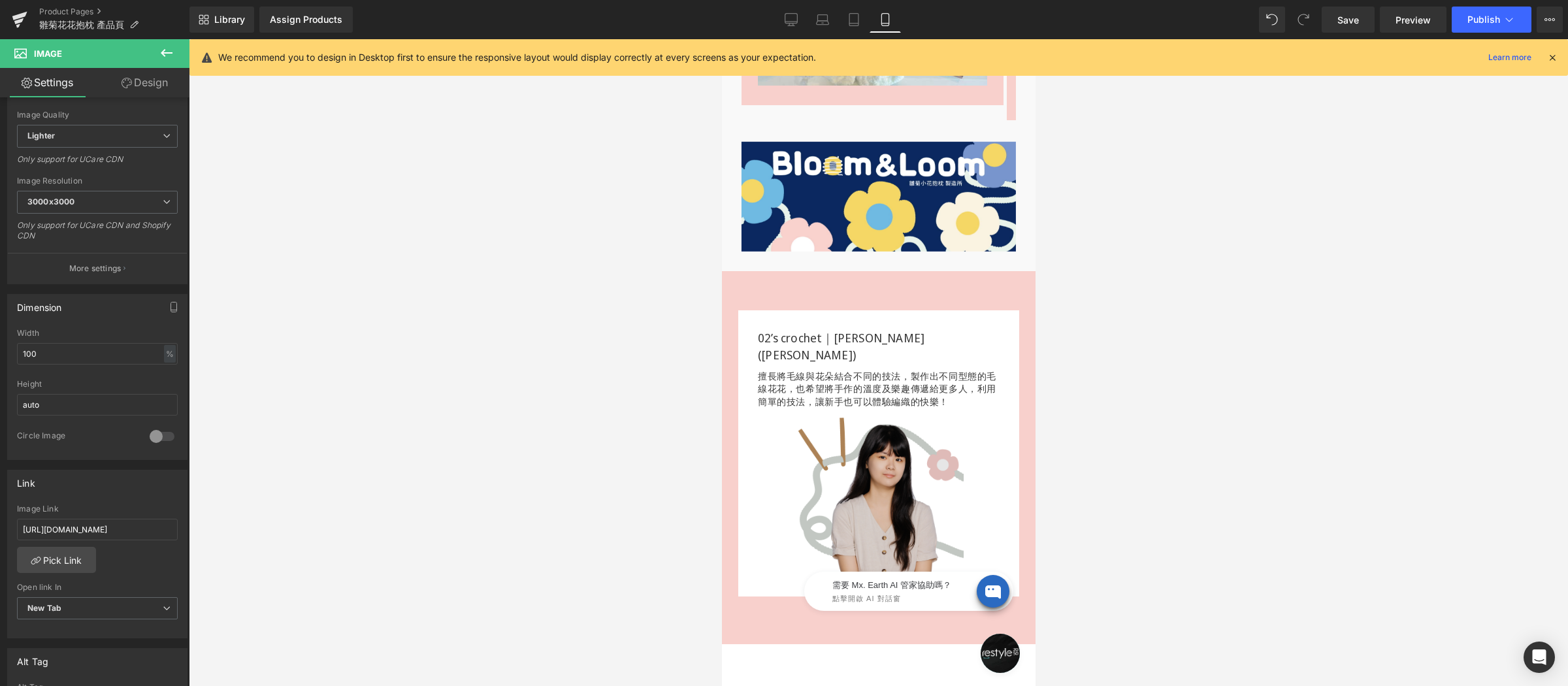
scroll to position [1148, 0]
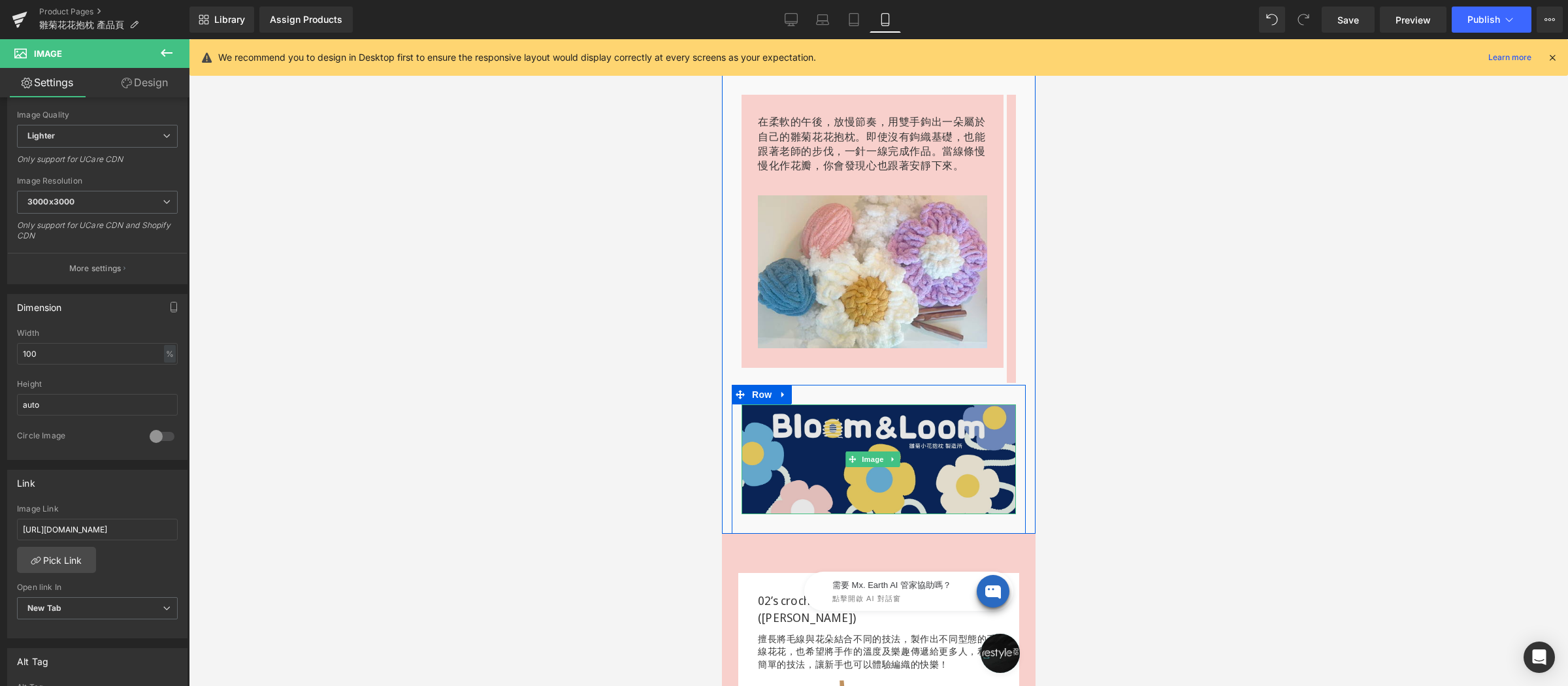
click at [805, 440] on img at bounding box center [878, 459] width 274 height 110
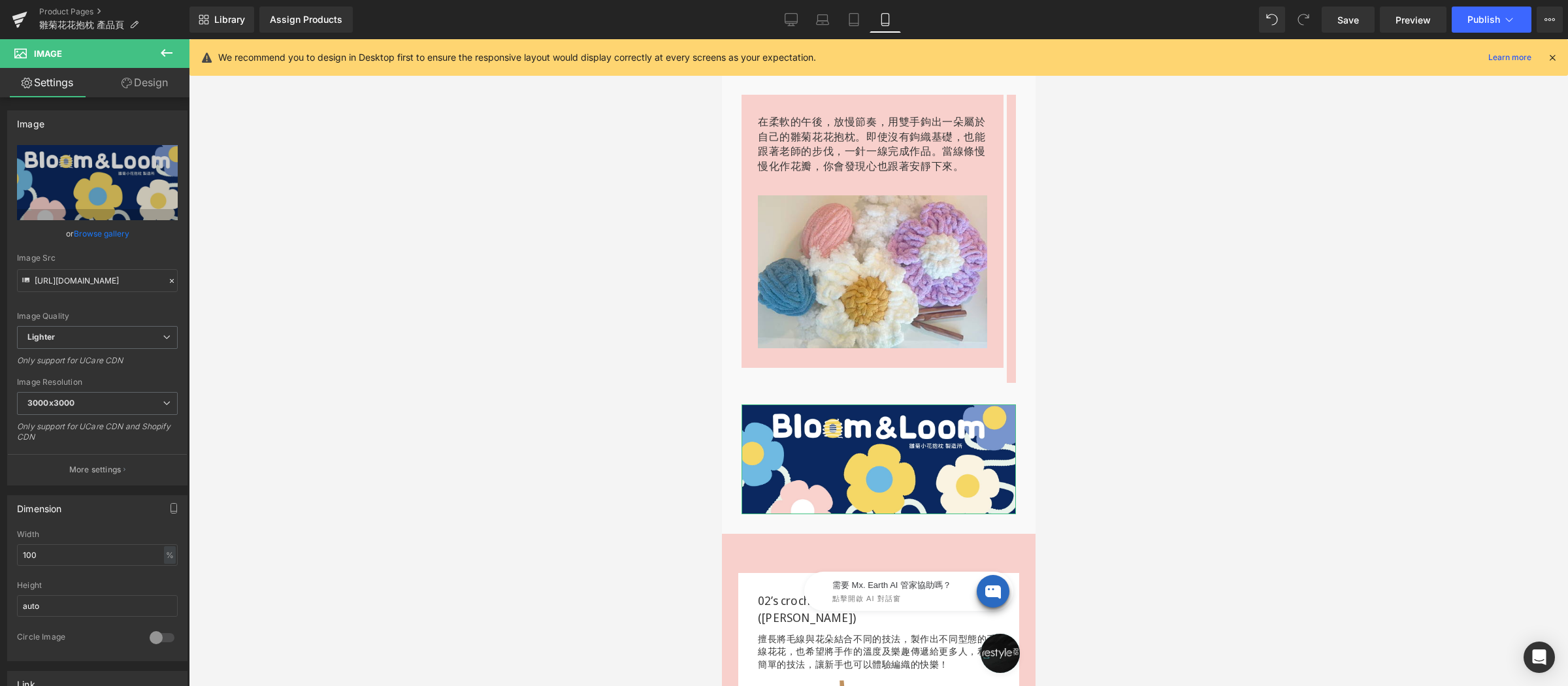
click at [147, 83] on link "Design" at bounding box center [145, 82] width 95 height 29
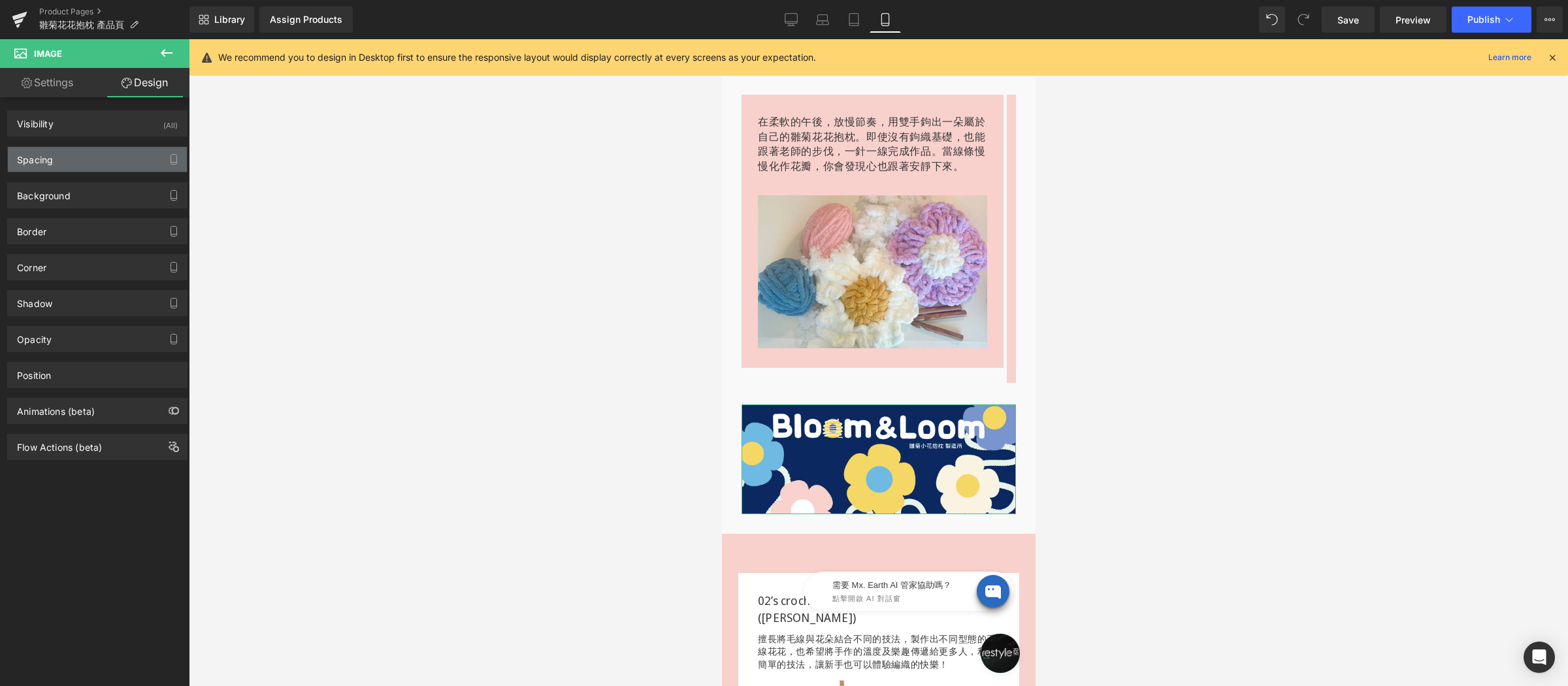
click at [85, 168] on div "Spacing" at bounding box center [97, 160] width 179 height 25
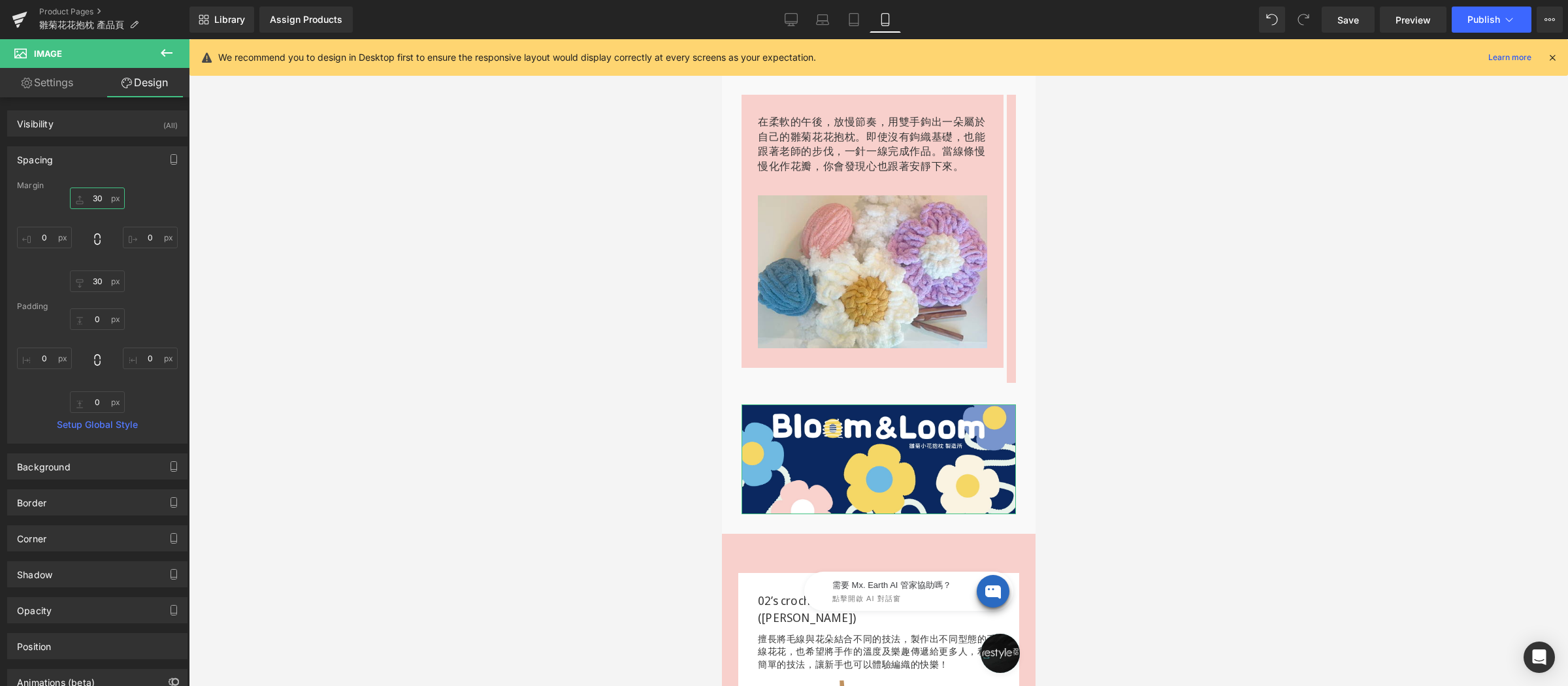
click at [101, 202] on input "30" at bounding box center [97, 198] width 55 height 22
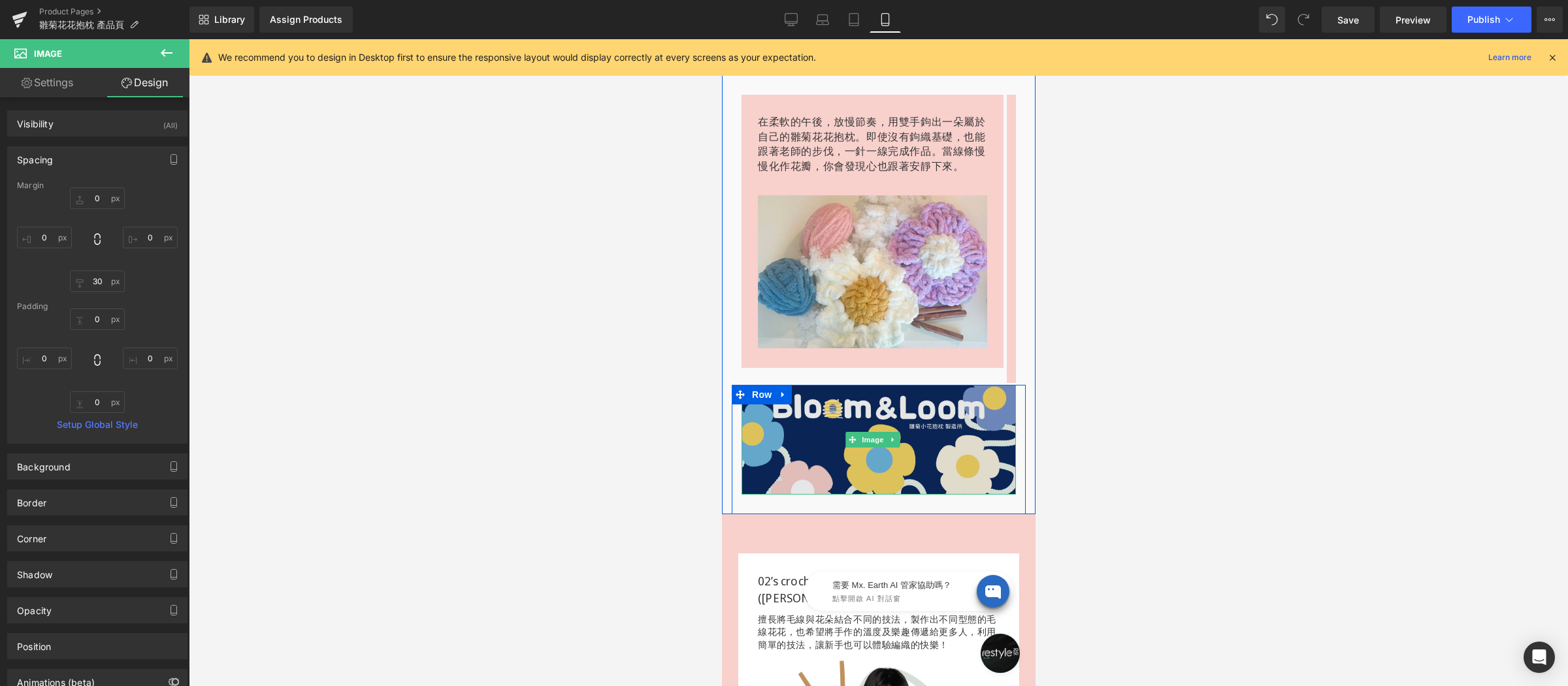
click at [849, 394] on img at bounding box center [878, 439] width 274 height 110
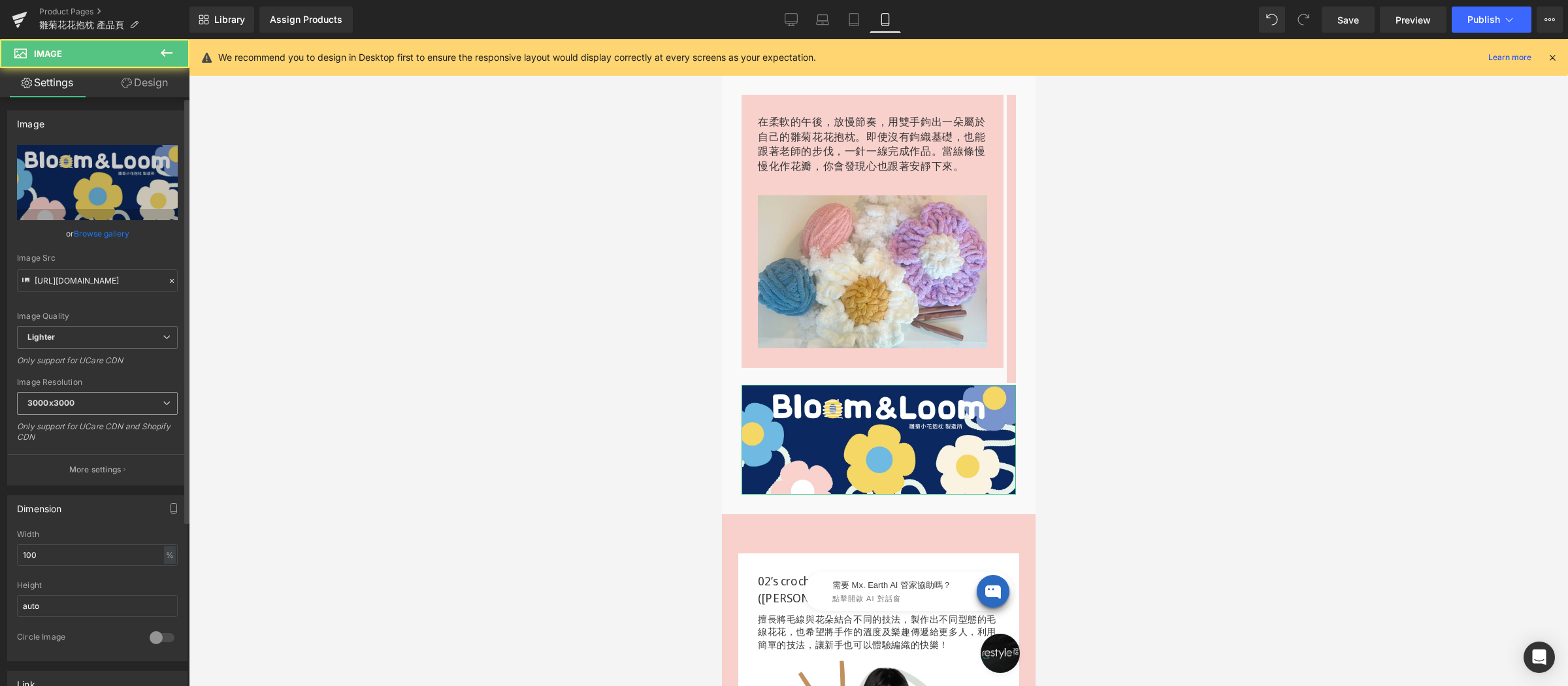
scroll to position [256, 0]
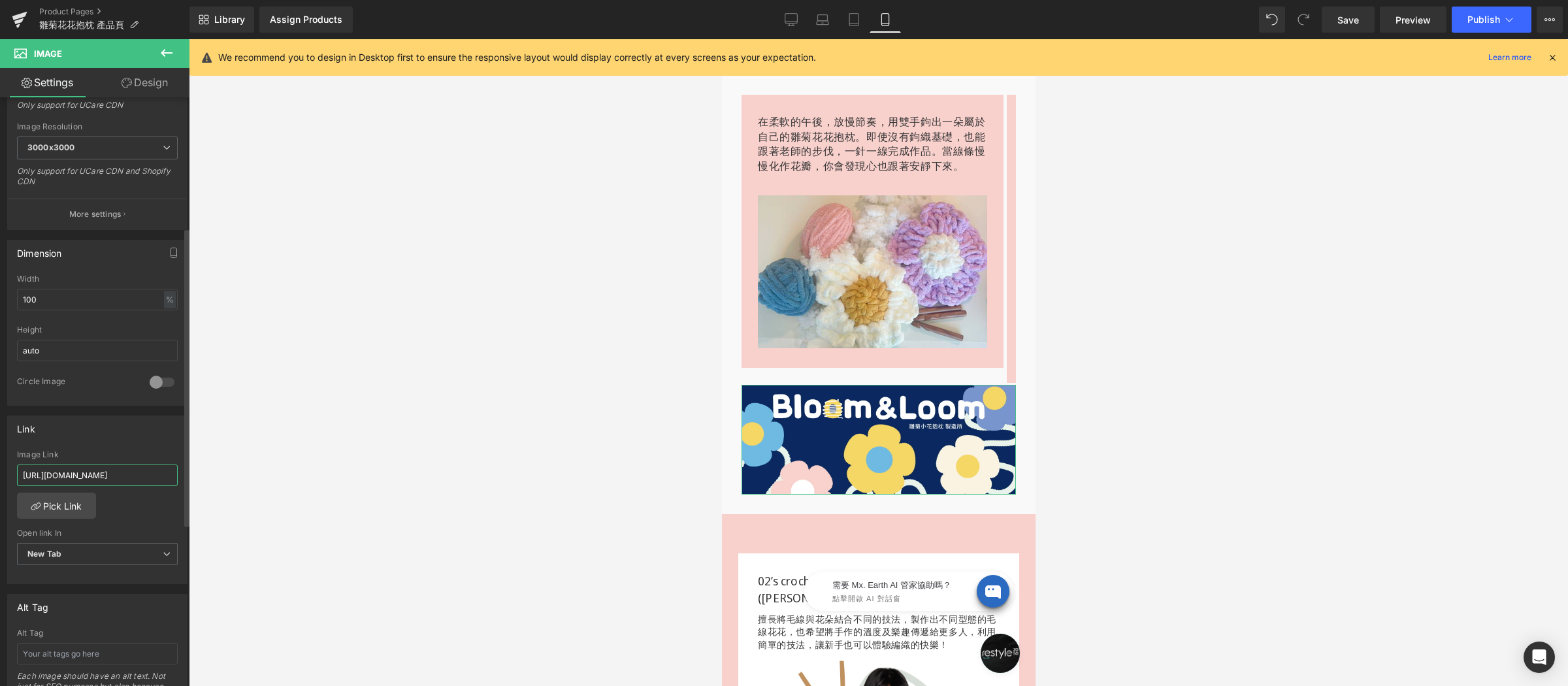
click at [105, 478] on input "https://www.restyle2050.com/pages/lesson-themepage-light-it-up#" at bounding box center [97, 475] width 161 height 22
type input "https://www.restyle2050.com/products/bloomandloom"
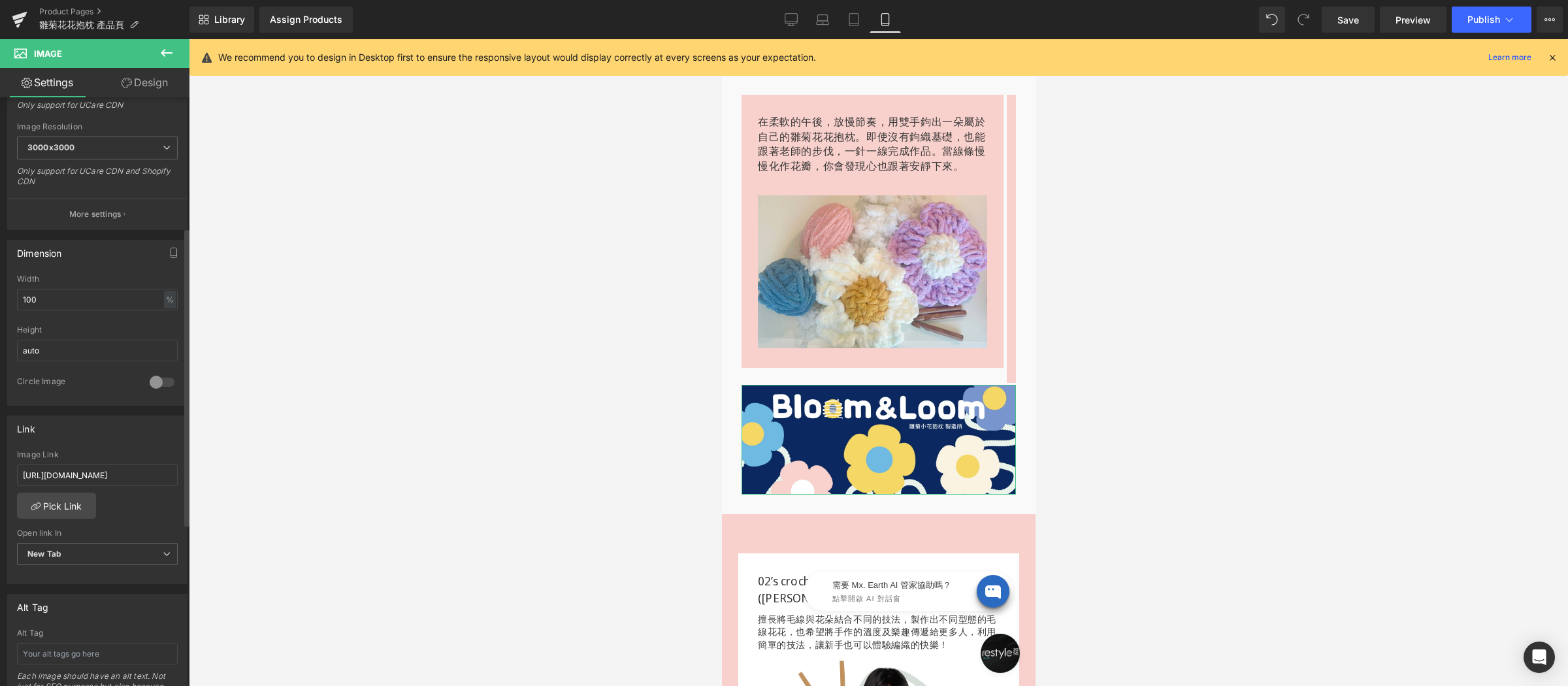
scroll to position [0, 0]
click at [126, 447] on div "Link https://www.restyle2050.com/products/bloomandloom Image Link https://www.r…" at bounding box center [97, 500] width 180 height 169
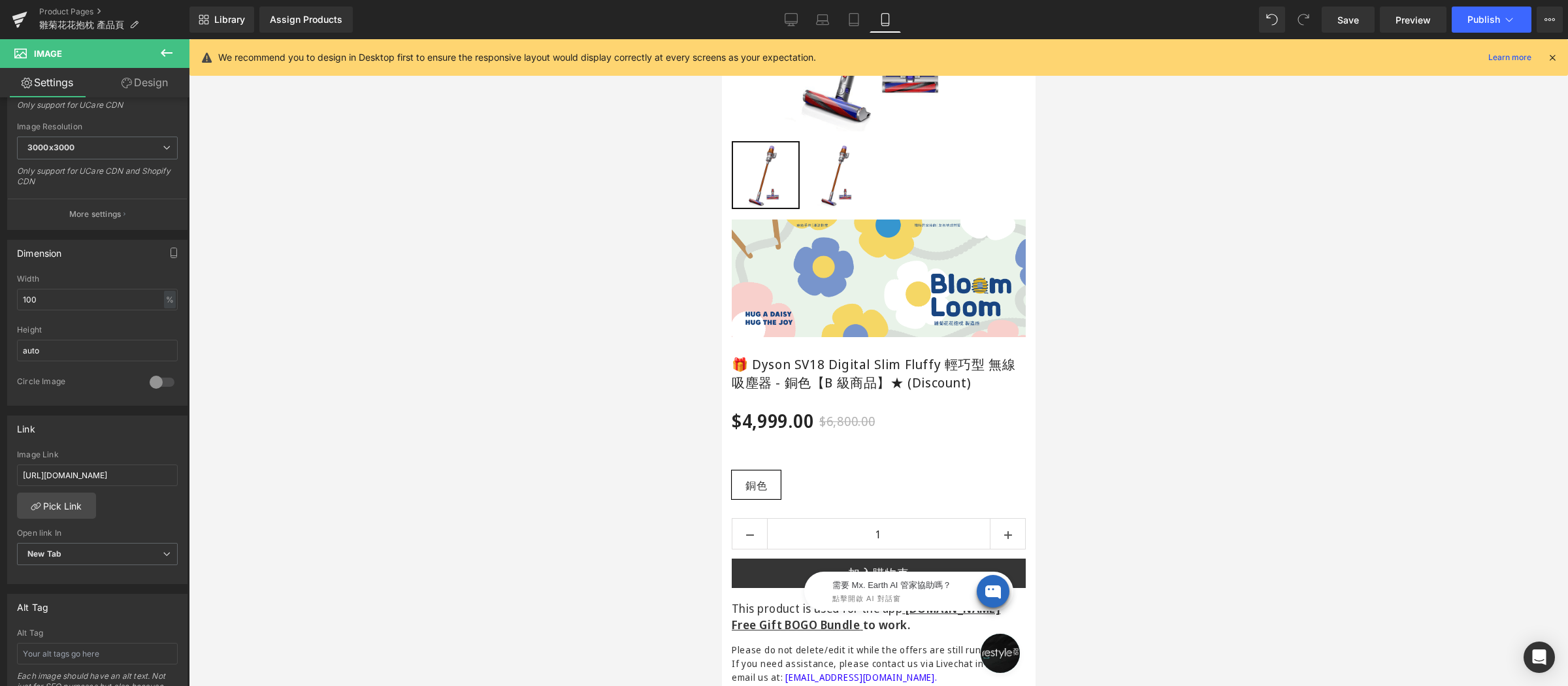
scroll to position [75, 0]
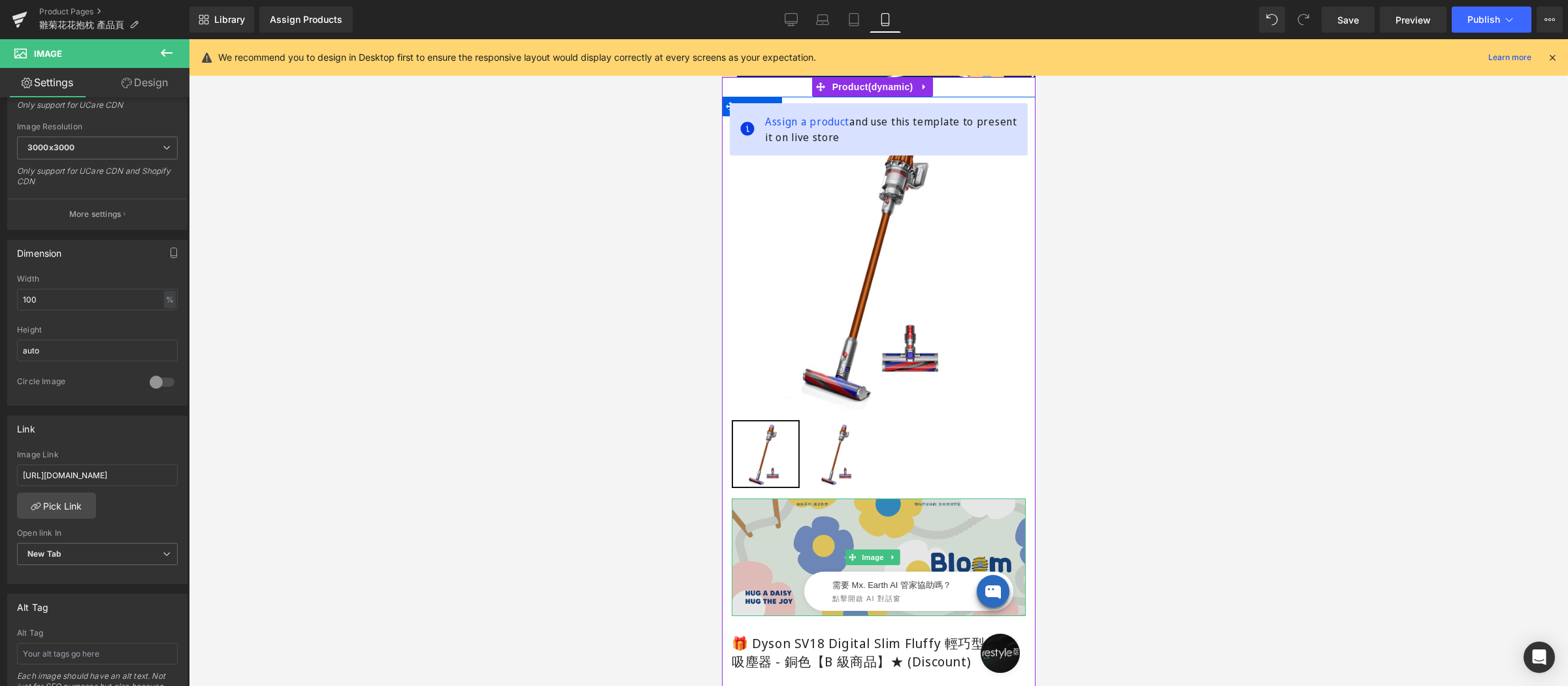
click at [806, 523] on img at bounding box center [878, 557] width 294 height 117
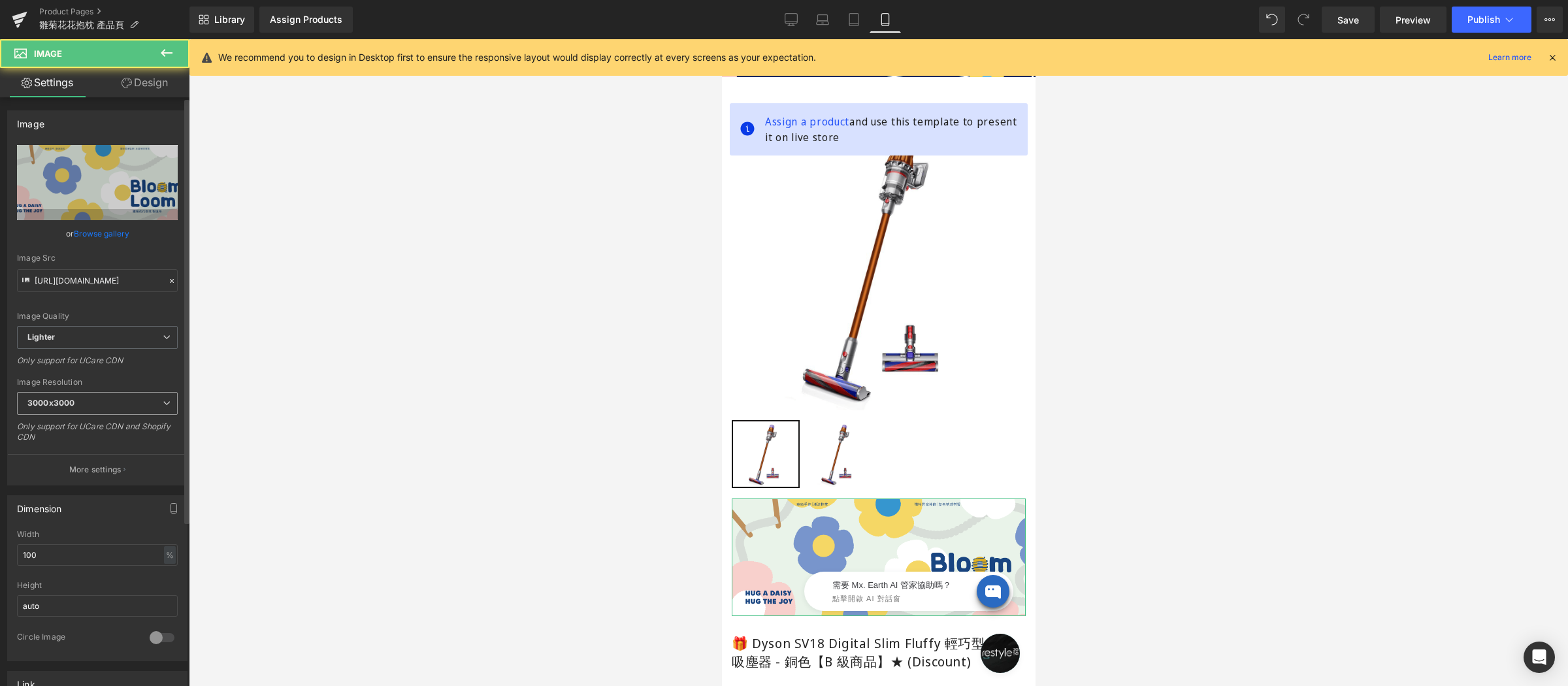
scroll to position [261, 0]
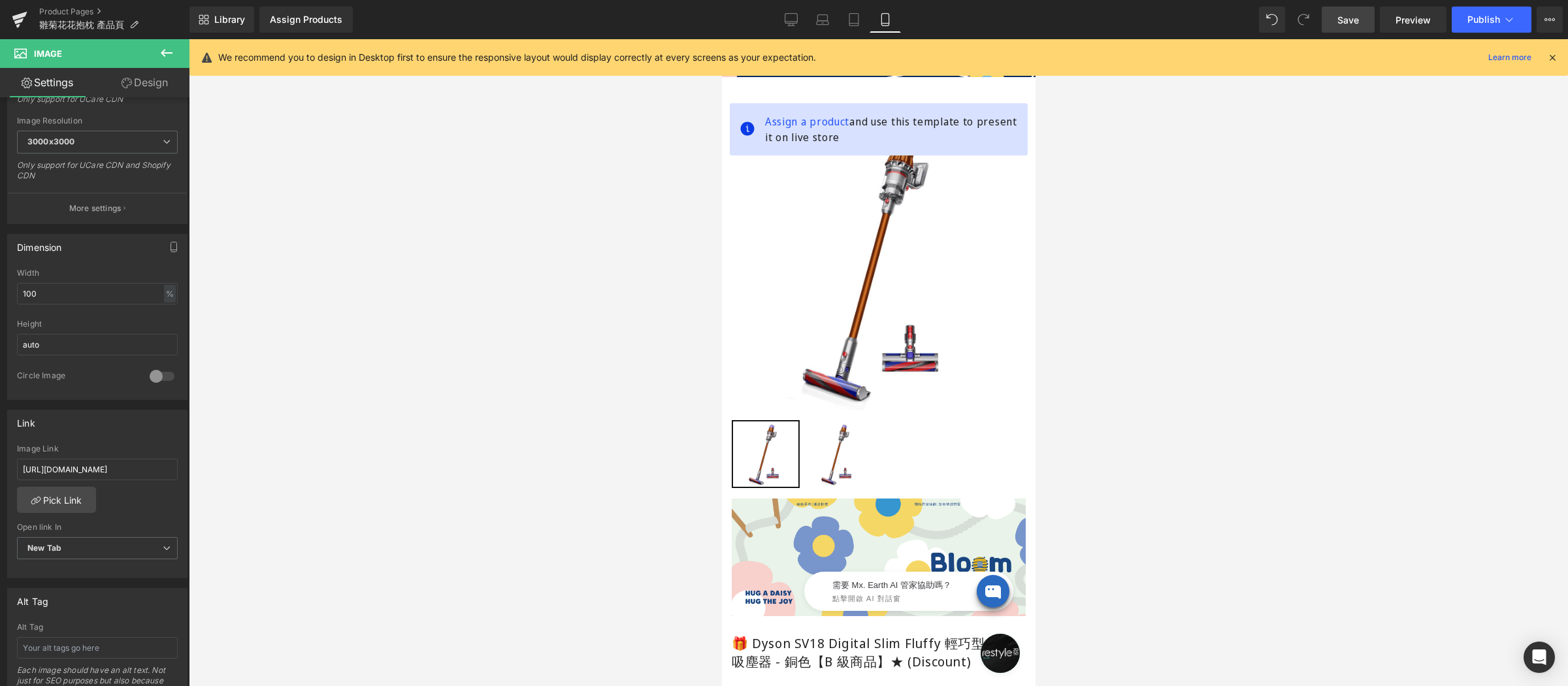
click at [1342, 19] on span "Save" at bounding box center [1348, 20] width 22 height 14
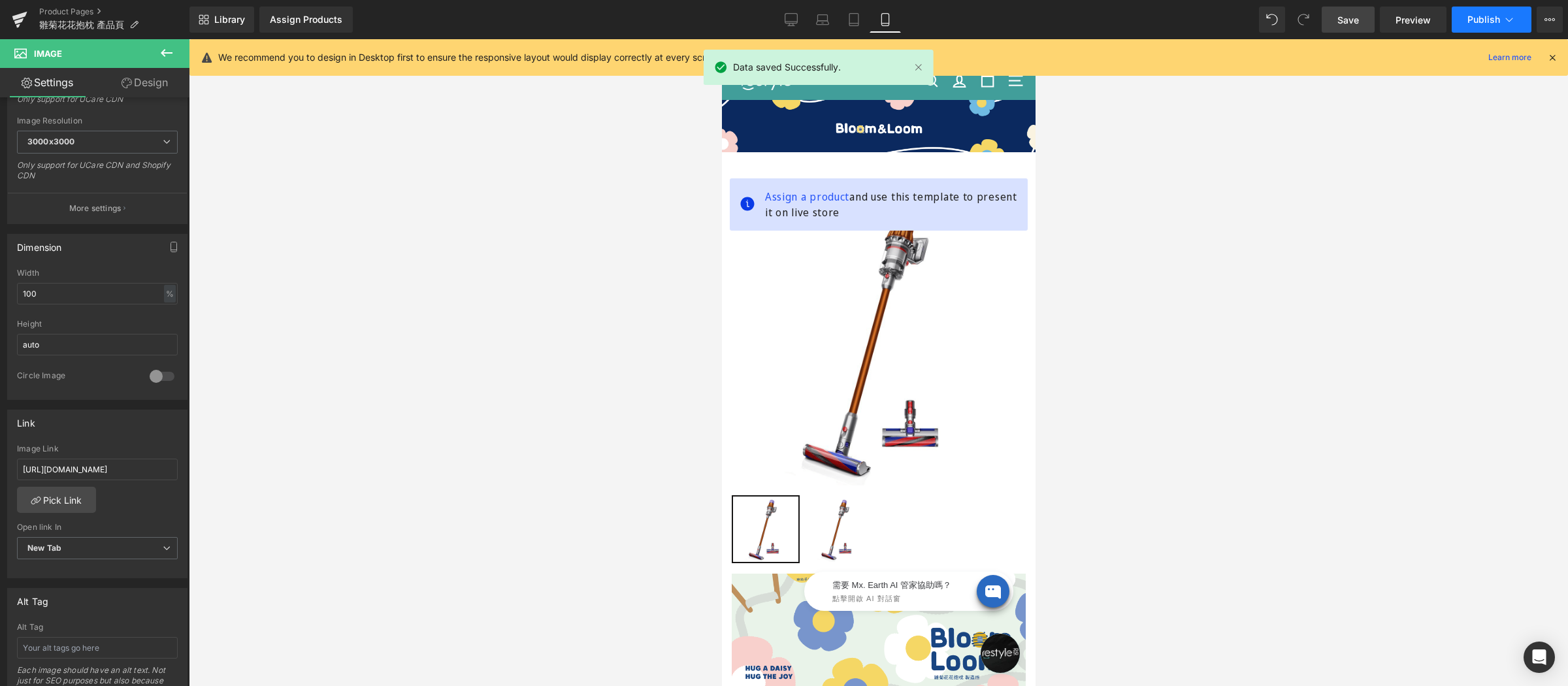
click at [1490, 23] on span "Publish" at bounding box center [1483, 20] width 33 height 10
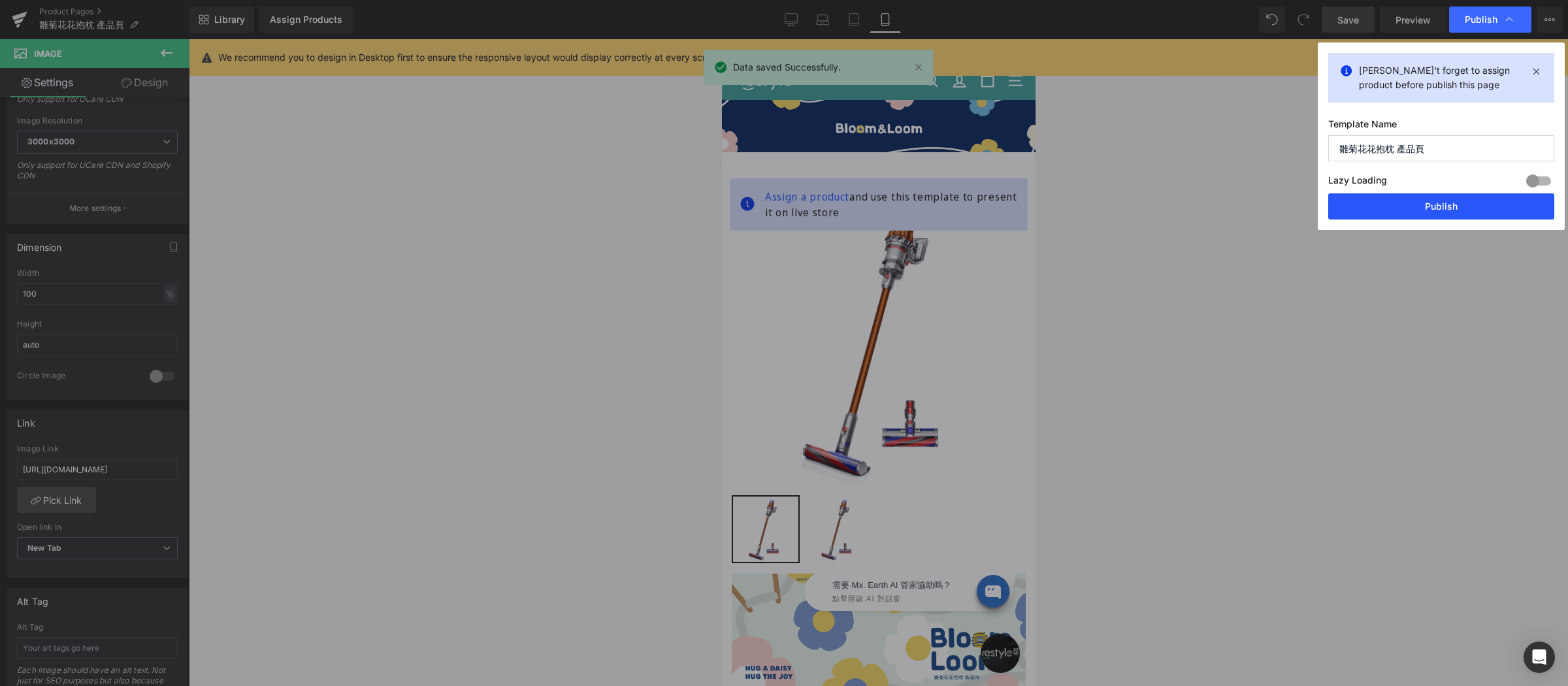
click at [1459, 212] on button "Publish" at bounding box center [1442, 206] width 226 height 26
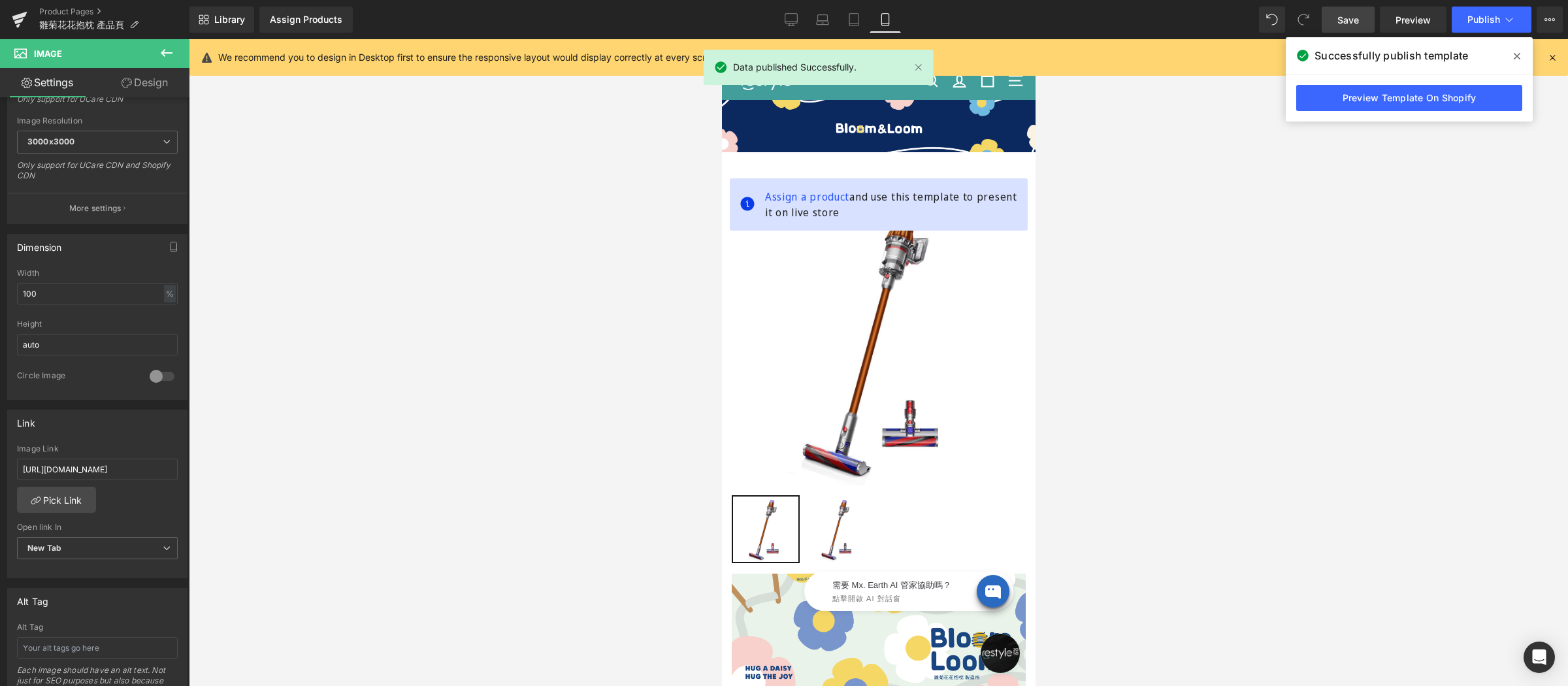
click at [1517, 56] on icon at bounding box center [1517, 56] width 6 height 6
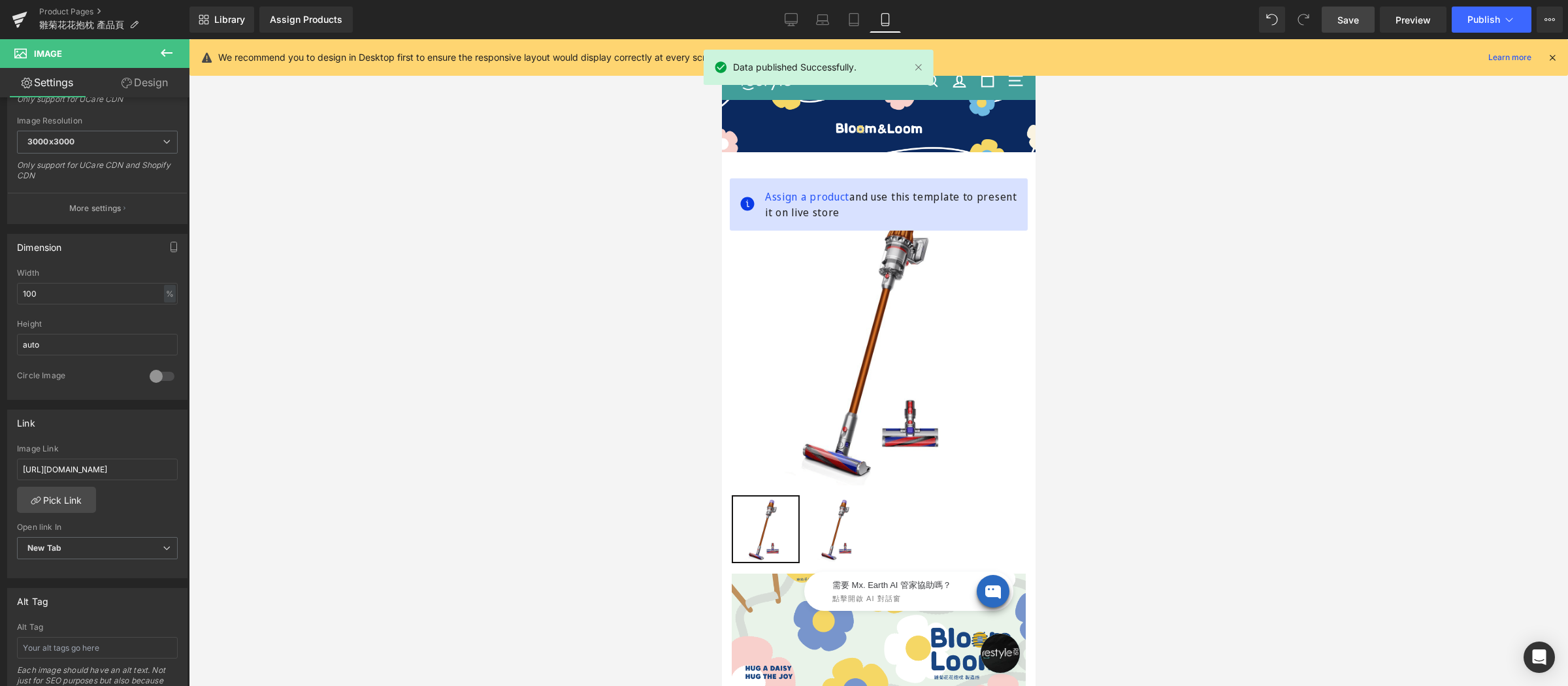
click at [1560, 52] on div "We recommend you to design in Desktop first to ensure the responsive layout wou…" at bounding box center [879, 57] width 1379 height 36
click at [1555, 56] on icon at bounding box center [1553, 57] width 12 height 12
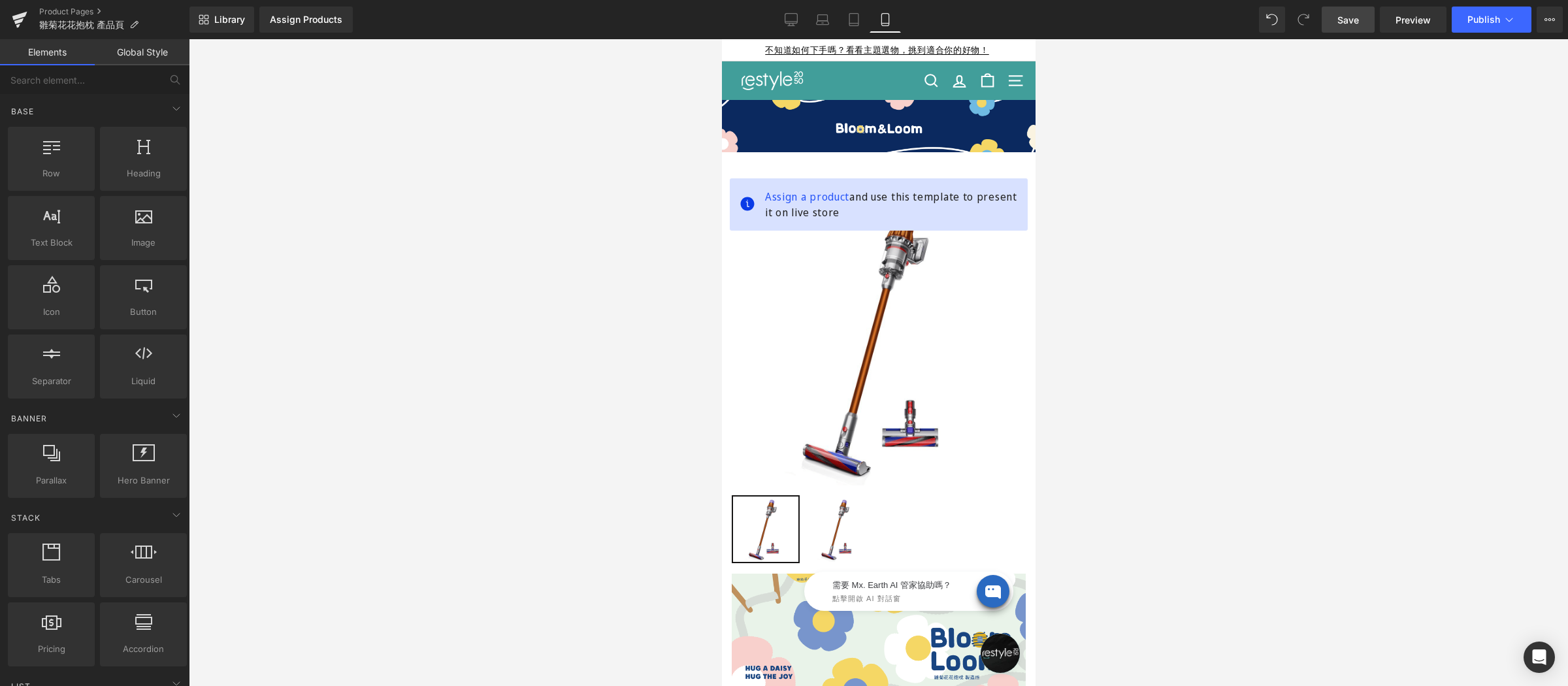
click at [1395, 170] on div at bounding box center [878, 363] width 1379 height 647
click at [24, 22] on icon at bounding box center [20, 20] width 15 height 33
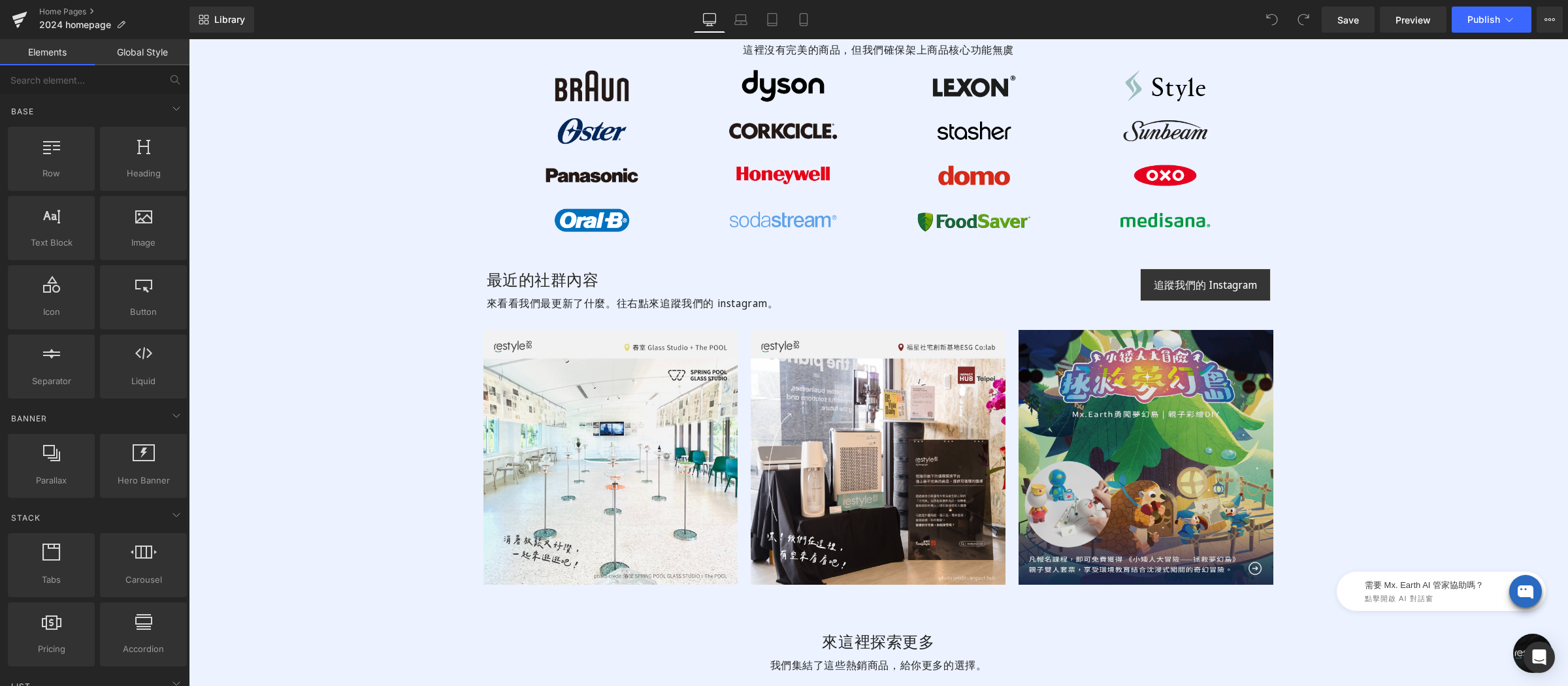
scroll to position [3490, 0]
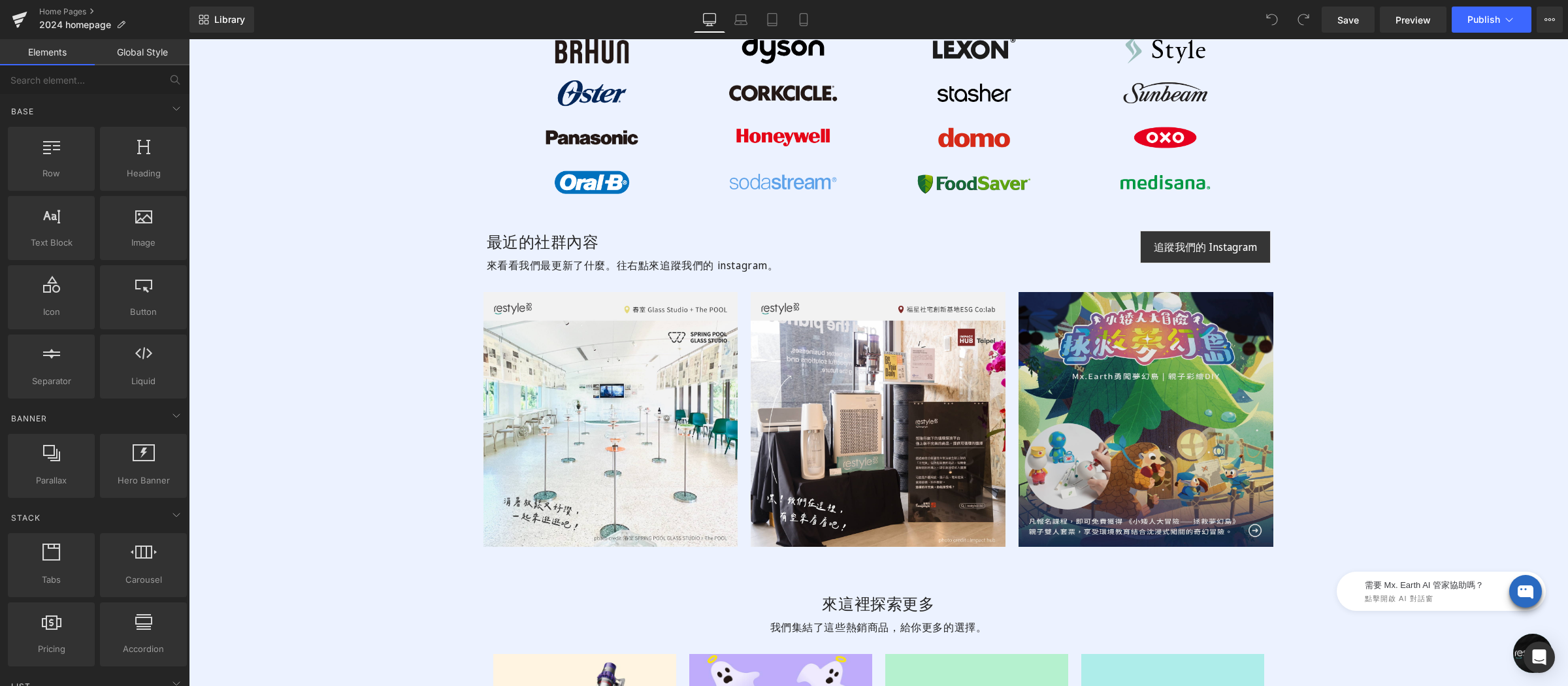
click at [1142, 415] on div "Image" at bounding box center [1146, 419] width 255 height 255
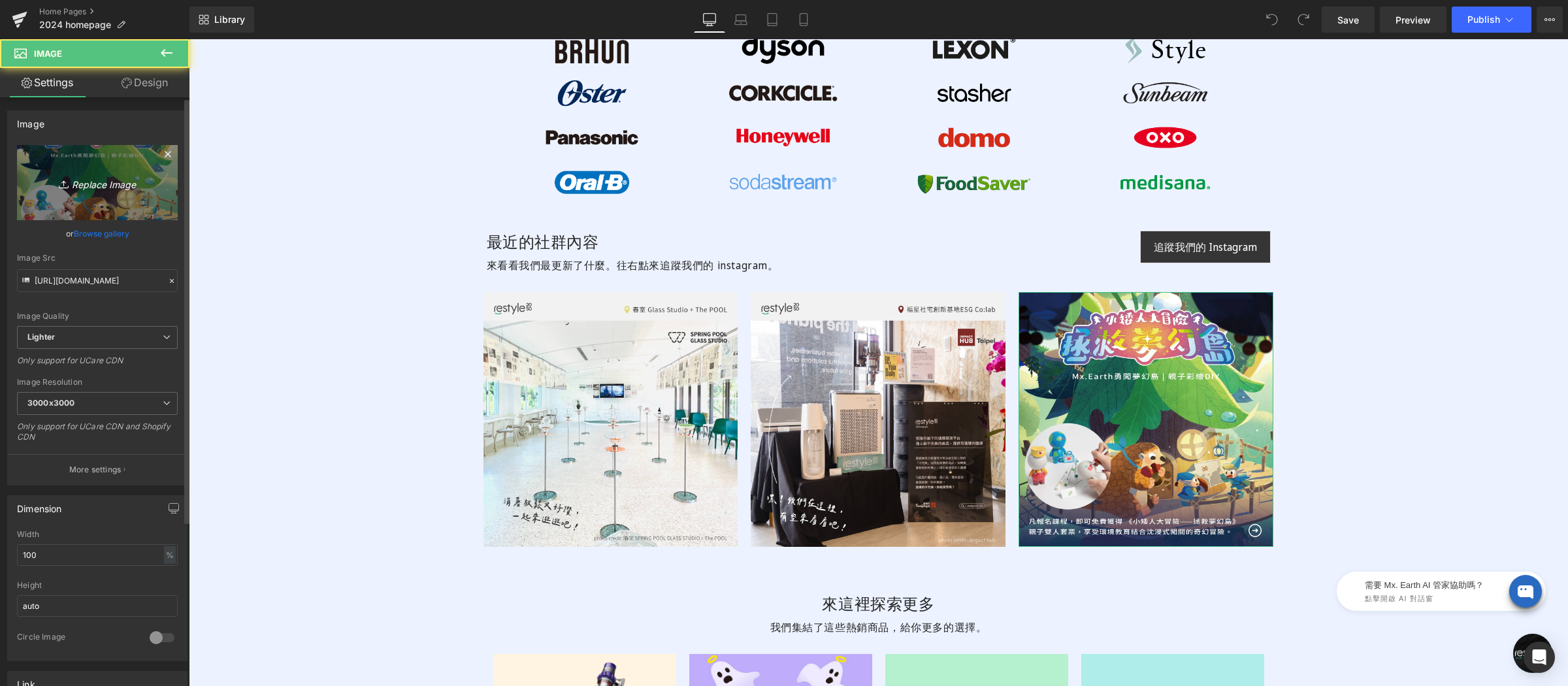
click at [80, 184] on icon "Replace Image" at bounding box center [98, 182] width 105 height 16
type input "C:\fakepath\LIGHT-IT-UP工作坊-FB-01.jpg"
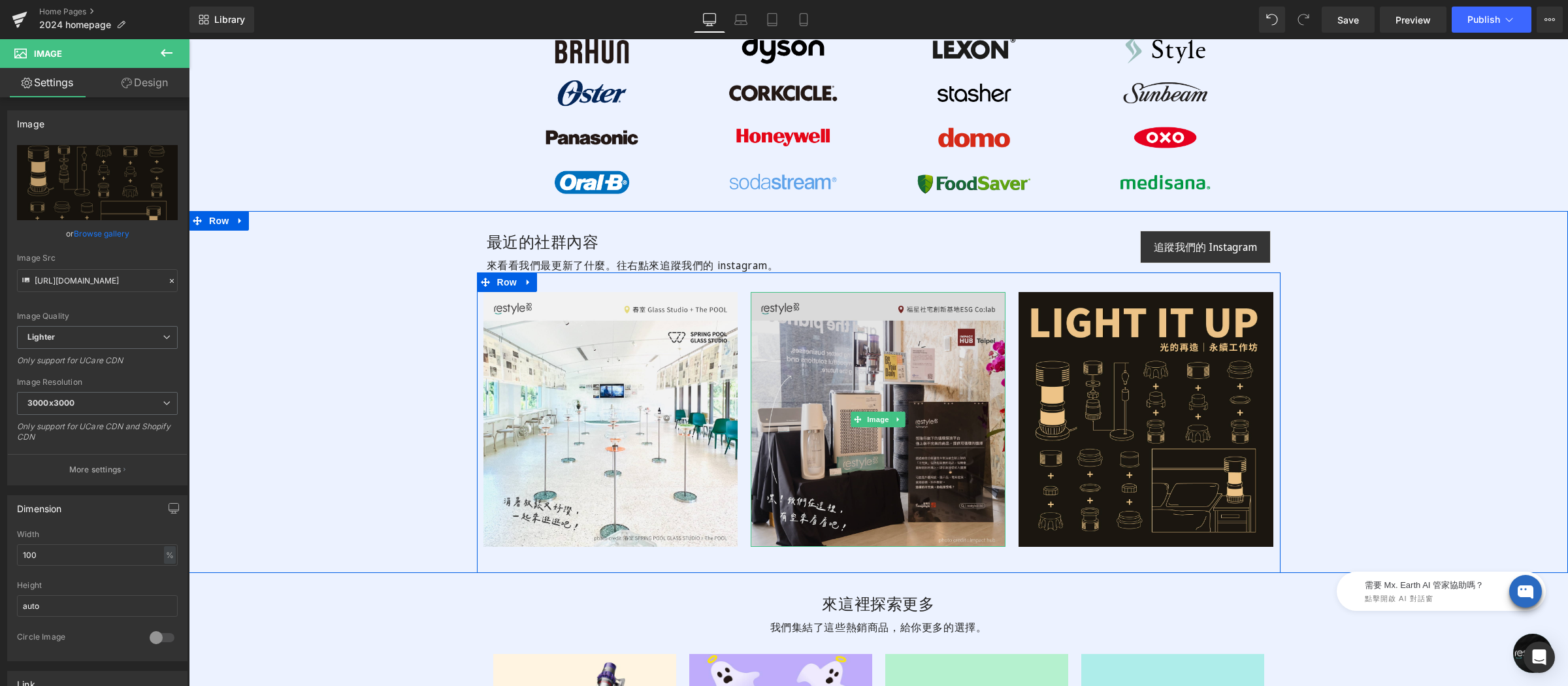
click at [837, 349] on img at bounding box center [878, 419] width 255 height 255
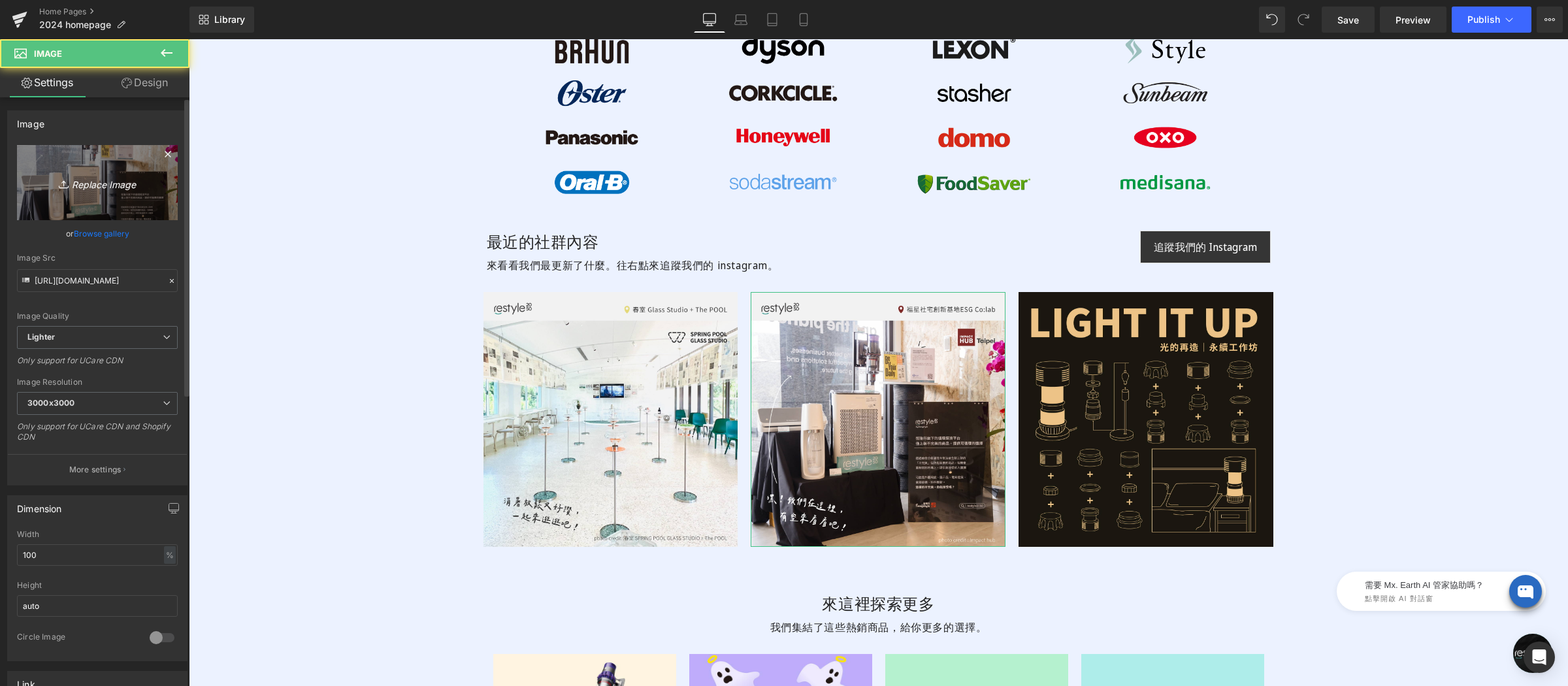
click at [121, 182] on icon "Replace Image" at bounding box center [98, 182] width 105 height 16
type input "C:\fakepath\或者山旅-fb-01.jpg"
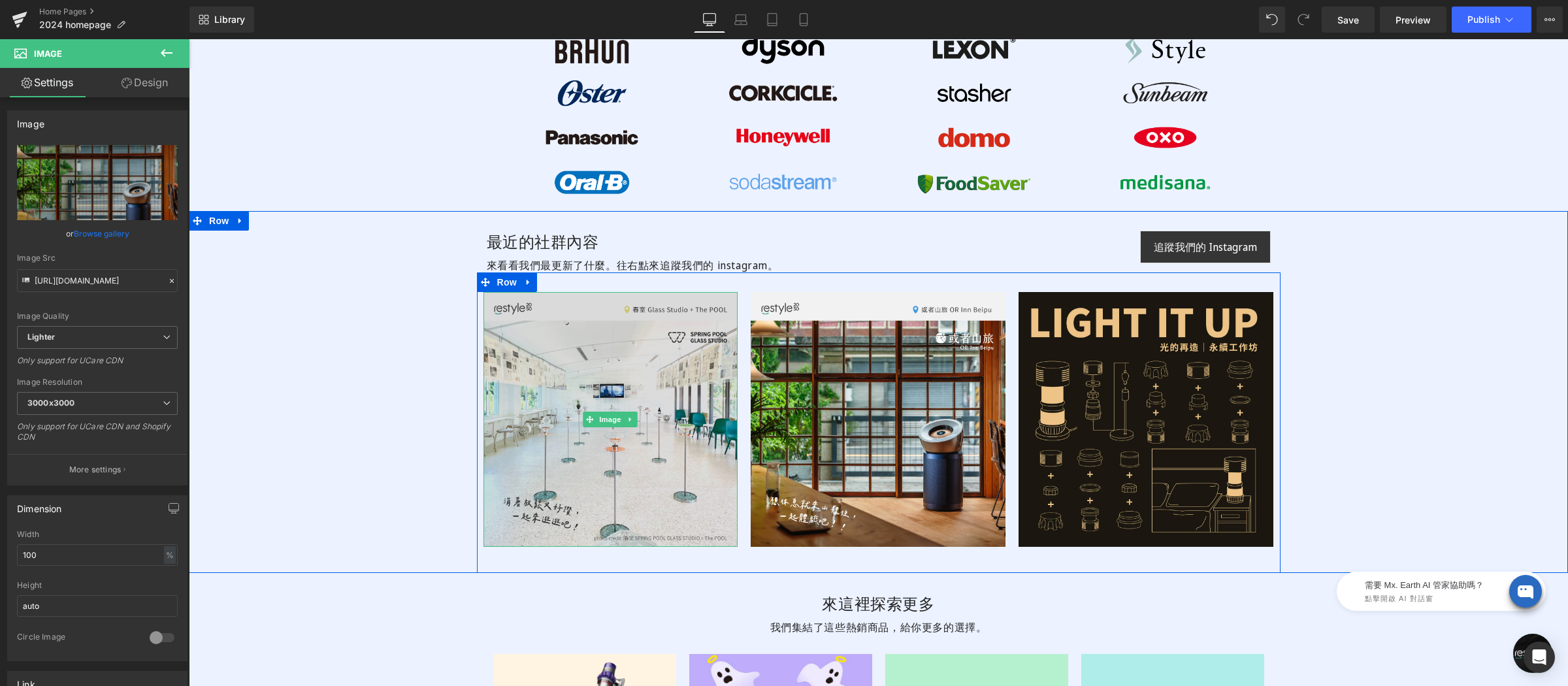
click at [594, 386] on img at bounding box center [610, 419] width 255 height 255
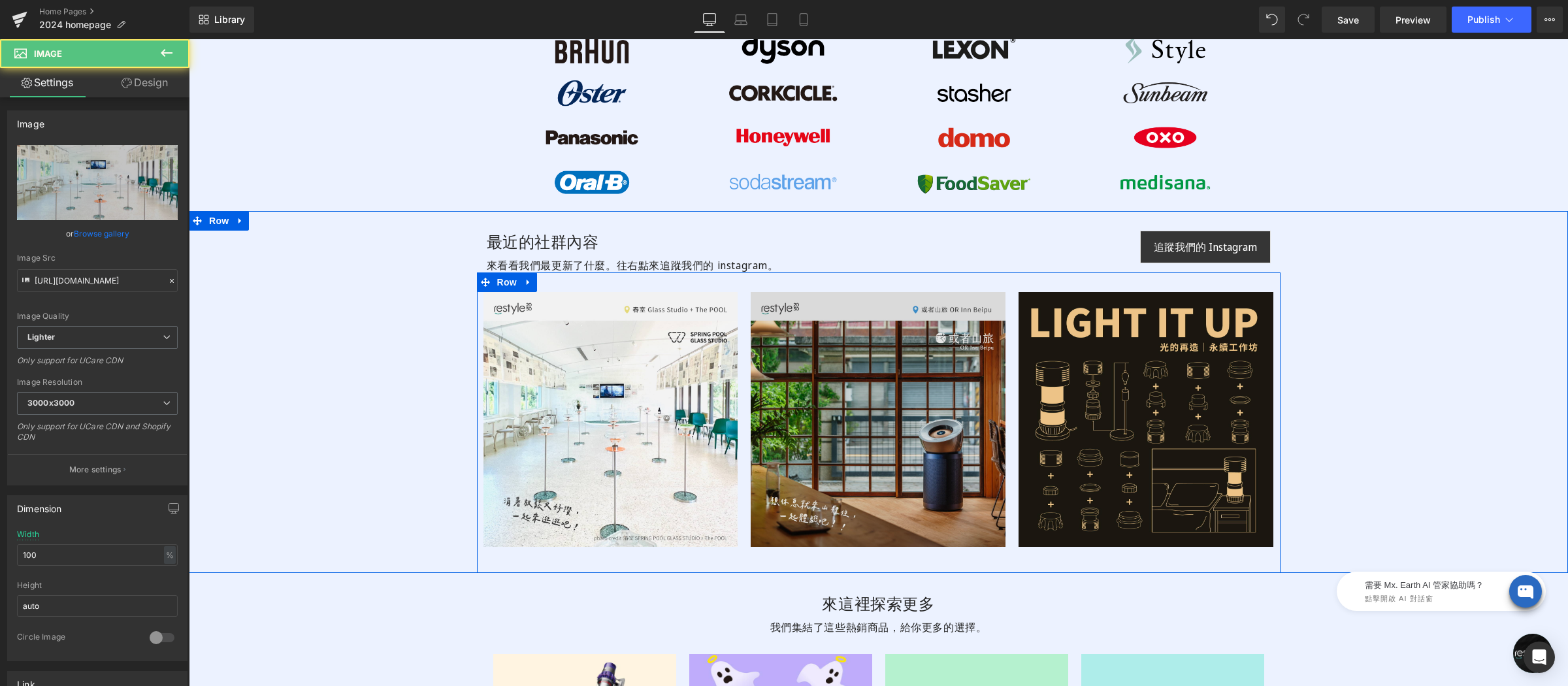
click at [835, 374] on img at bounding box center [878, 419] width 255 height 255
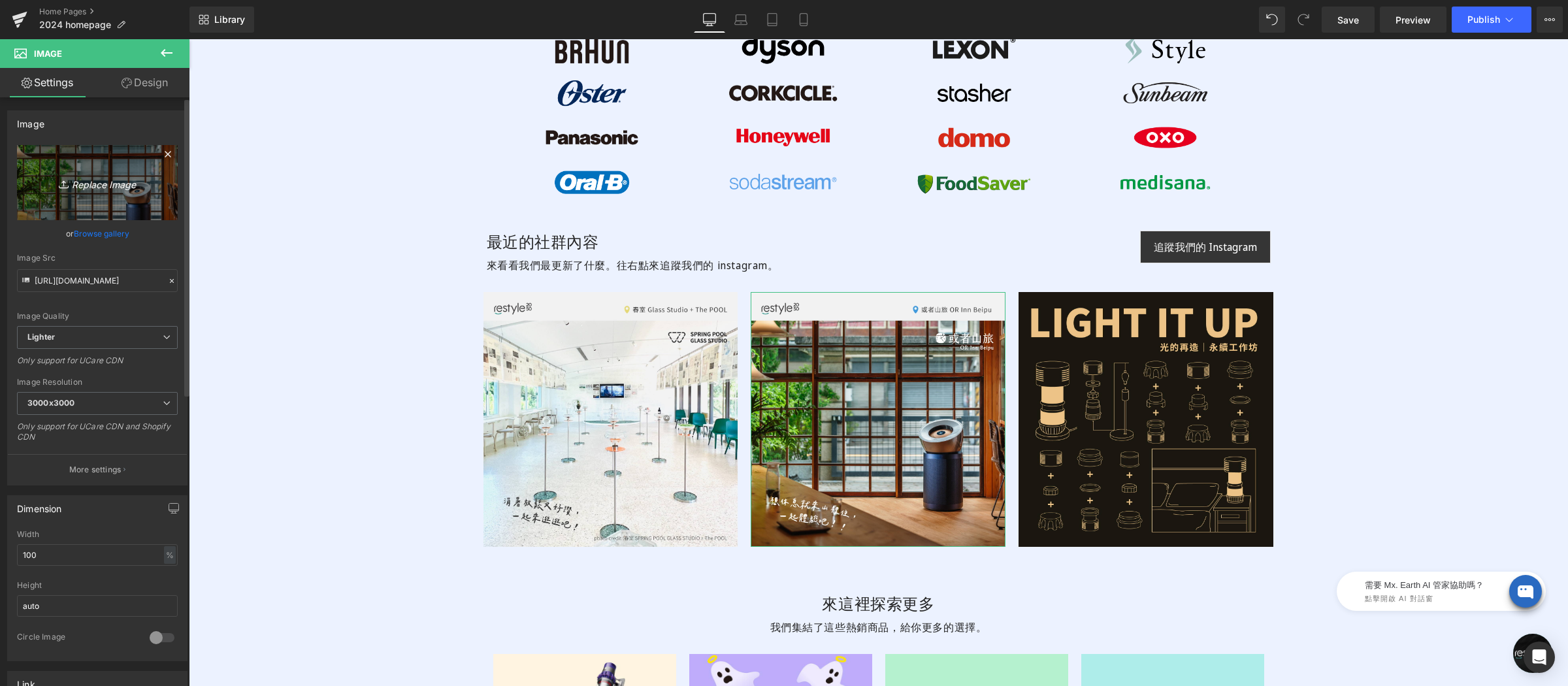
click at [87, 165] on link "Replace Image" at bounding box center [97, 183] width 161 height 75
type input "C:\fakepath\fossil-UGC-正-01.jpg"
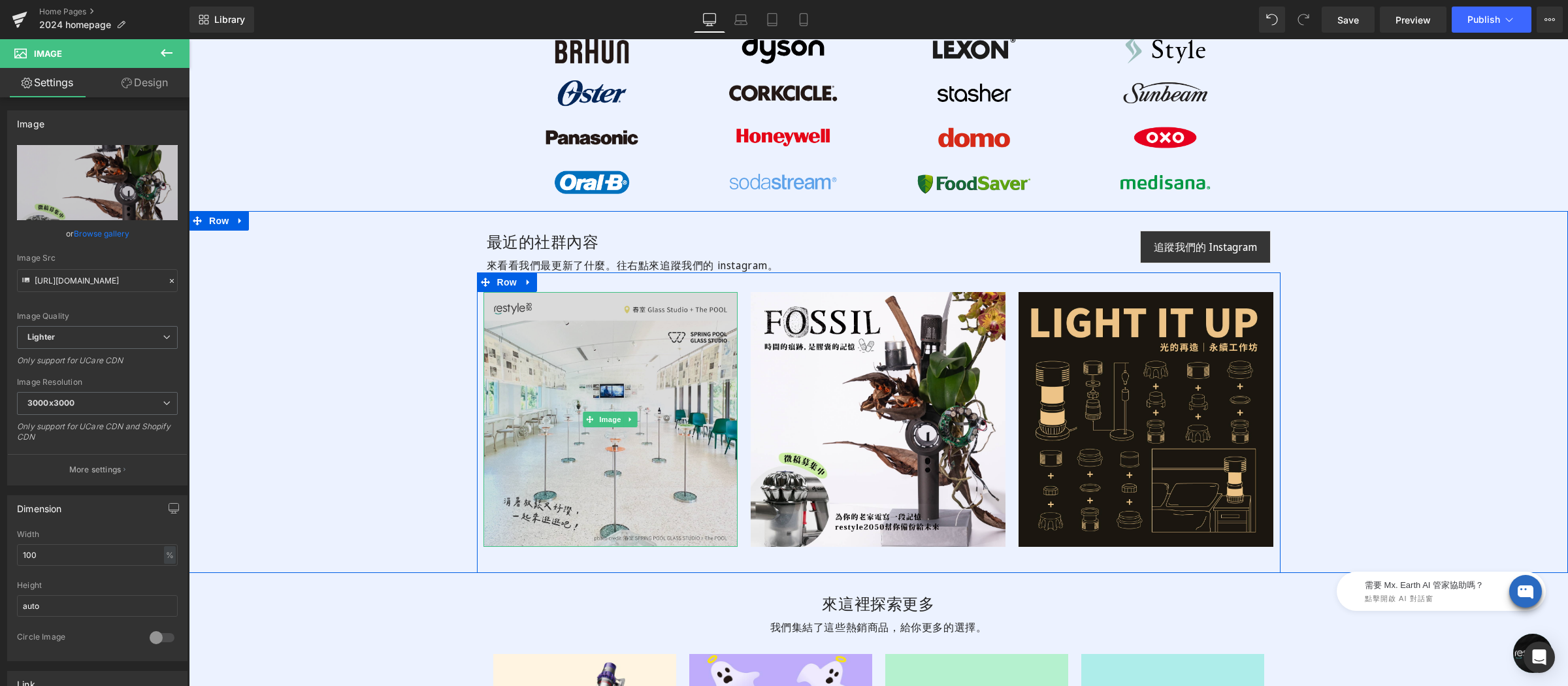
click at [633, 391] on img at bounding box center [610, 419] width 255 height 255
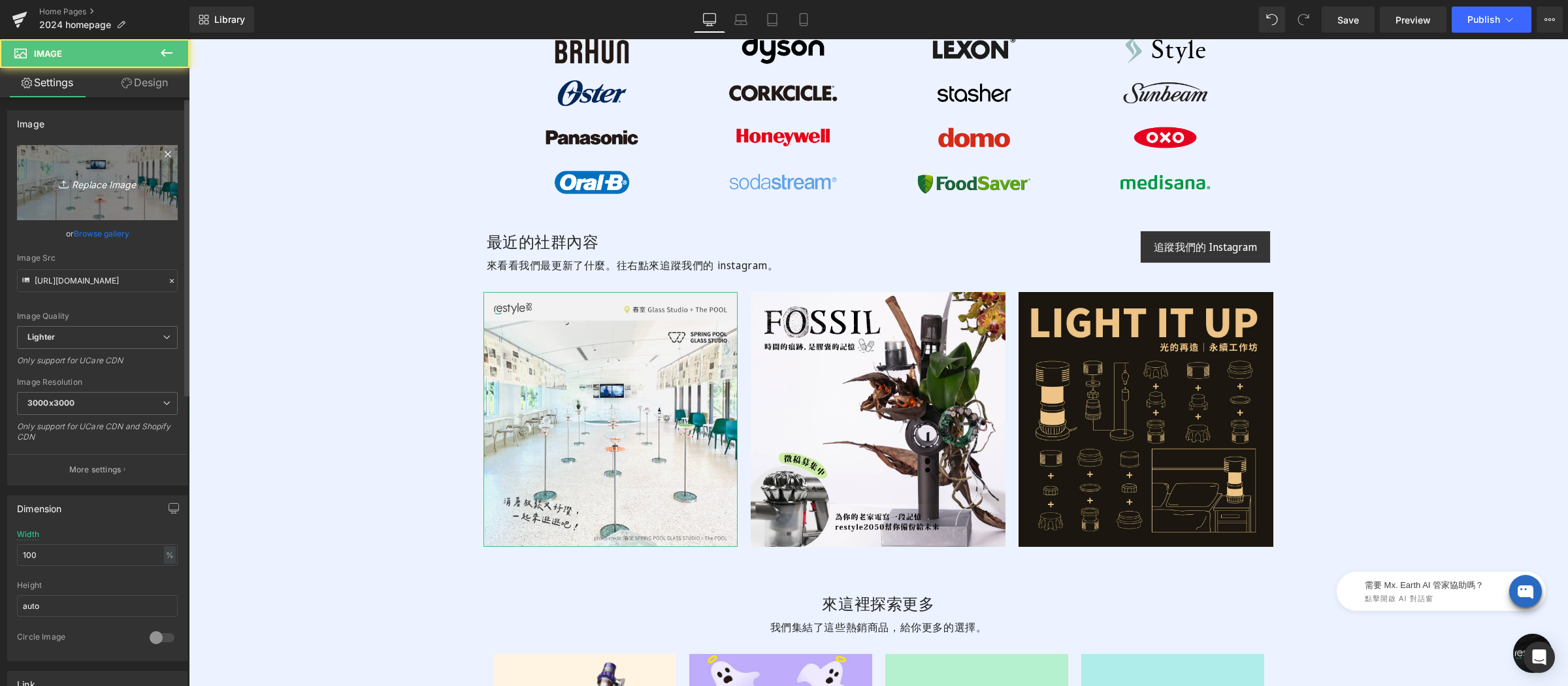
click at [140, 184] on icon "Replace Image" at bounding box center [98, 182] width 105 height 16
type input "C:\fakepath\或者山旅-fb-01.jpg"
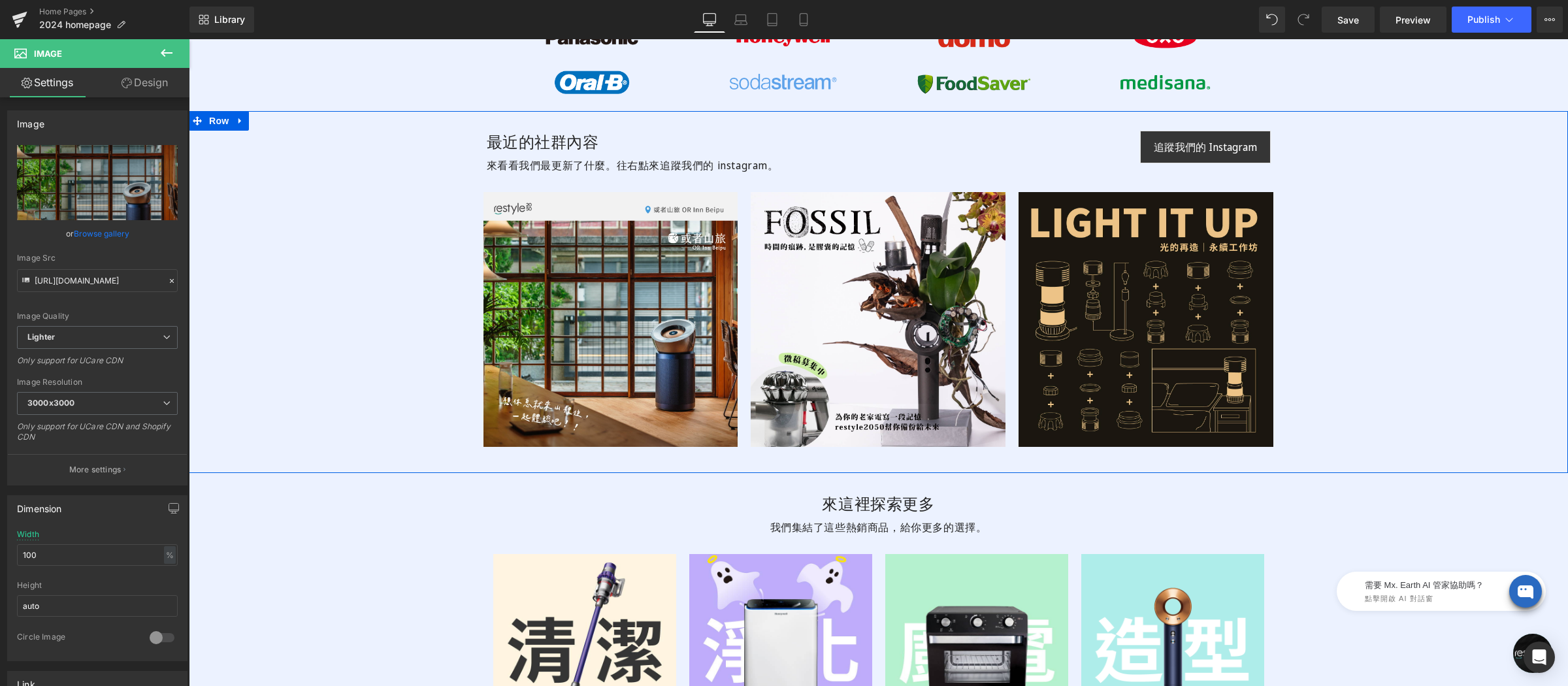
scroll to position [3540, 0]
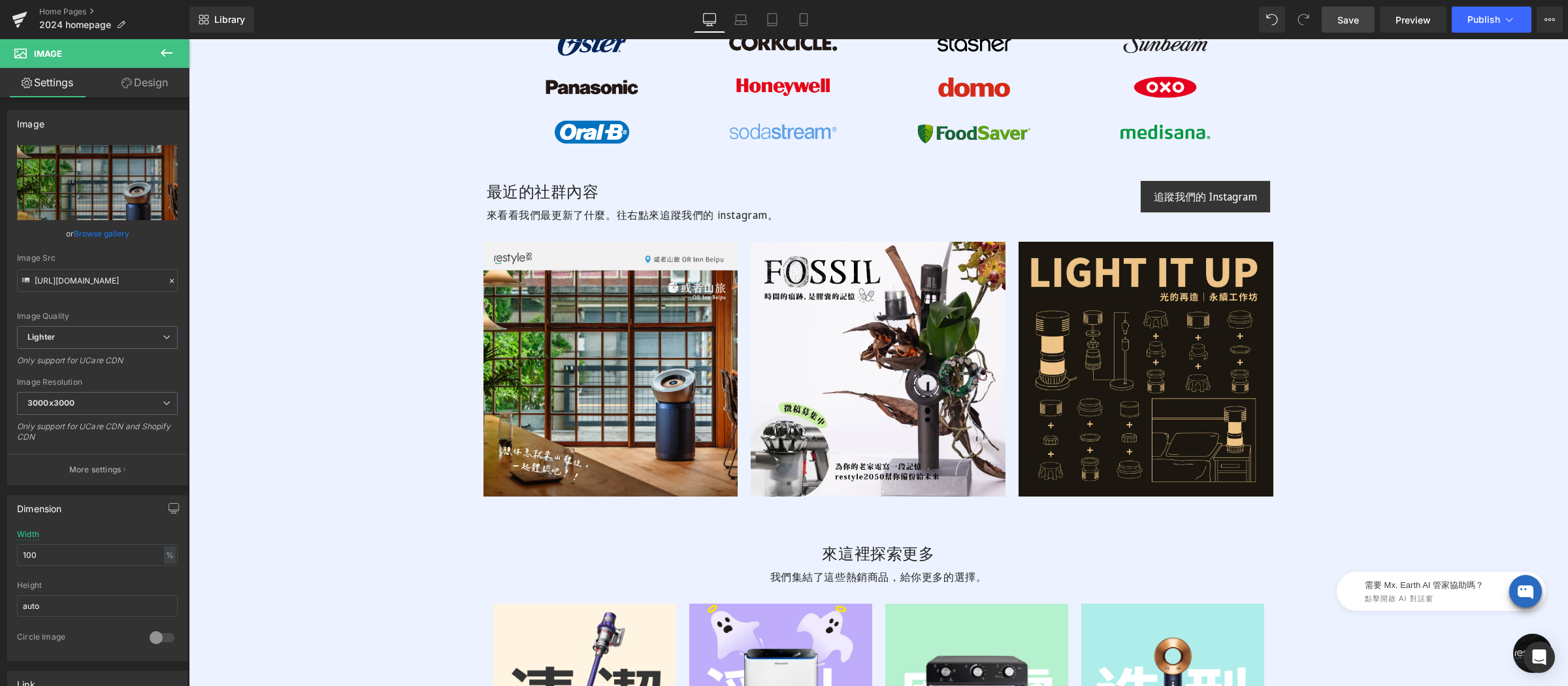
click at [1345, 21] on span "Save" at bounding box center [1348, 20] width 22 height 14
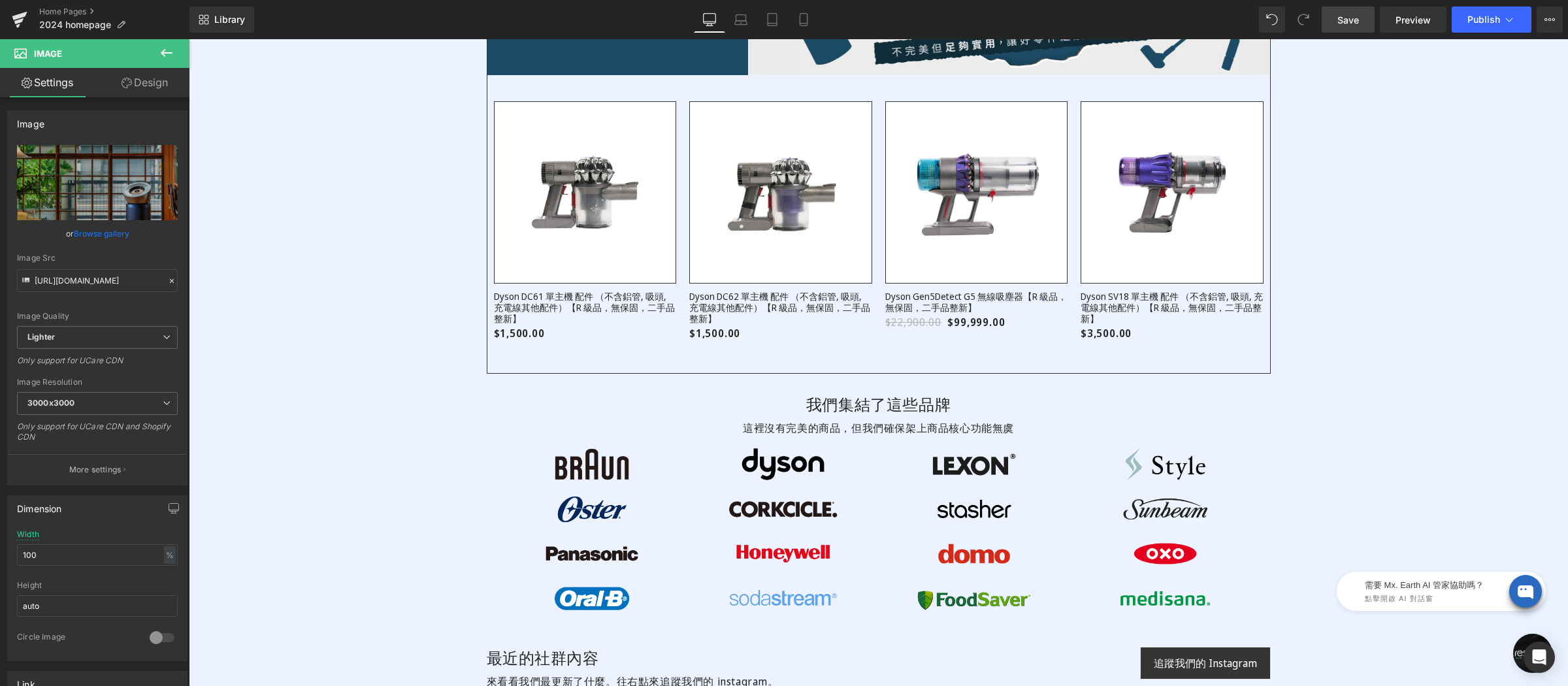
scroll to position [3440, 0]
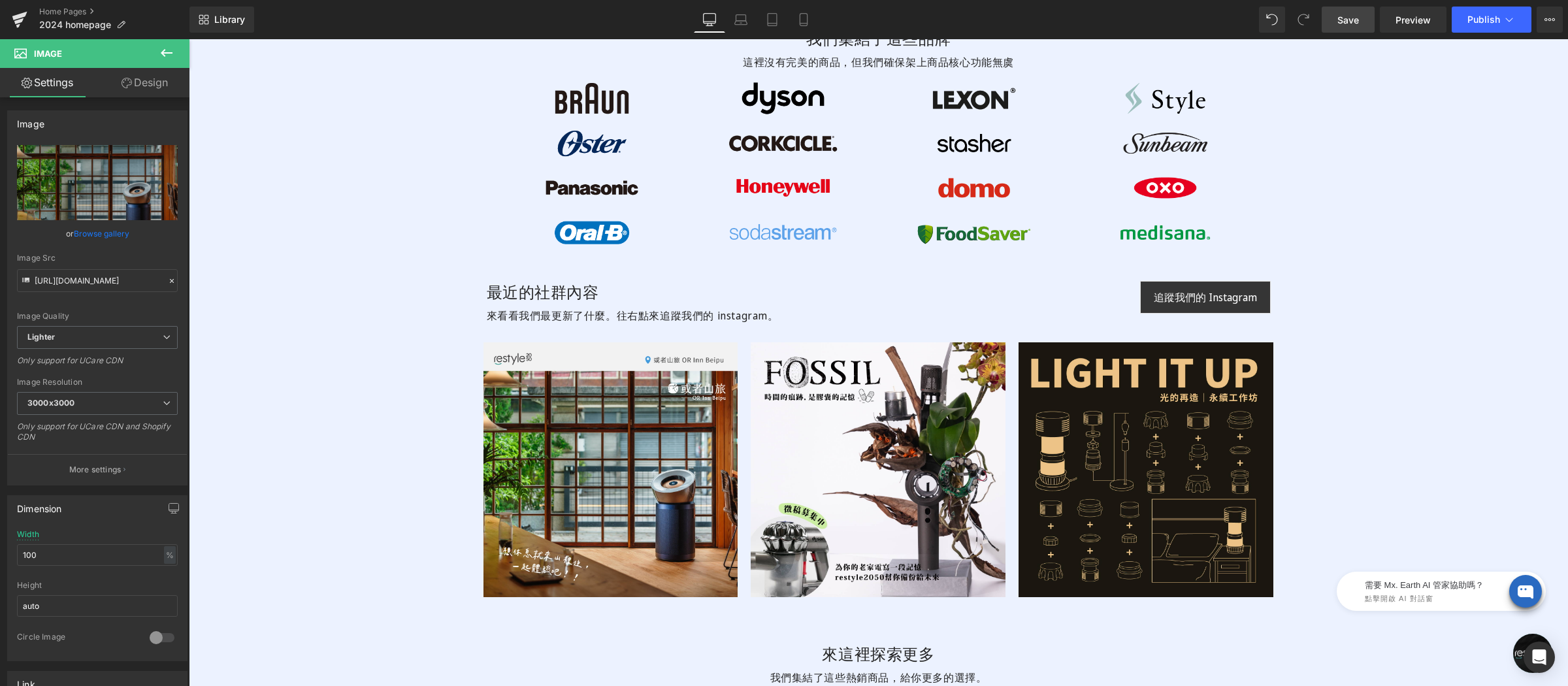
click at [1350, 20] on span "Save" at bounding box center [1348, 20] width 22 height 14
click at [1486, 15] on span "Publish" at bounding box center [1483, 20] width 33 height 10
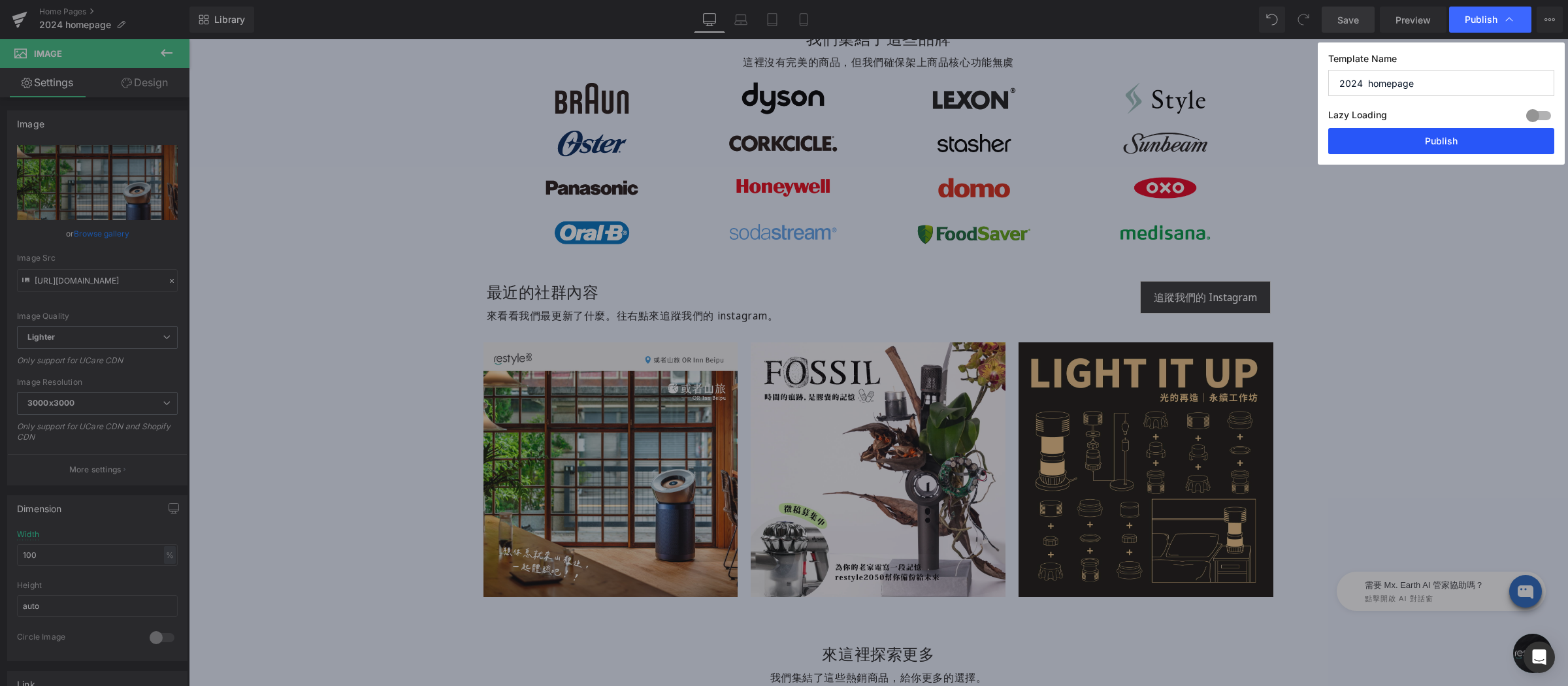
drag, startPoint x: 1456, startPoint y: 146, endPoint x: 247, endPoint y: 376, distance: 1230.7
click at [1456, 146] on button "Publish" at bounding box center [1442, 140] width 226 height 26
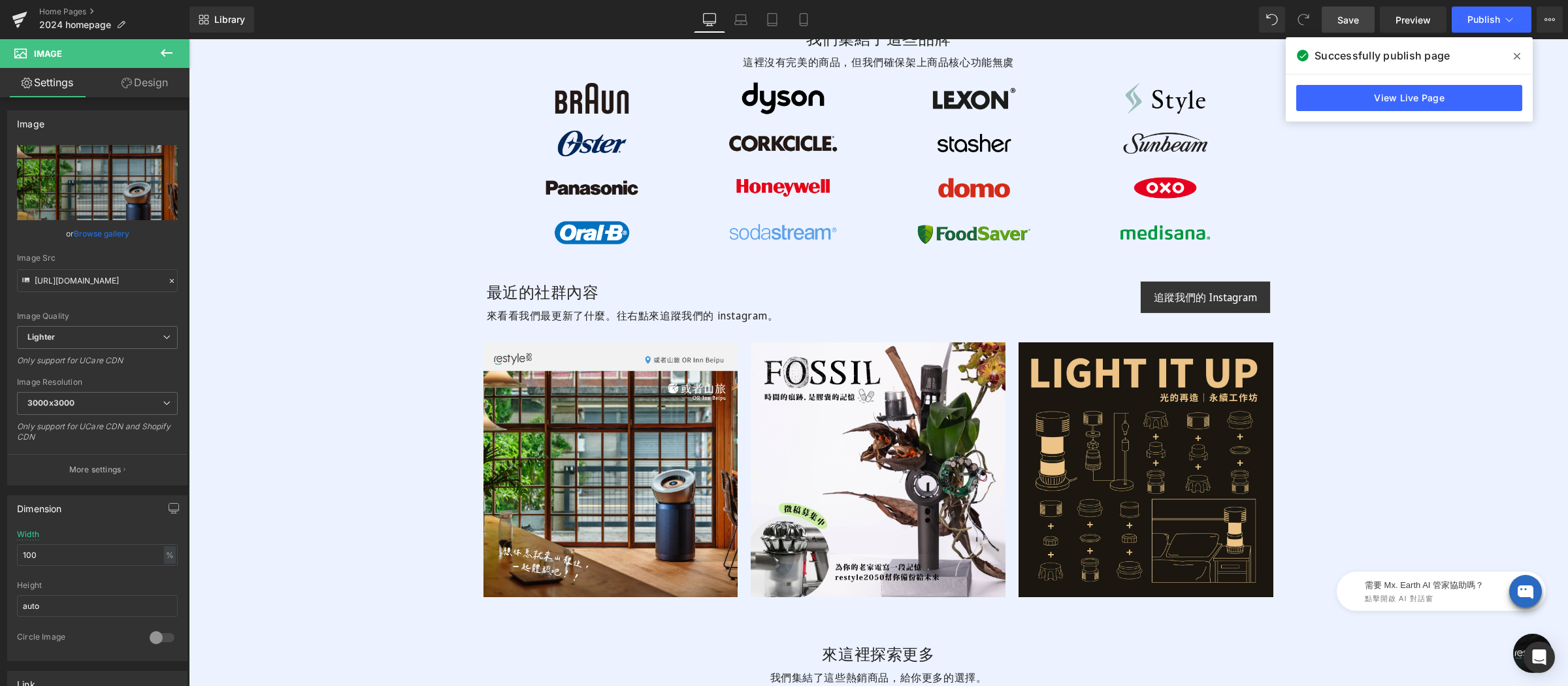
click at [1517, 57] on icon at bounding box center [1517, 56] width 6 height 10
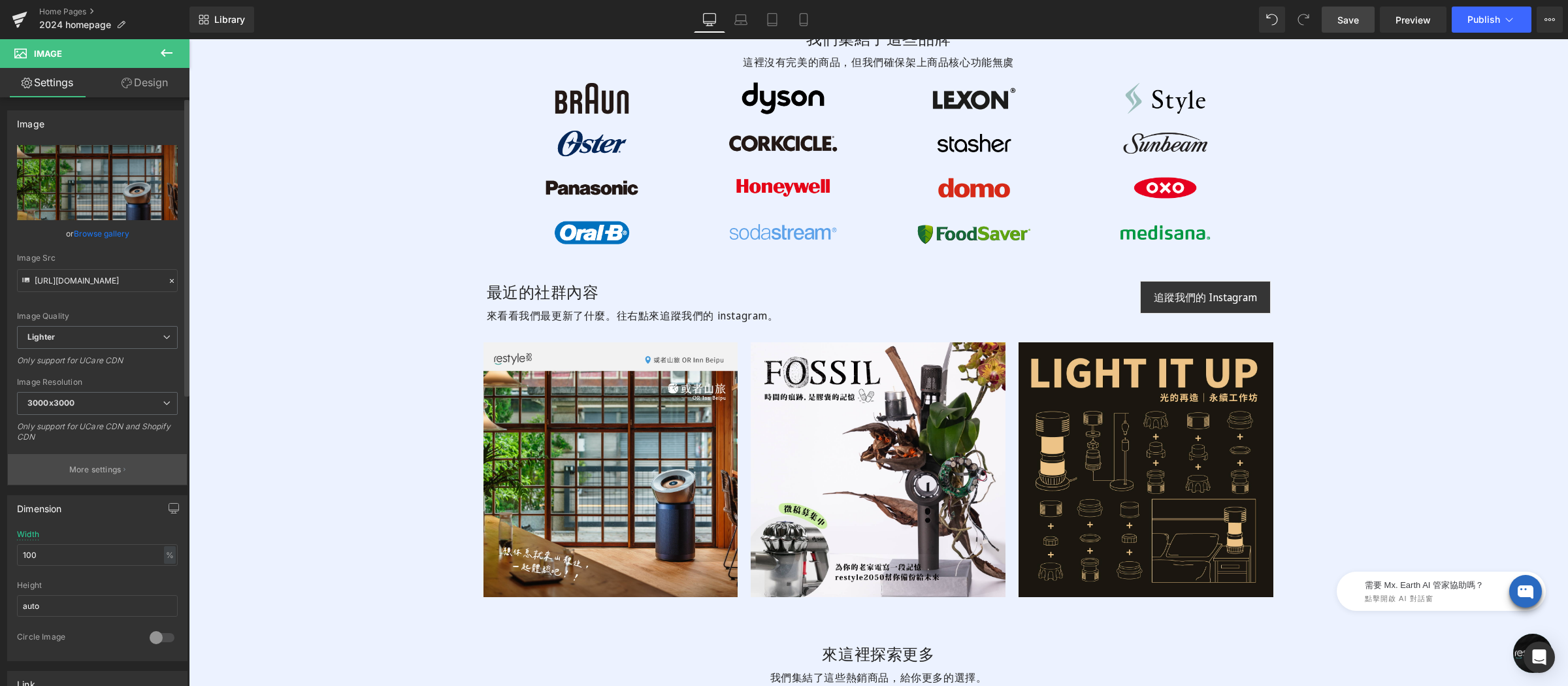
scroll to position [3406, 0]
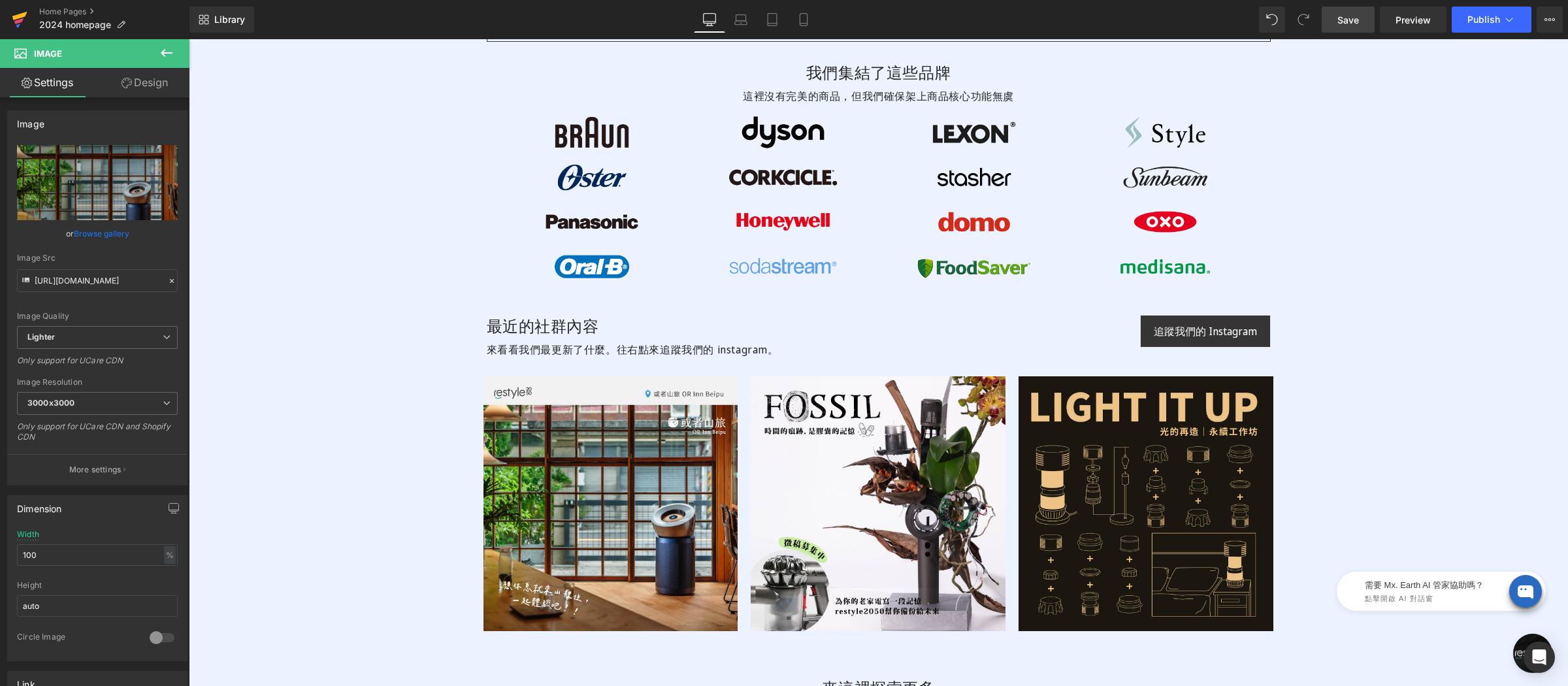
click at [12, 20] on icon at bounding box center [20, 20] width 15 height 33
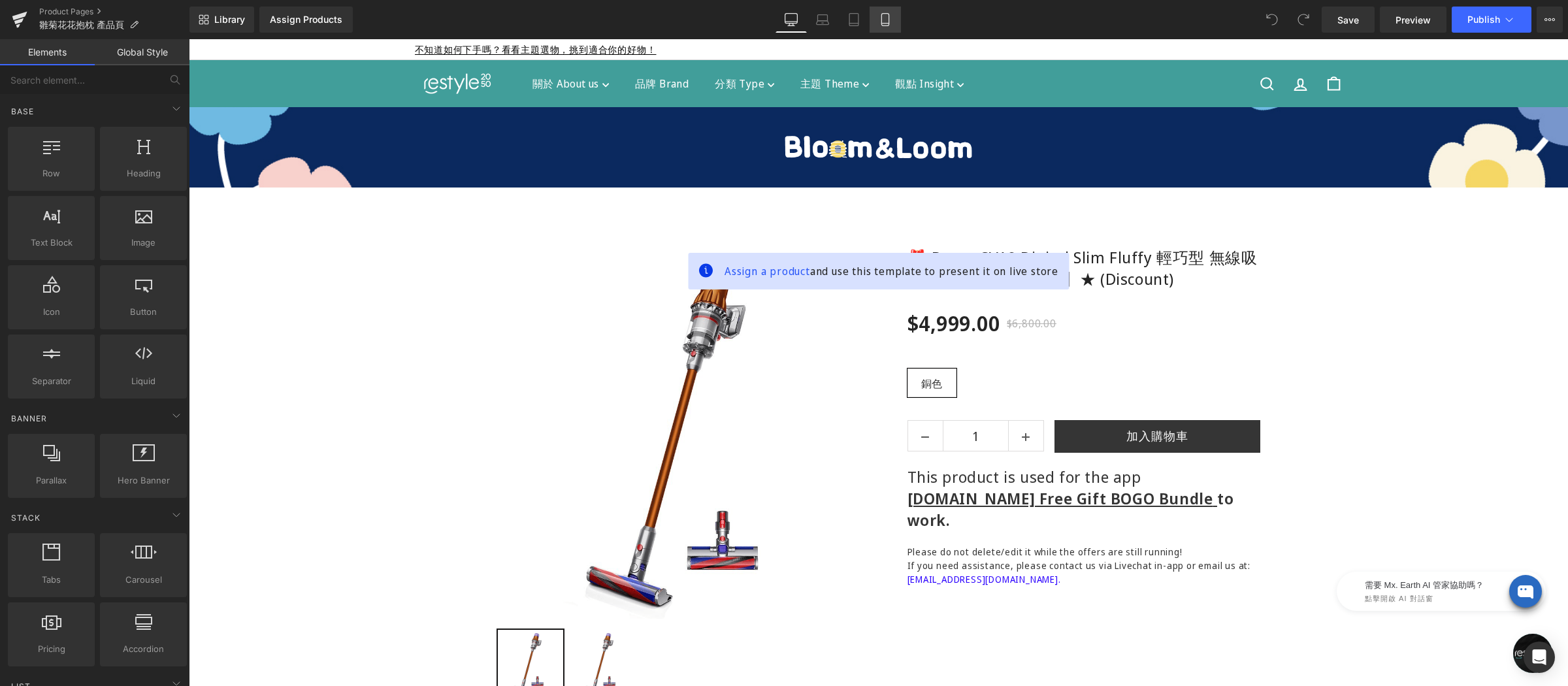
click at [891, 16] on link "Mobile" at bounding box center [885, 19] width 31 height 26
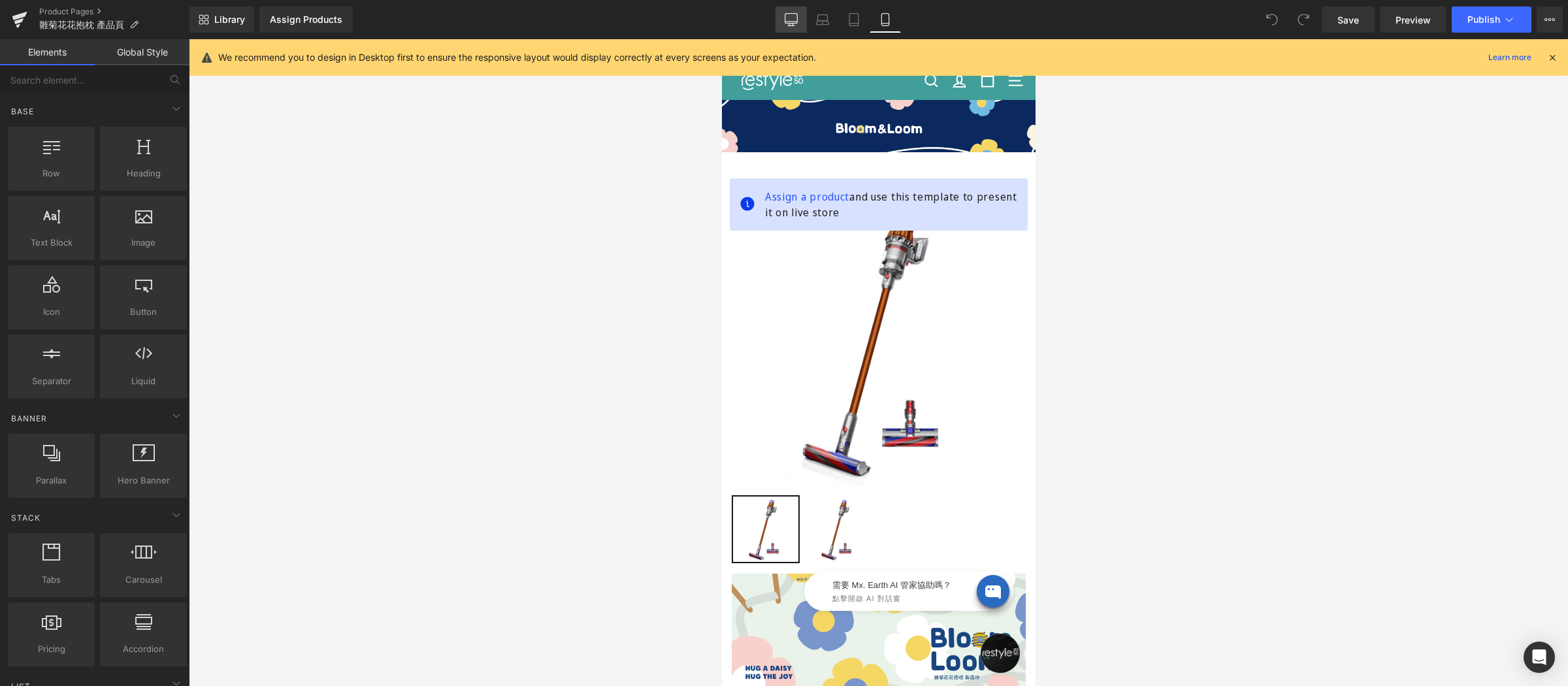
click at [793, 26] on link "Desktop" at bounding box center [791, 19] width 31 height 26
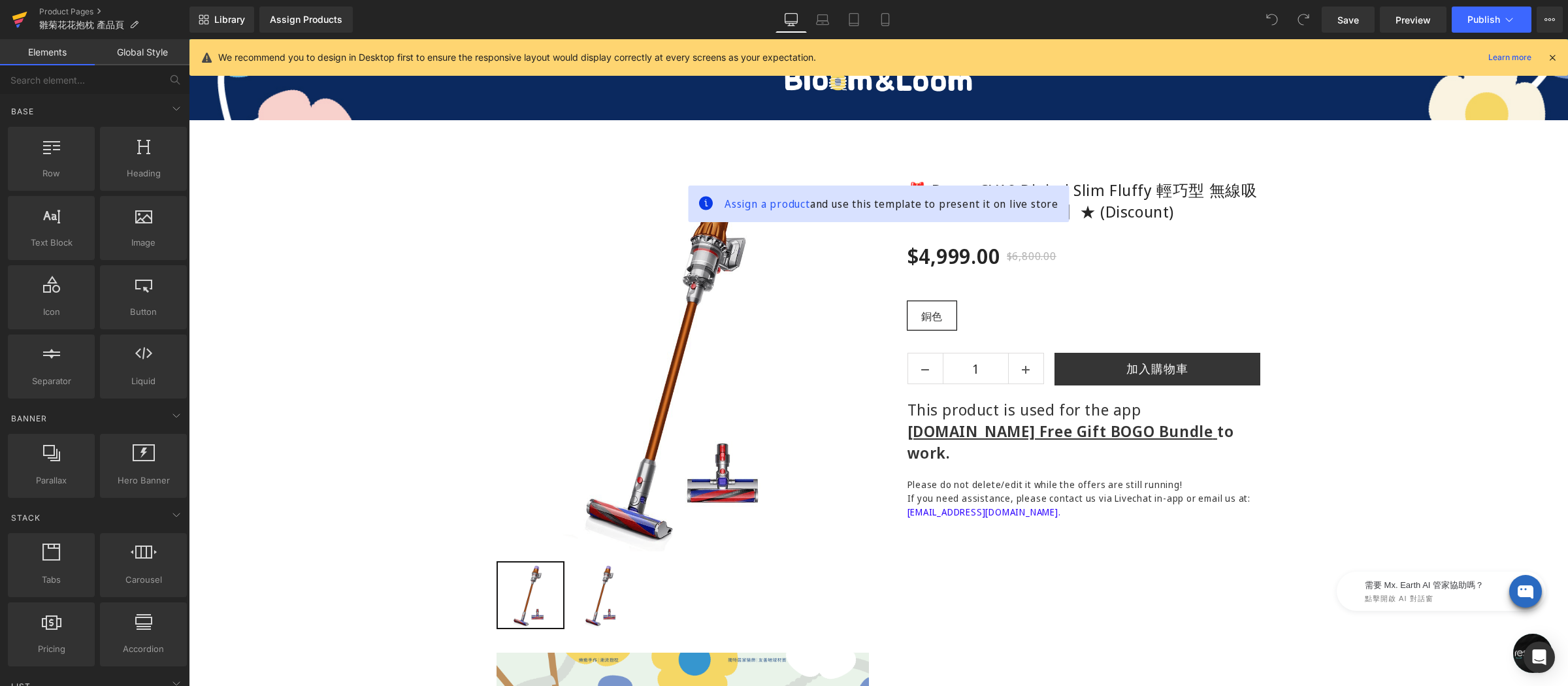
click at [15, 21] on icon at bounding box center [19, 21] width 9 height 6
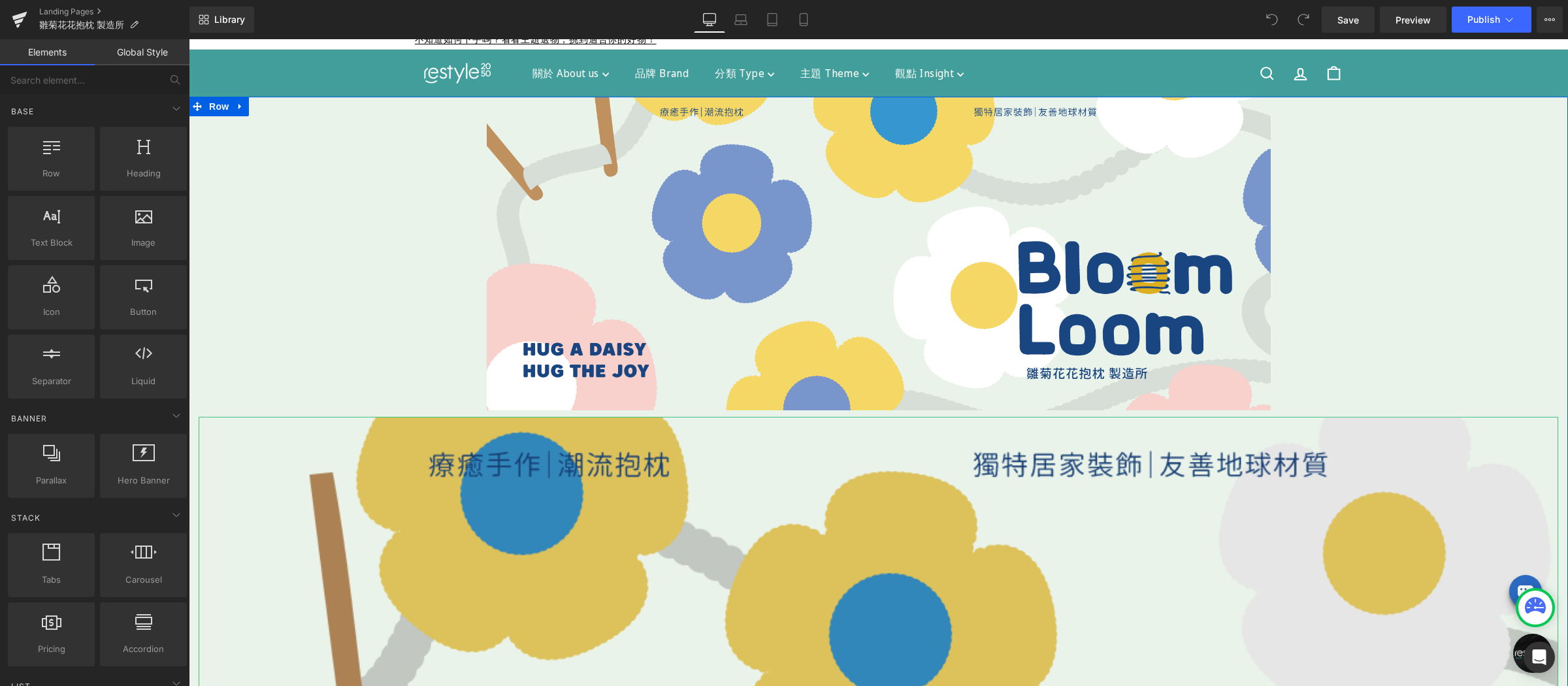
scroll to position [357, 0]
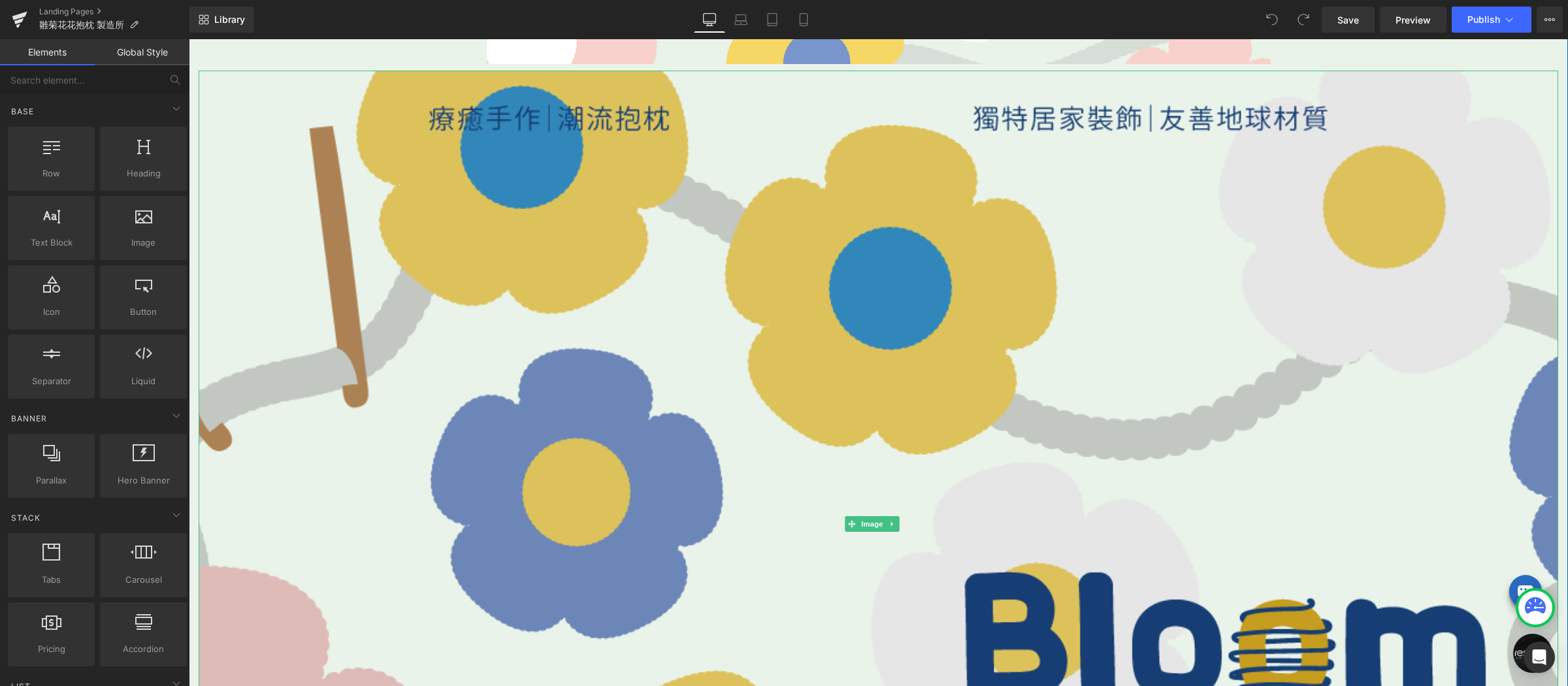
click at [860, 288] on img at bounding box center [878, 524] width 1360 height 907
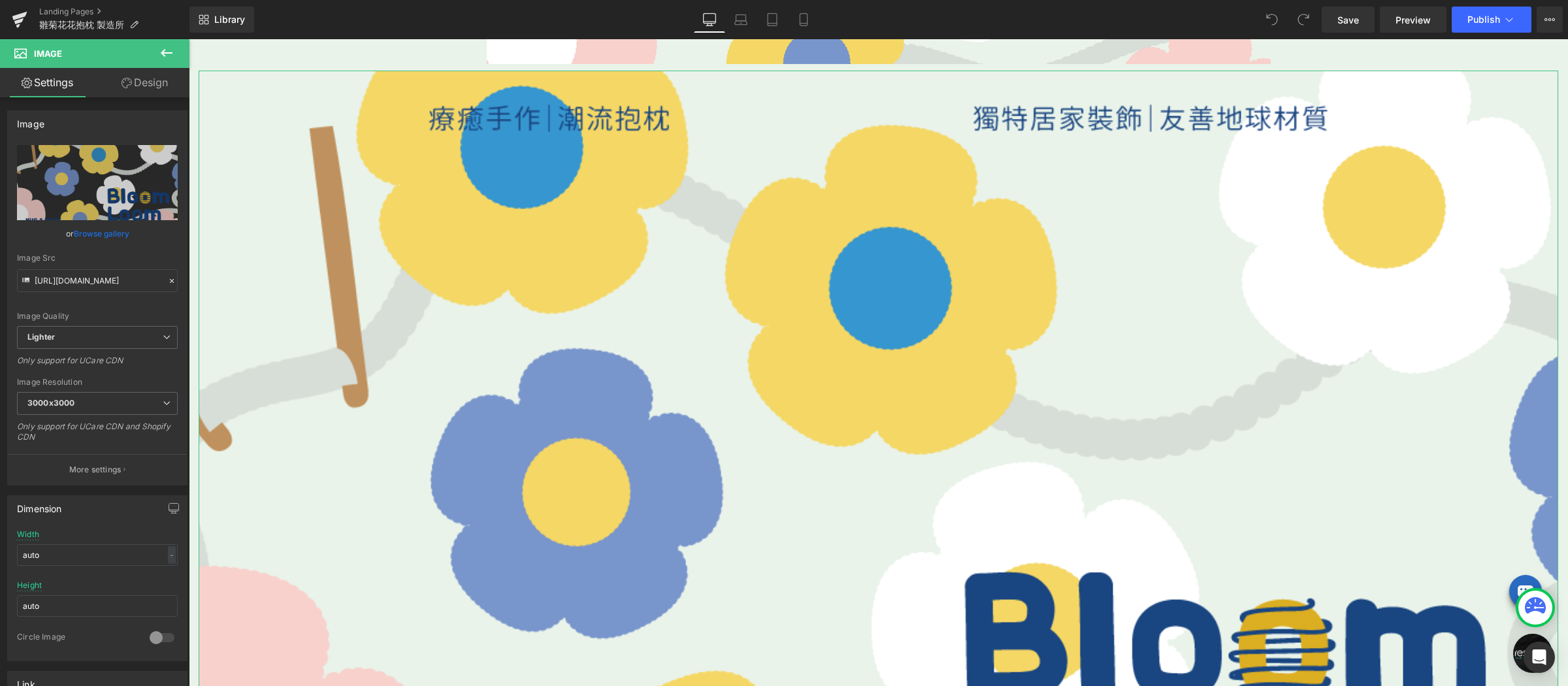
click at [135, 81] on link "Design" at bounding box center [145, 82] width 95 height 29
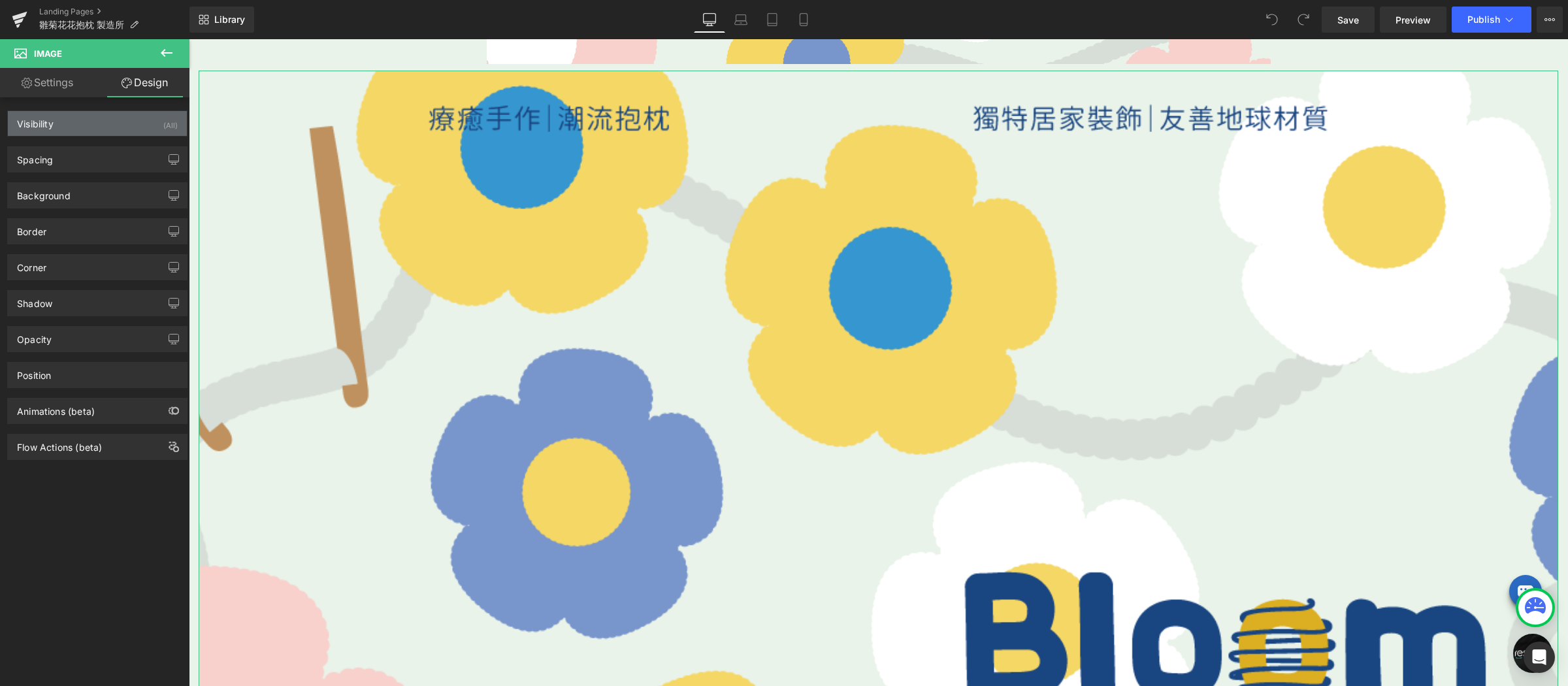
click at [96, 124] on div "Visibility (All)" at bounding box center [97, 124] width 179 height 25
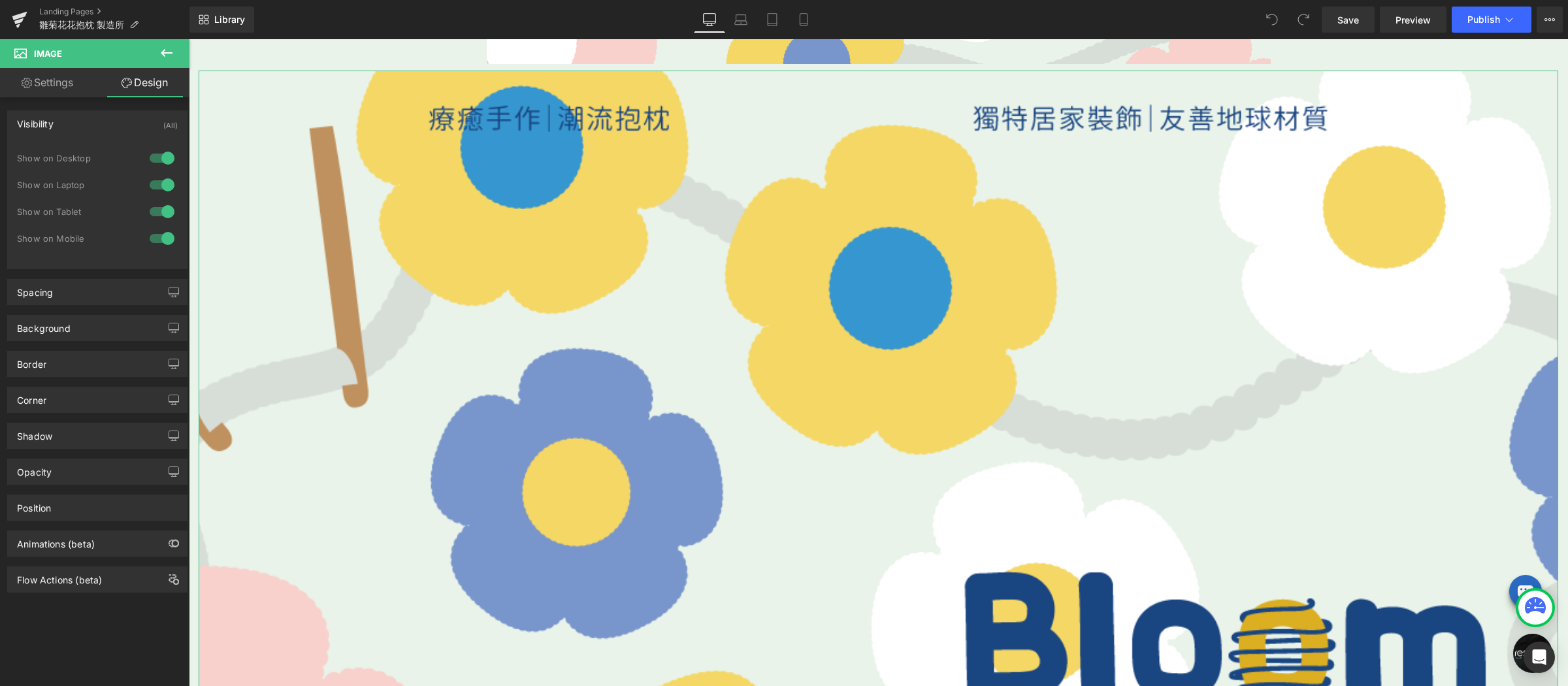
click at [162, 159] on div at bounding box center [162, 158] width 31 height 21
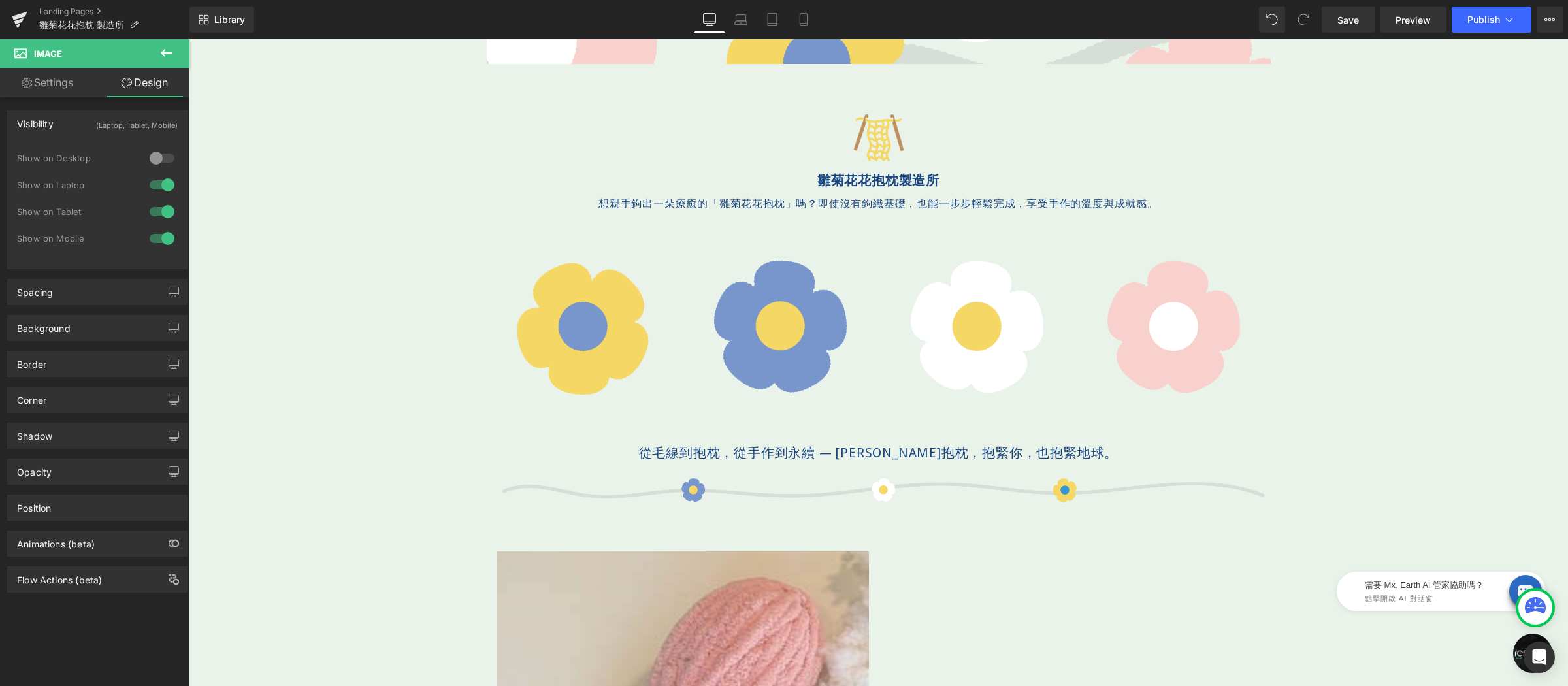
click at [161, 183] on div at bounding box center [162, 185] width 31 height 21
click at [159, 207] on div at bounding box center [162, 212] width 31 height 21
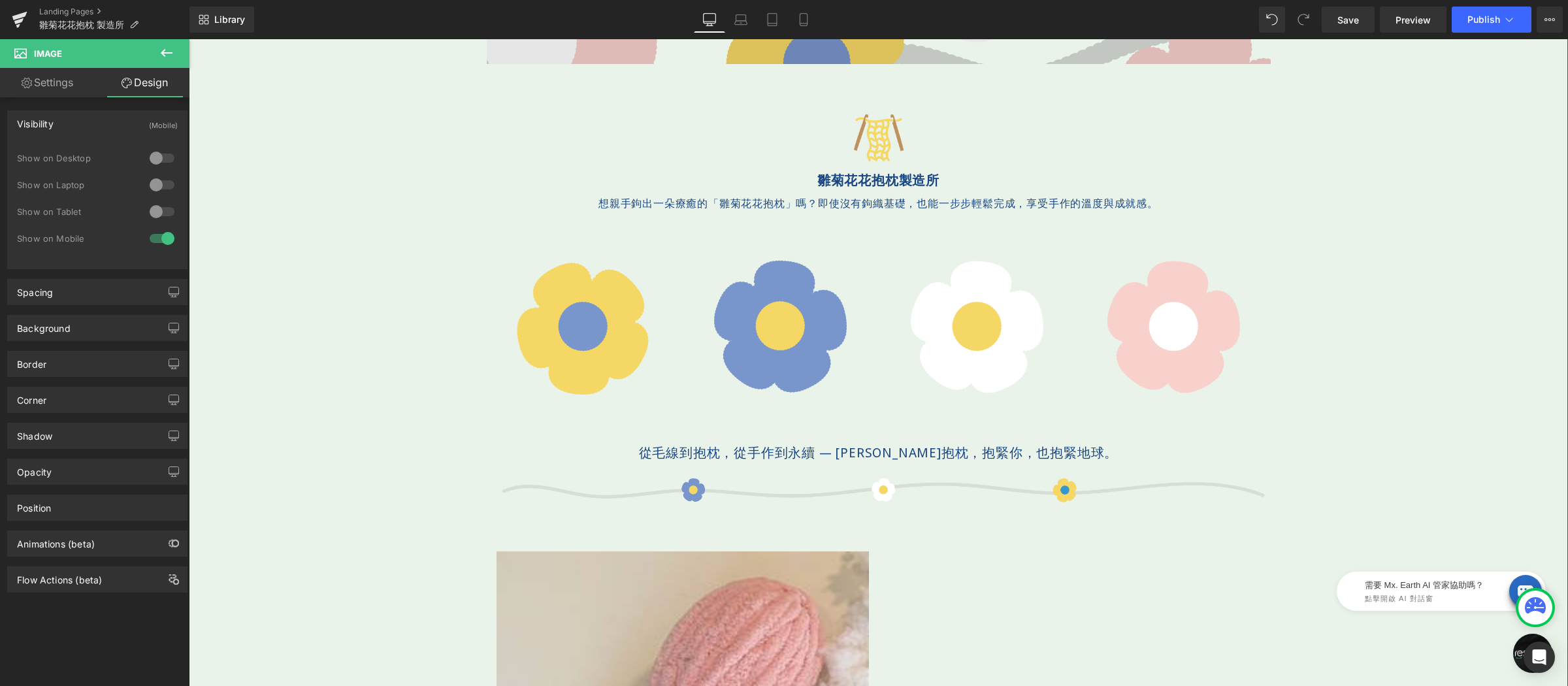
scroll to position [0, 0]
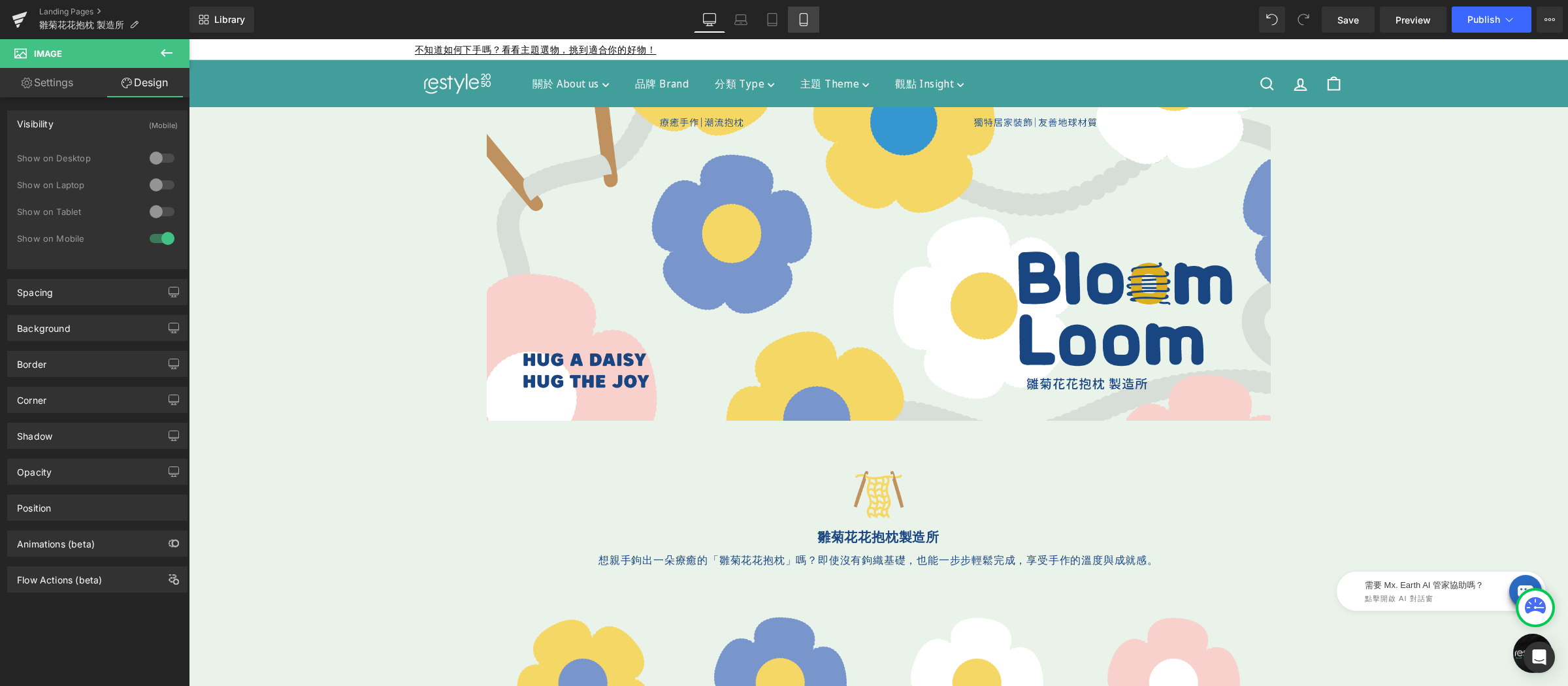
click at [807, 25] on icon at bounding box center [803, 20] width 13 height 13
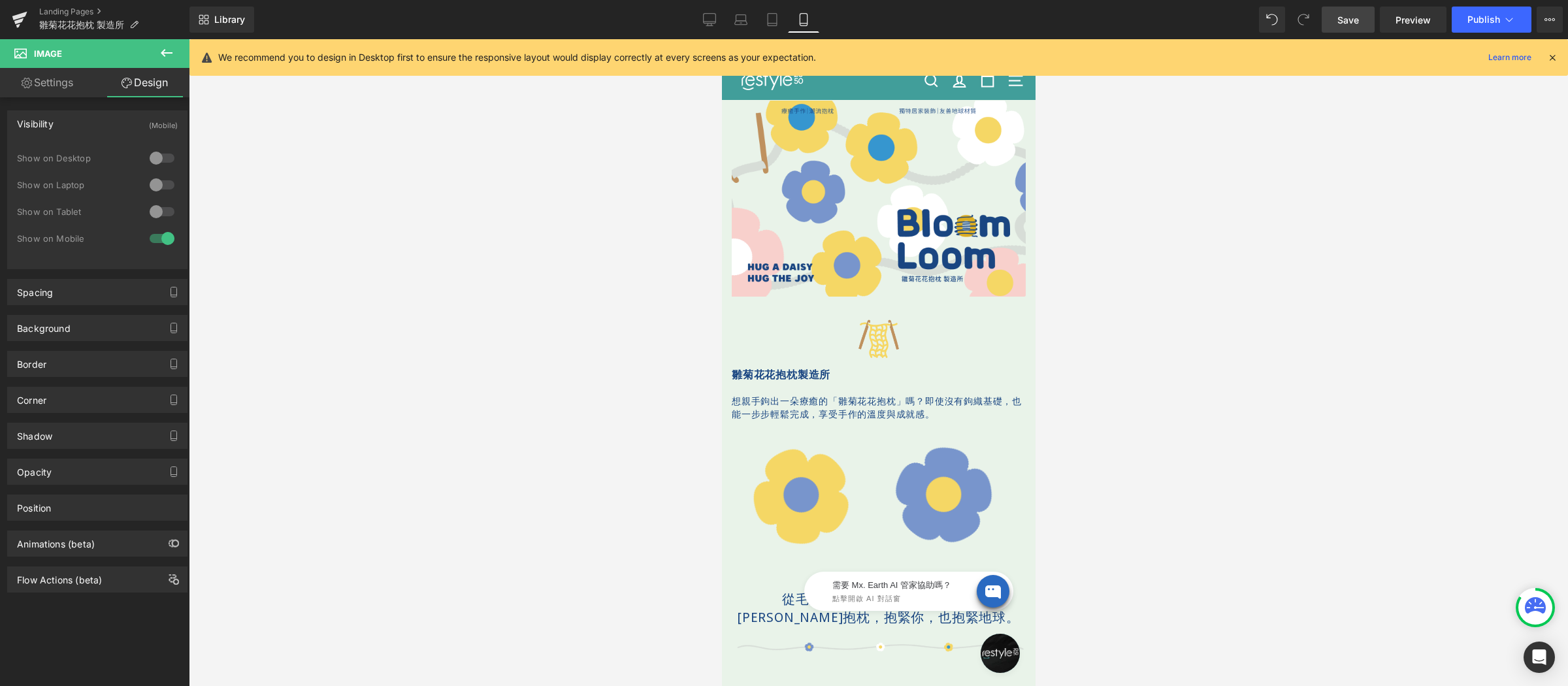
click at [1326, 26] on link "Save" at bounding box center [1349, 19] width 53 height 26
click at [1482, 17] on span "Publish" at bounding box center [1483, 20] width 33 height 10
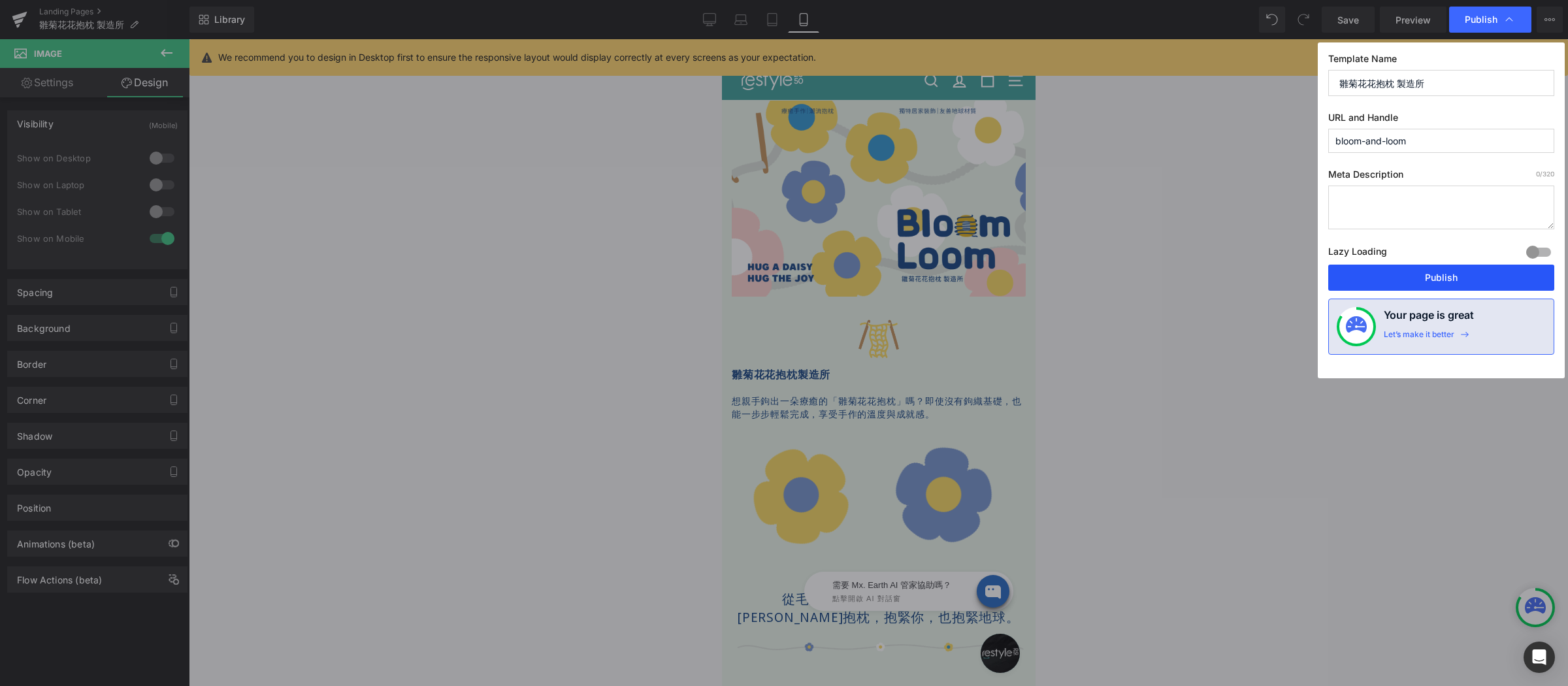
click at [1404, 272] on button "Publish" at bounding box center [1442, 277] width 226 height 26
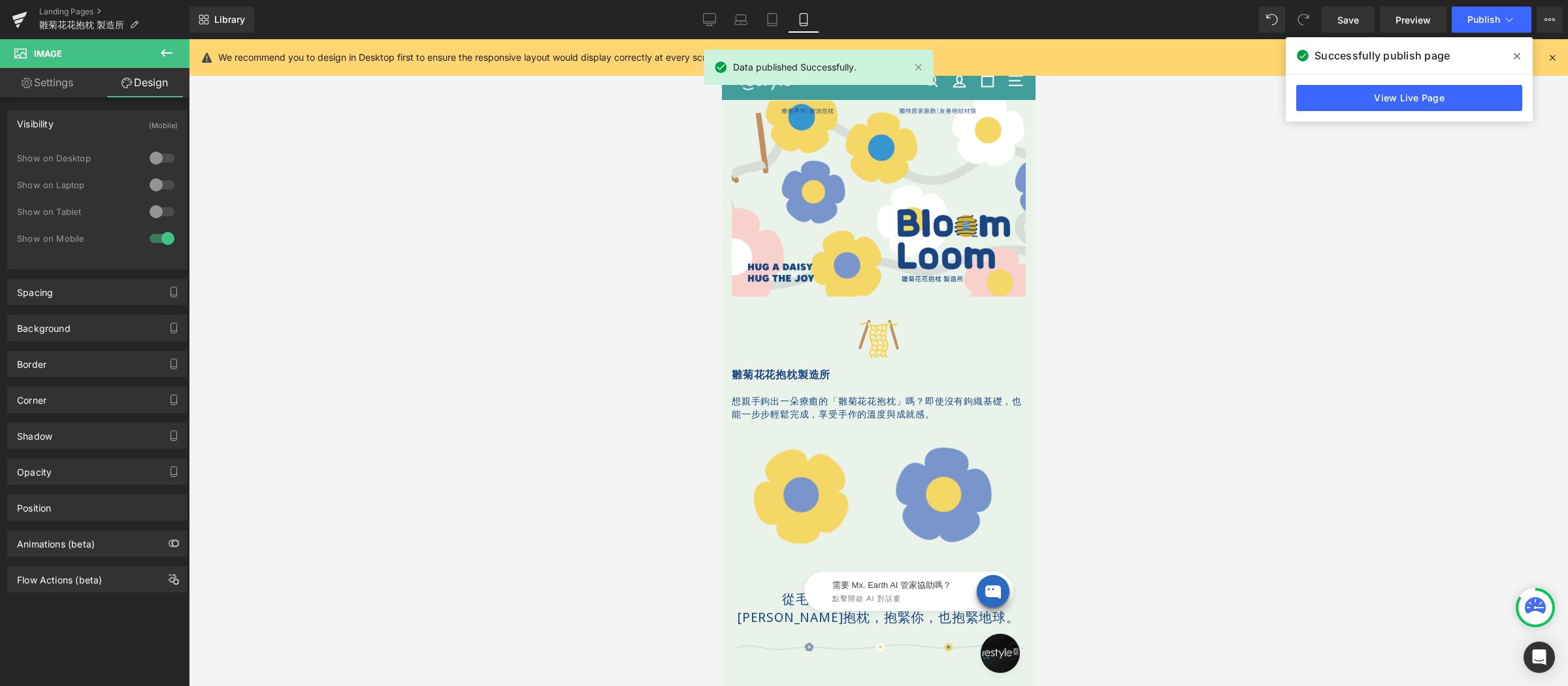
click at [1519, 56] on icon at bounding box center [1517, 56] width 6 height 10
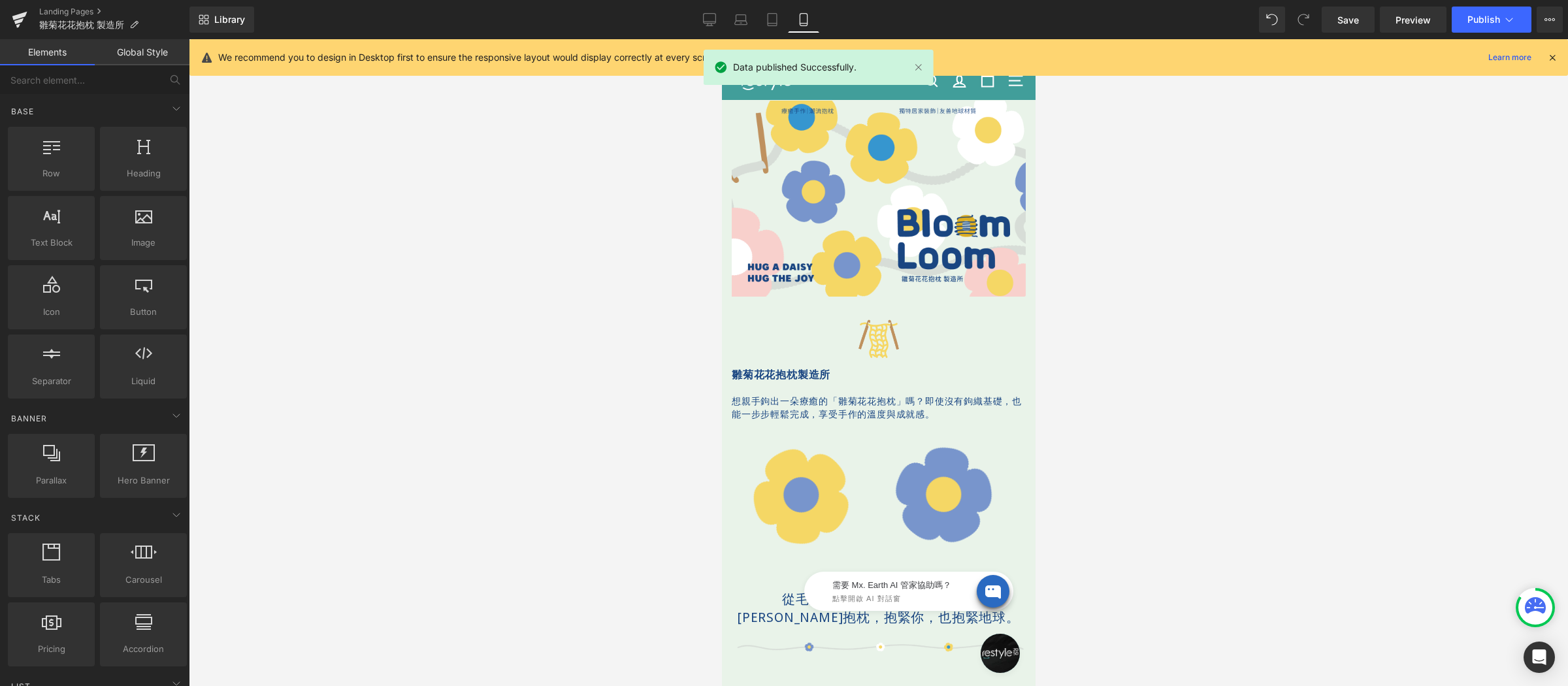
click at [1286, 257] on div at bounding box center [878, 363] width 1379 height 647
click at [1551, 57] on icon at bounding box center [1553, 57] width 12 height 12
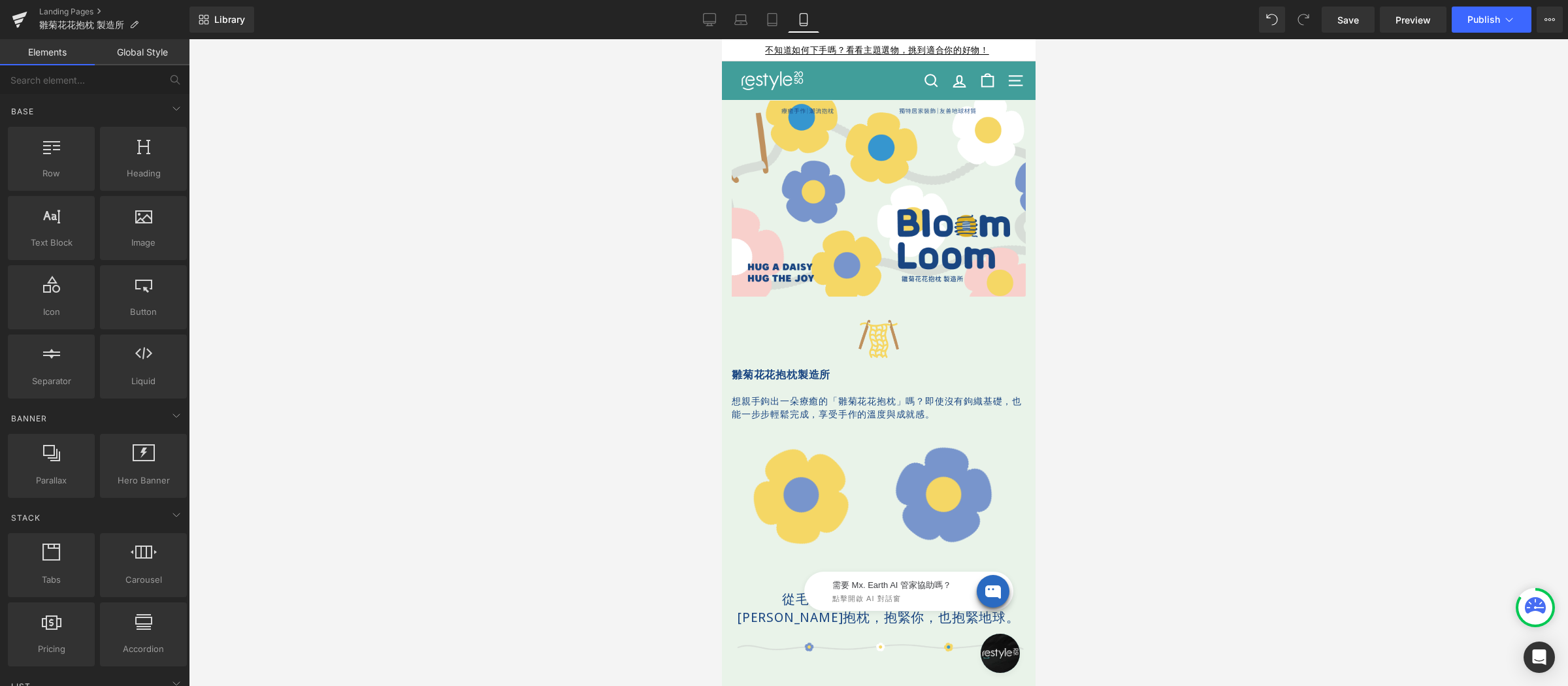
click at [1261, 234] on div at bounding box center [878, 363] width 1379 height 647
